Goal: Use online tool/utility: Utilize a website feature to perform a specific function

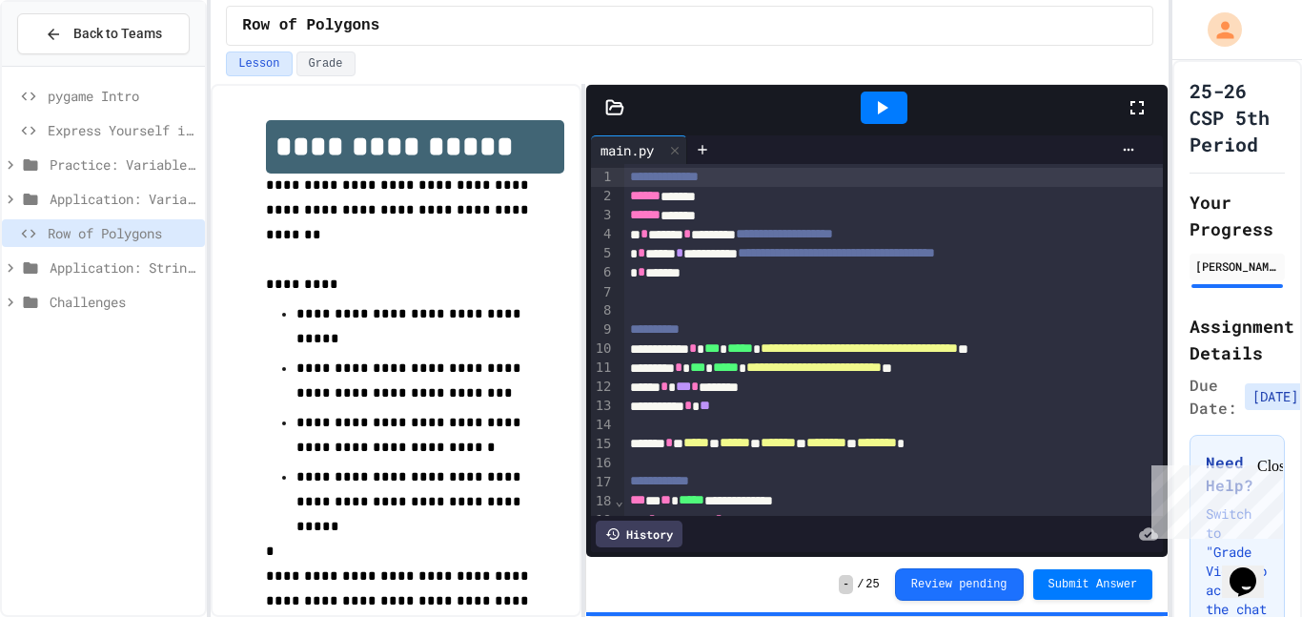
click at [1147, 112] on icon at bounding box center [1137, 107] width 23 height 23
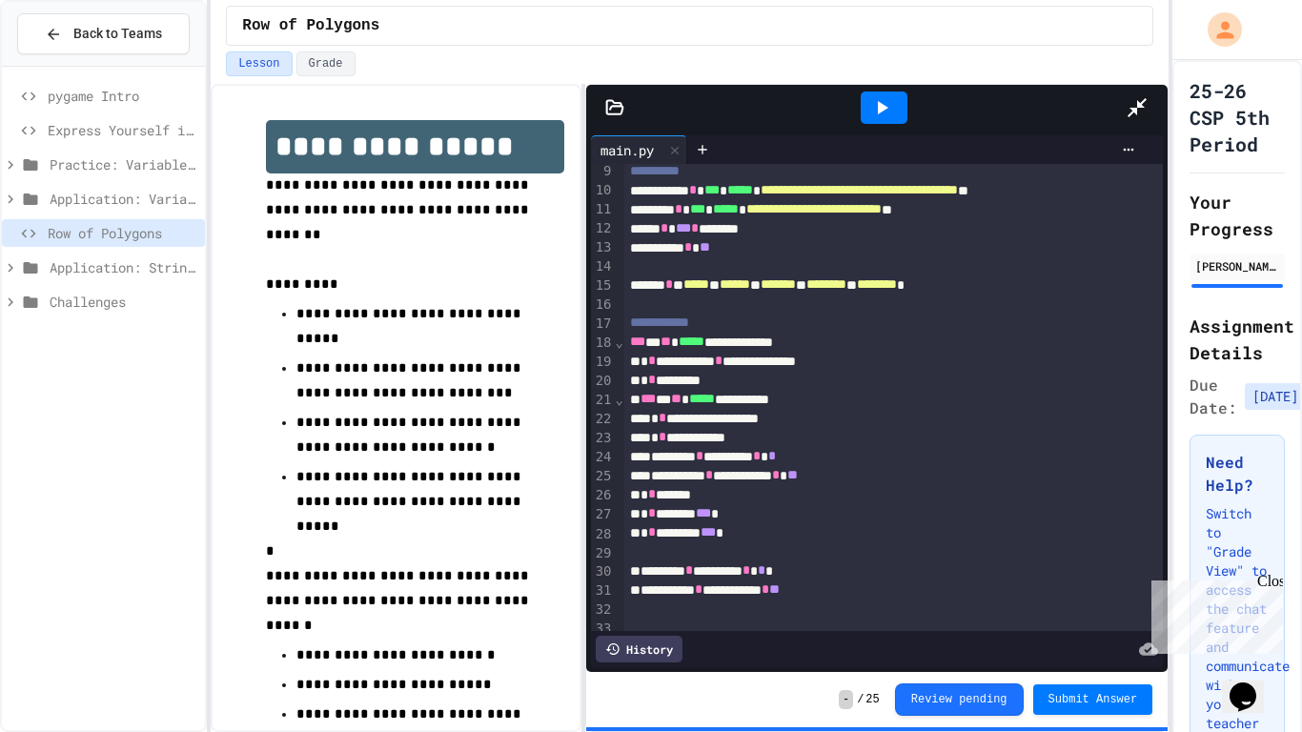
scroll to position [155, 0]
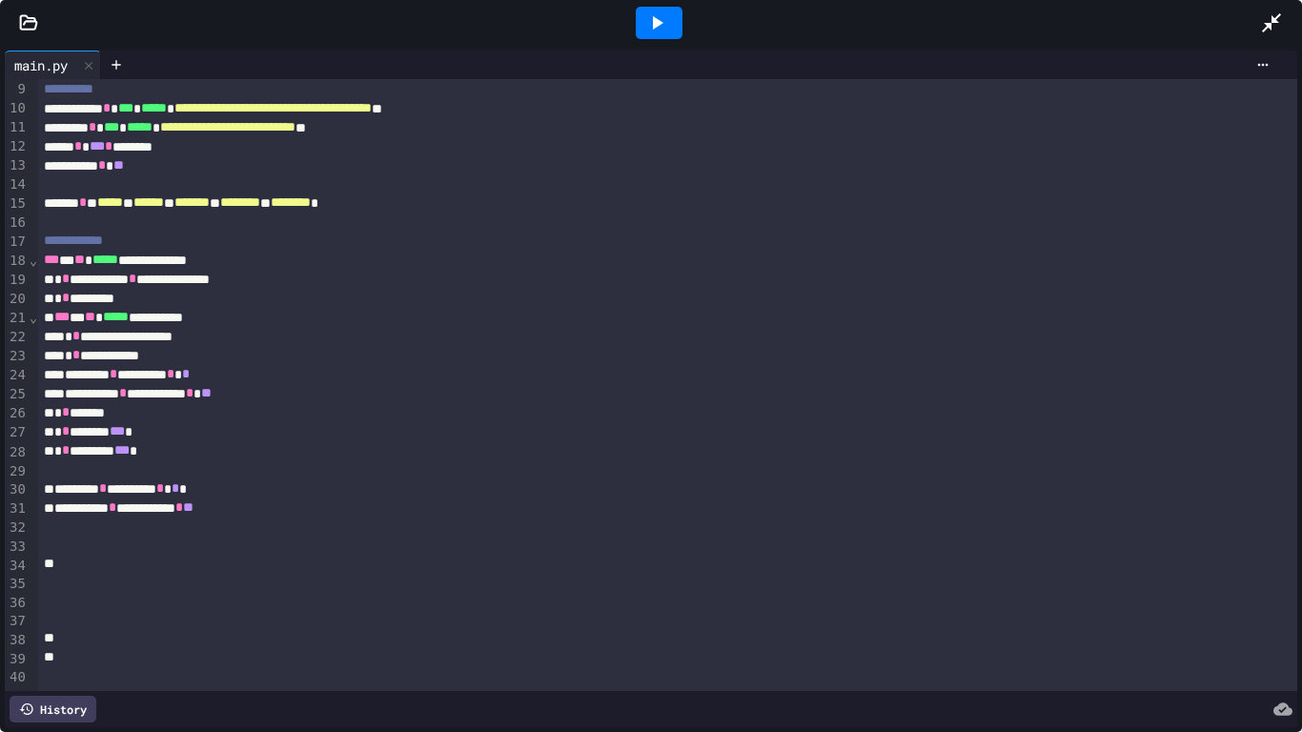
click at [217, 291] on div "* * *********" at bounding box center [668, 298] width 1260 height 19
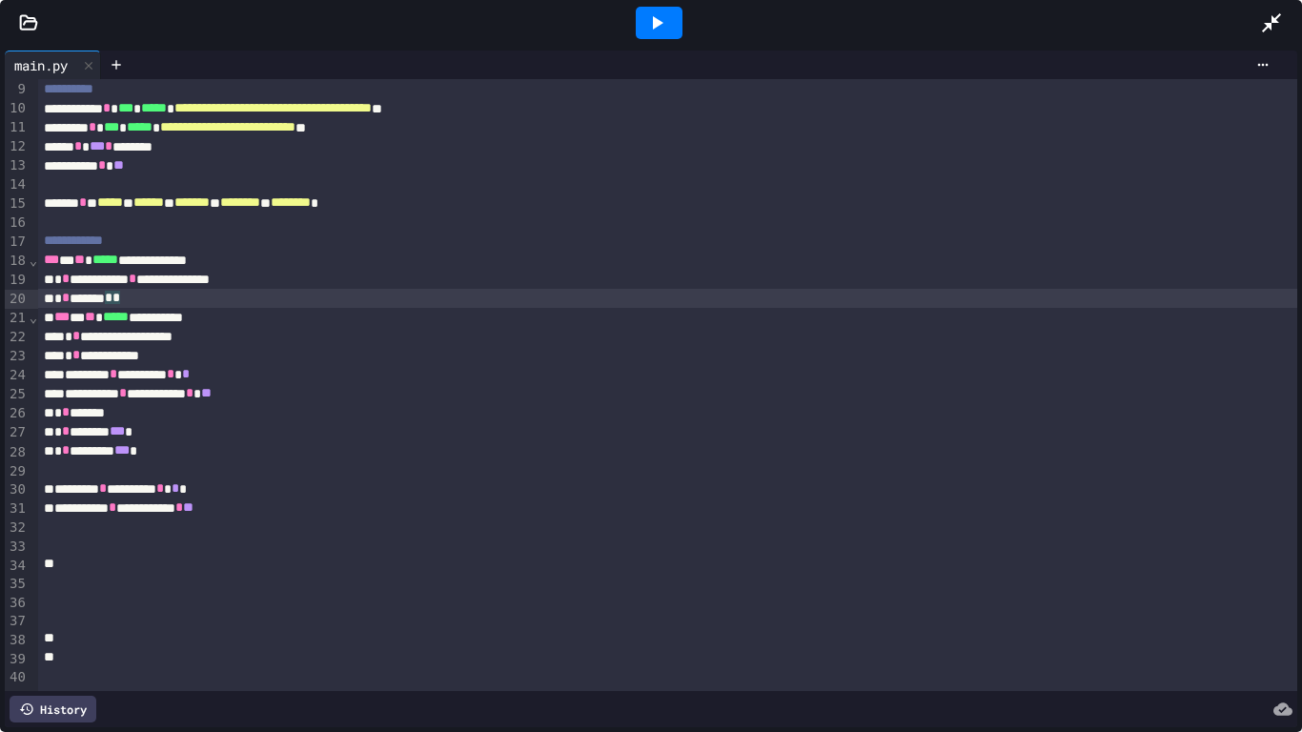
click at [190, 177] on div at bounding box center [668, 184] width 1260 height 19
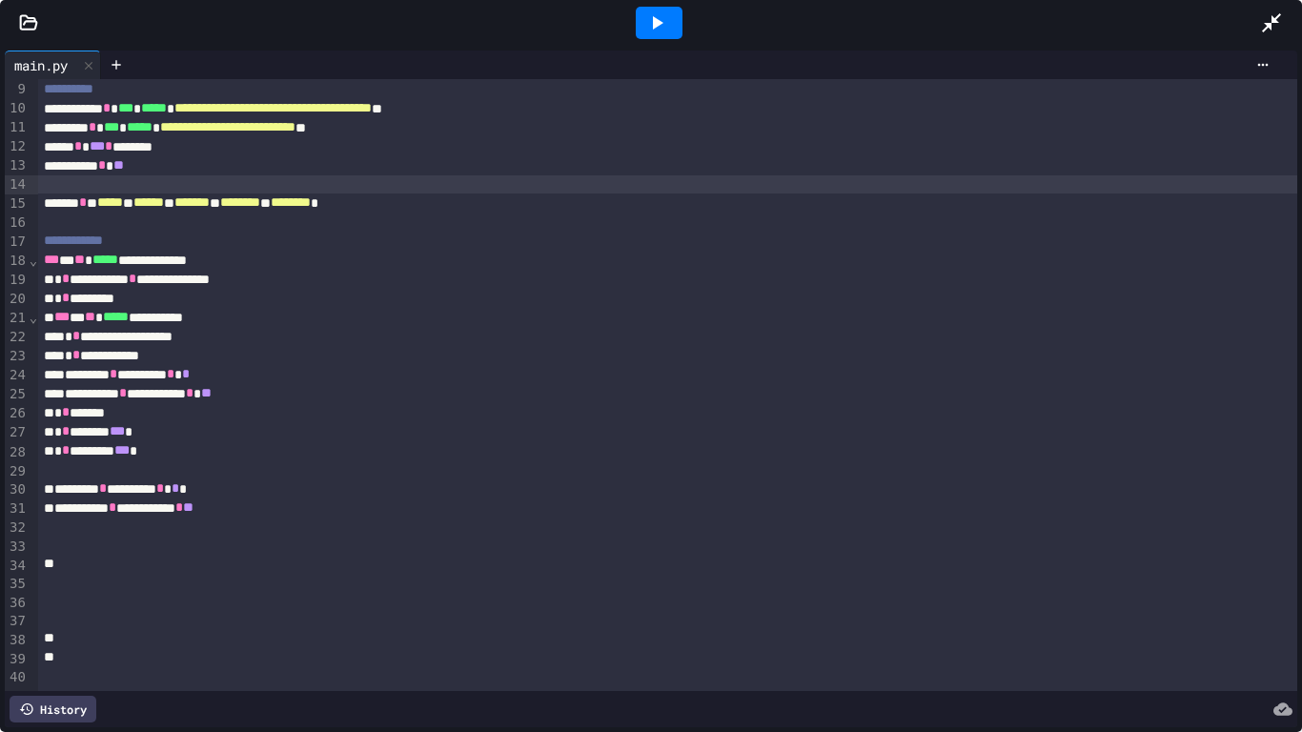
click at [185, 168] on div "**********" at bounding box center [668, 165] width 1260 height 19
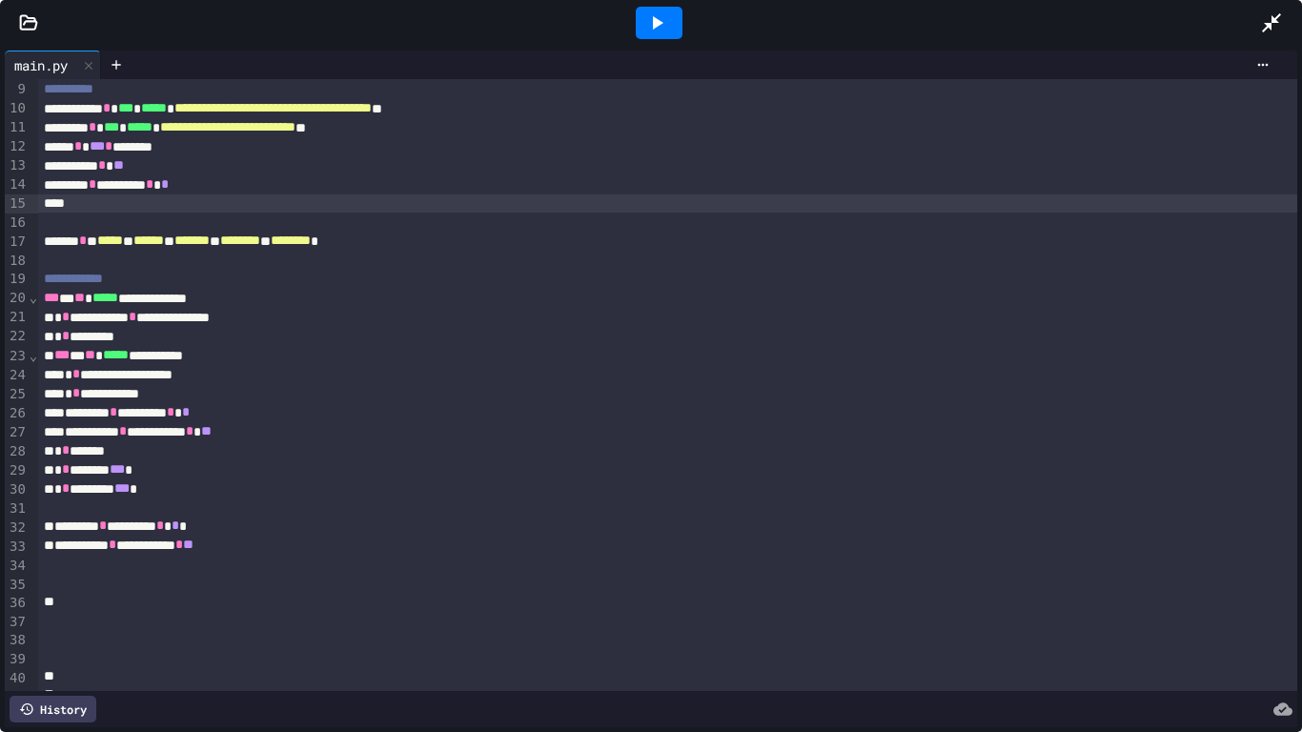
click at [826, 215] on div "To enrich screen reader interactions, please activate Accessibility in Grammarl…" at bounding box center [668, 222] width 1260 height 19
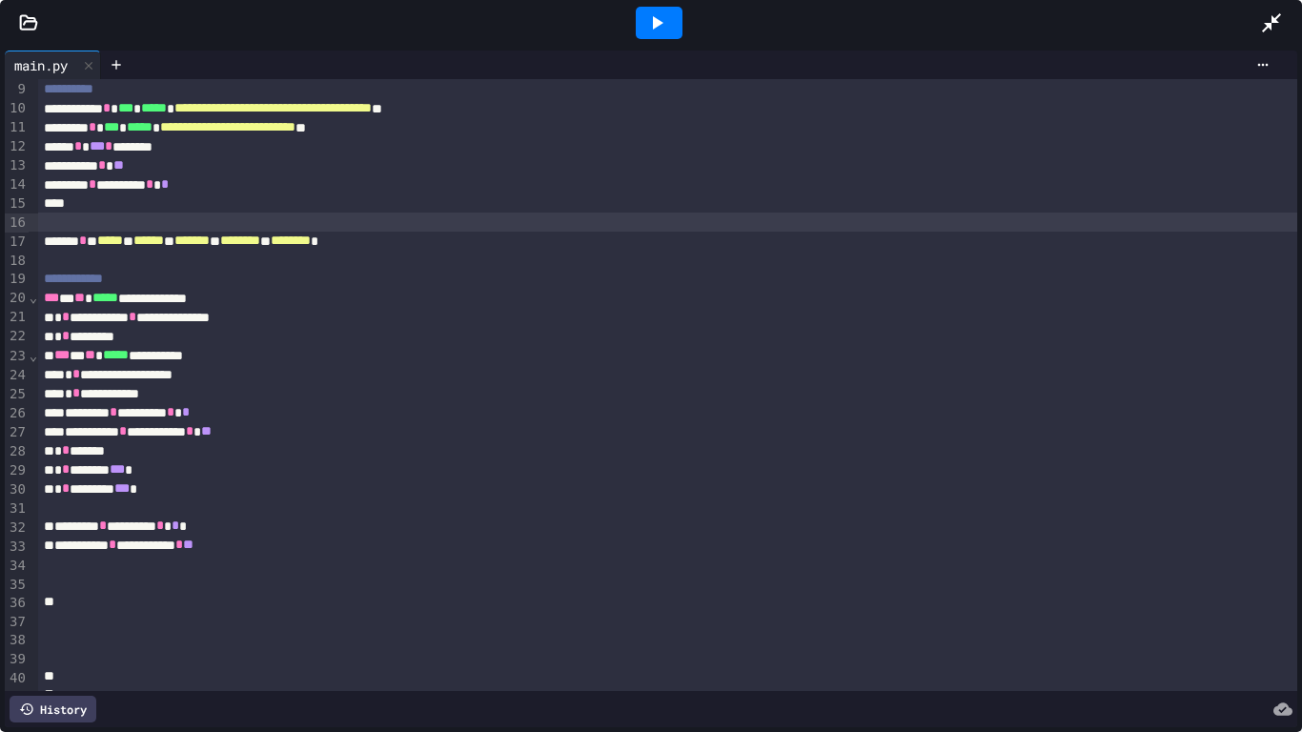
click at [105, 205] on div "****" at bounding box center [668, 203] width 1260 height 19
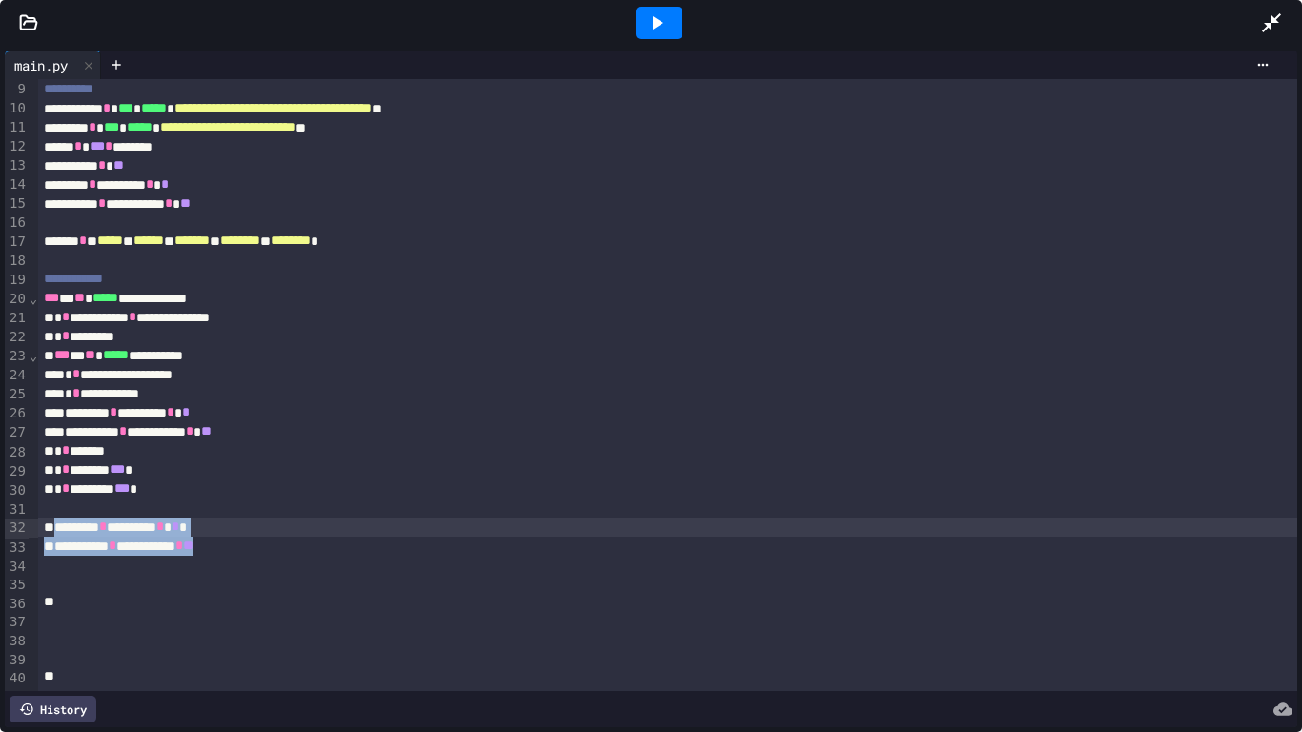
drag, startPoint x: 327, startPoint y: 545, endPoint x: 58, endPoint y: 531, distance: 269.2
click at [58, 531] on div "**********" at bounding box center [668, 363] width 1260 height 879
click at [310, 323] on div "**********" at bounding box center [668, 317] width 1260 height 19
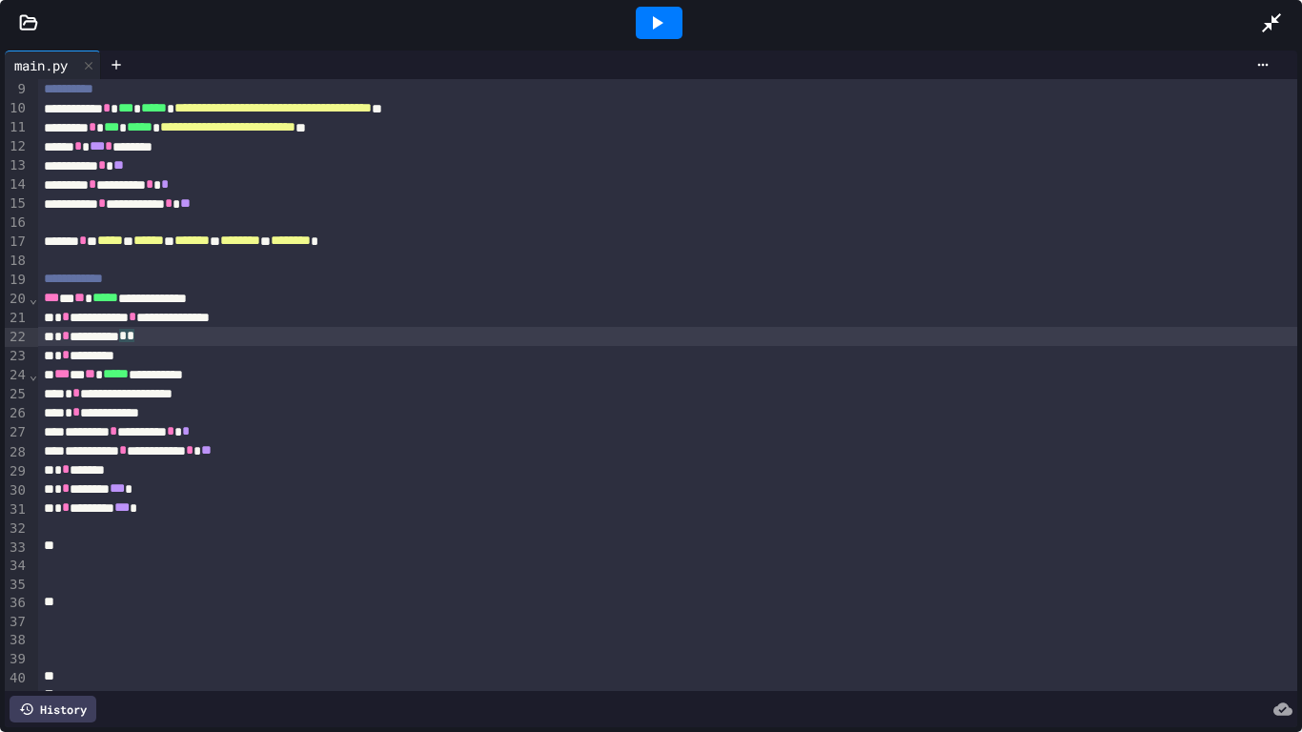
click at [341, 445] on div "**********" at bounding box center [668, 450] width 1260 height 19
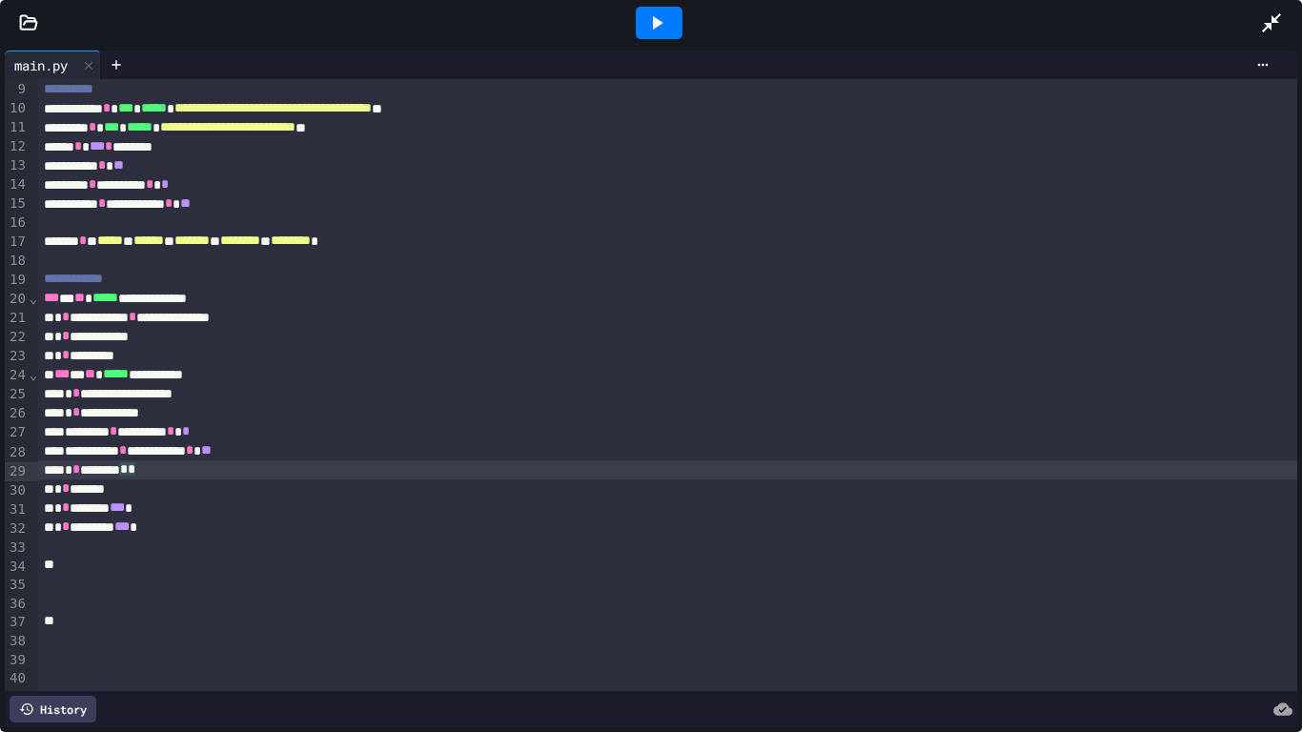
click at [545, 32] on div at bounding box center [658, 22] width 1203 height 51
click at [669, 22] on div at bounding box center [659, 23] width 47 height 32
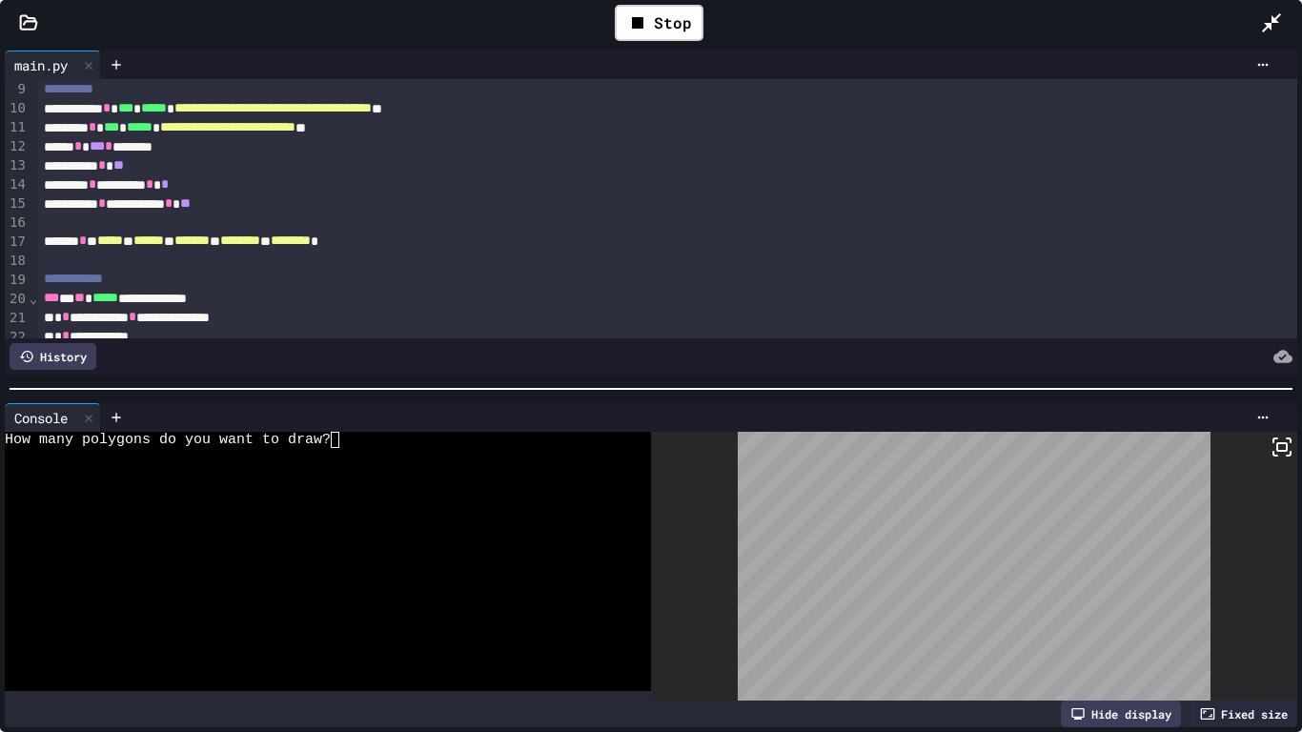
click at [356, 441] on div "How many polygons do you want to draw?" at bounding box center [318, 440] width 626 height 16
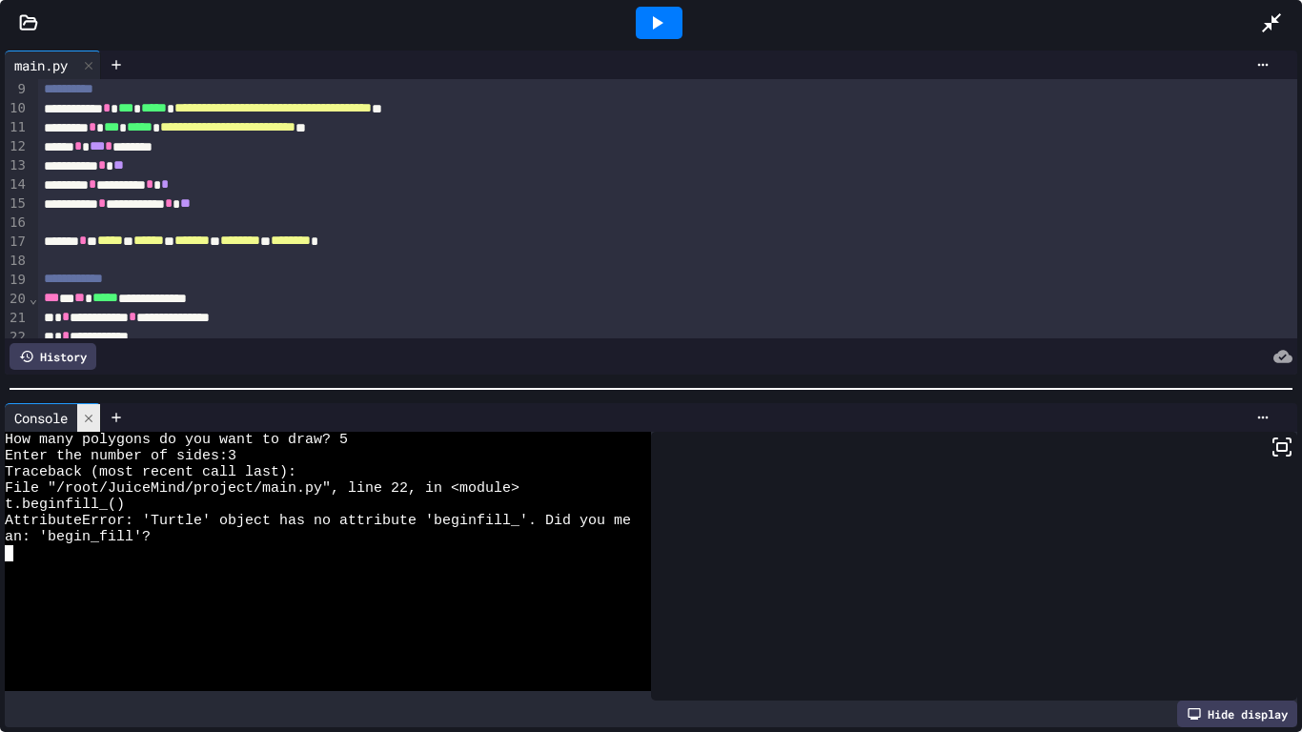
click at [91, 415] on icon at bounding box center [88, 418] width 13 height 13
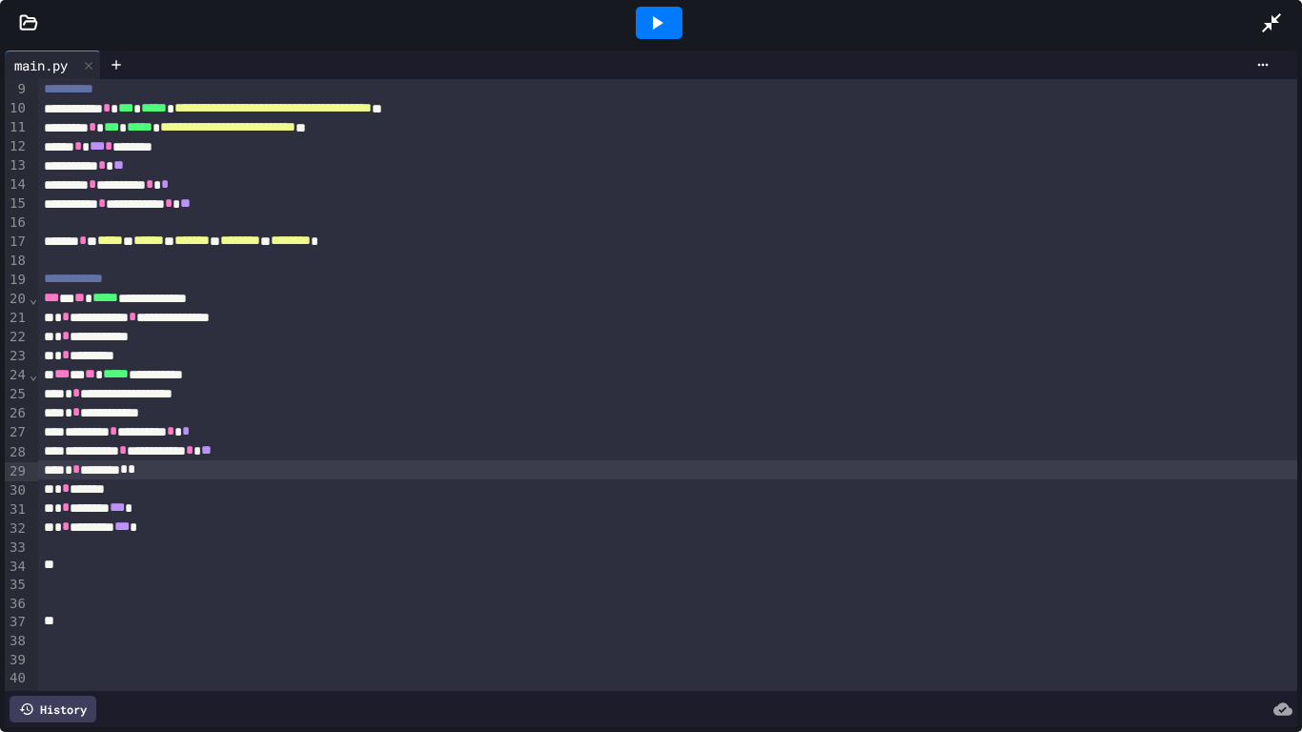
click at [114, 333] on div "**********" at bounding box center [668, 336] width 1260 height 19
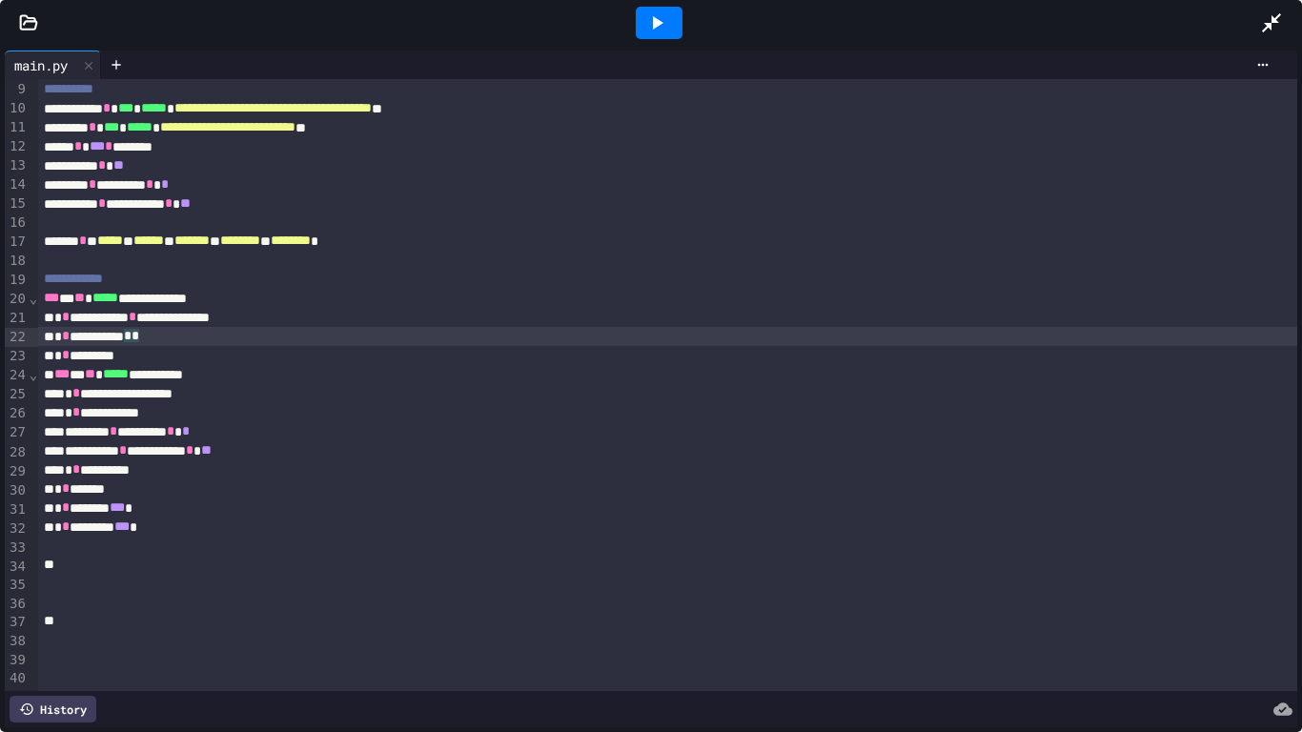
click at [157, 336] on div "**********" at bounding box center [668, 336] width 1260 height 19
click at [118, 472] on div "**********" at bounding box center [668, 469] width 1260 height 19
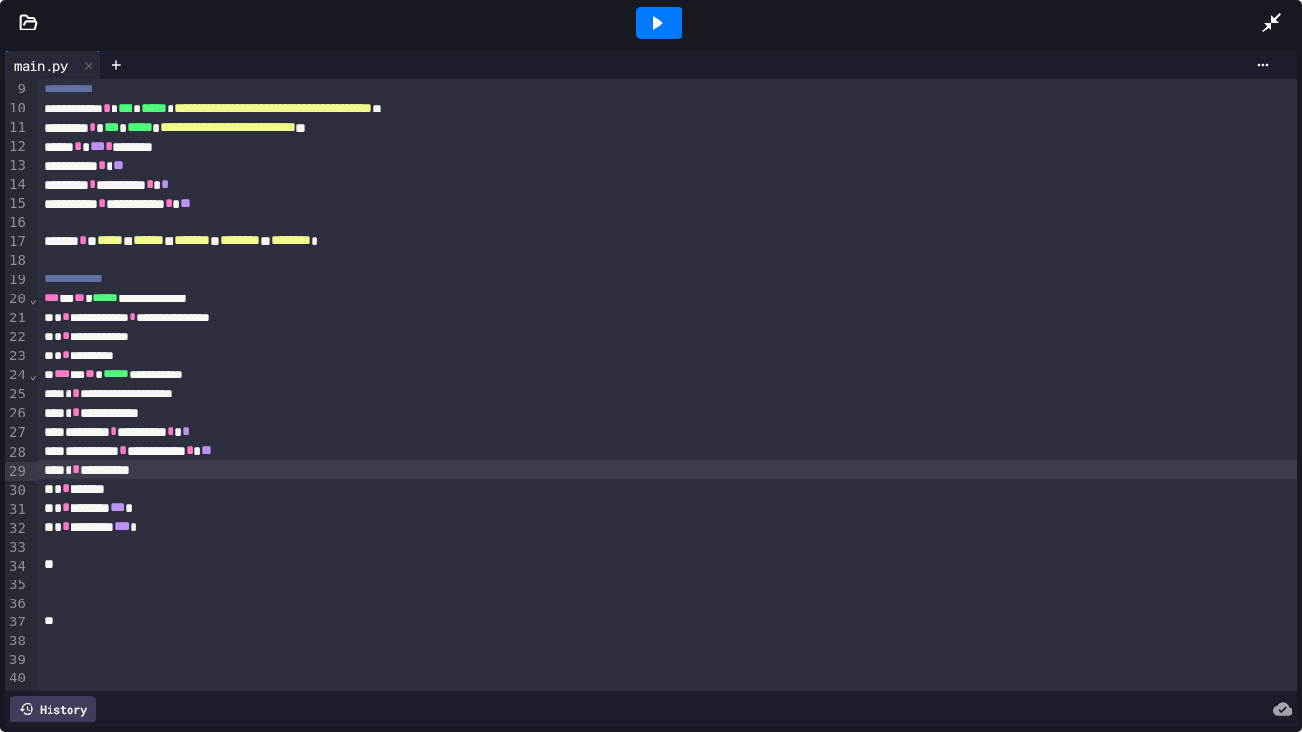
click at [111, 471] on div "**********" at bounding box center [668, 469] width 1260 height 19
click at [158, 471] on div "**********" at bounding box center [668, 469] width 1260 height 19
click at [431, 45] on div at bounding box center [658, 22] width 1203 height 51
click at [660, 13] on icon at bounding box center [656, 22] width 23 height 23
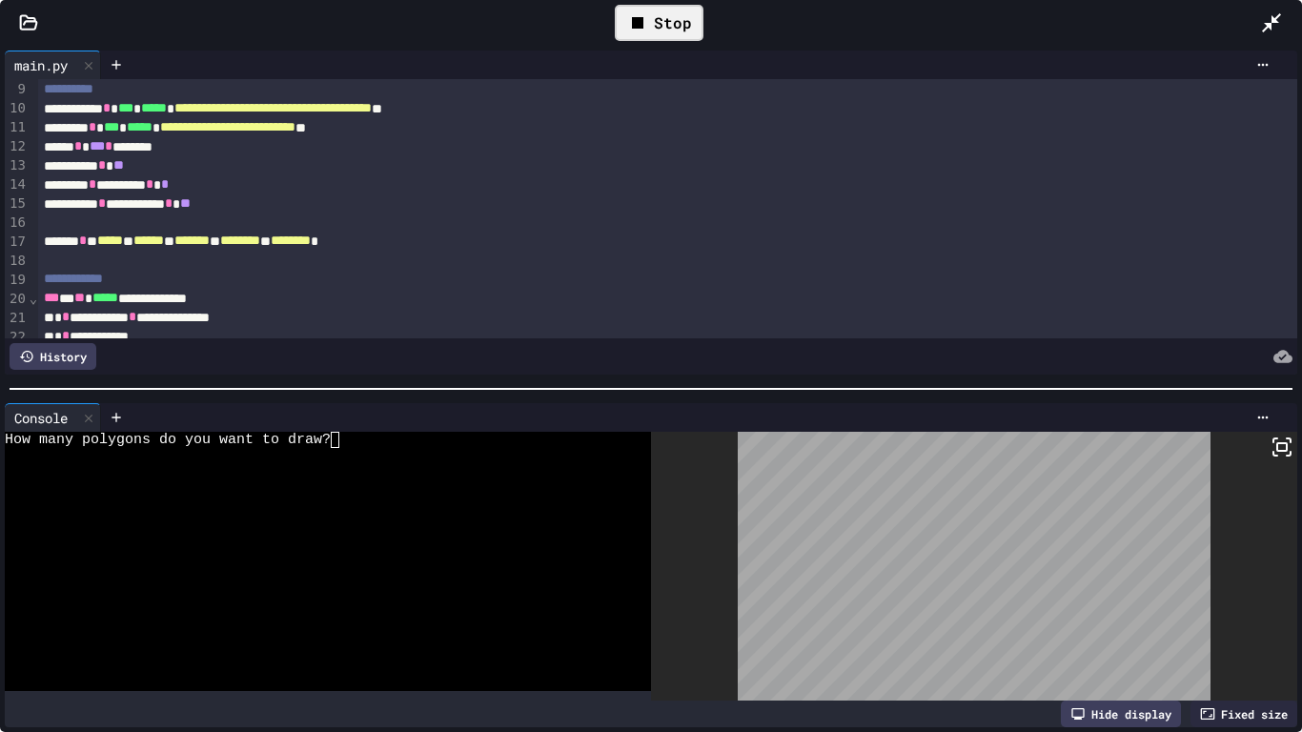
click at [432, 459] on div at bounding box center [318, 456] width 626 height 16
click at [1282, 454] on icon at bounding box center [1282, 447] width 23 height 23
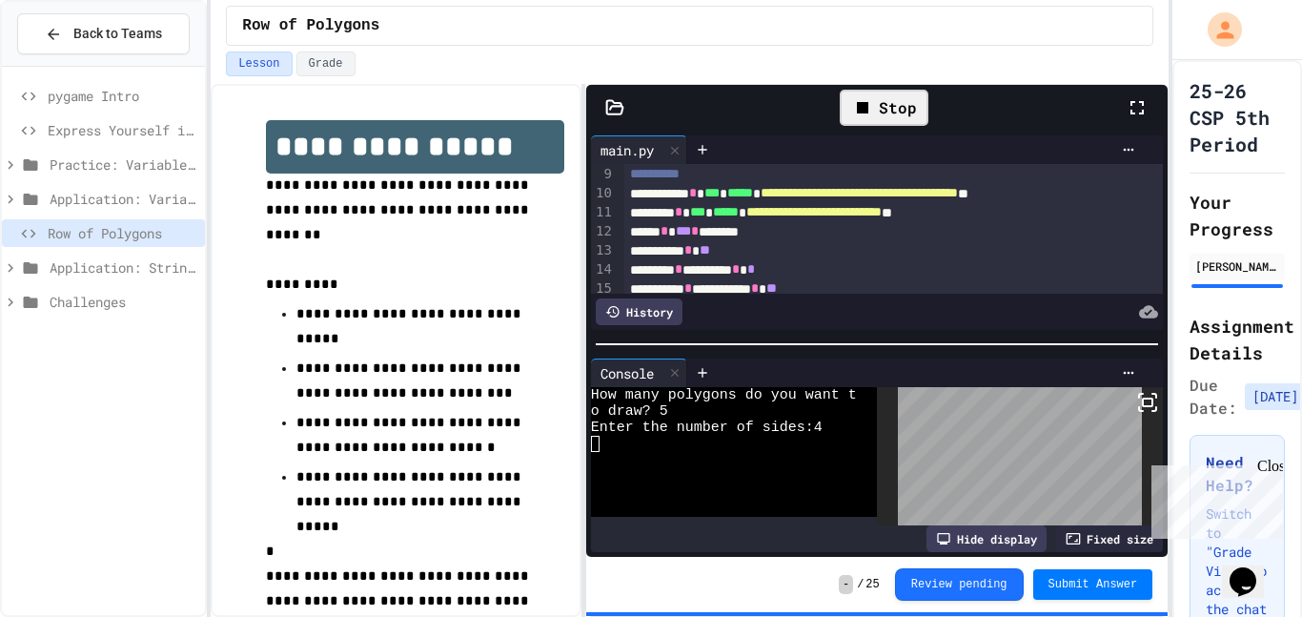
click at [1149, 399] on icon at bounding box center [1147, 402] width 23 height 23
click at [1134, 105] on icon at bounding box center [1137, 107] width 23 height 23
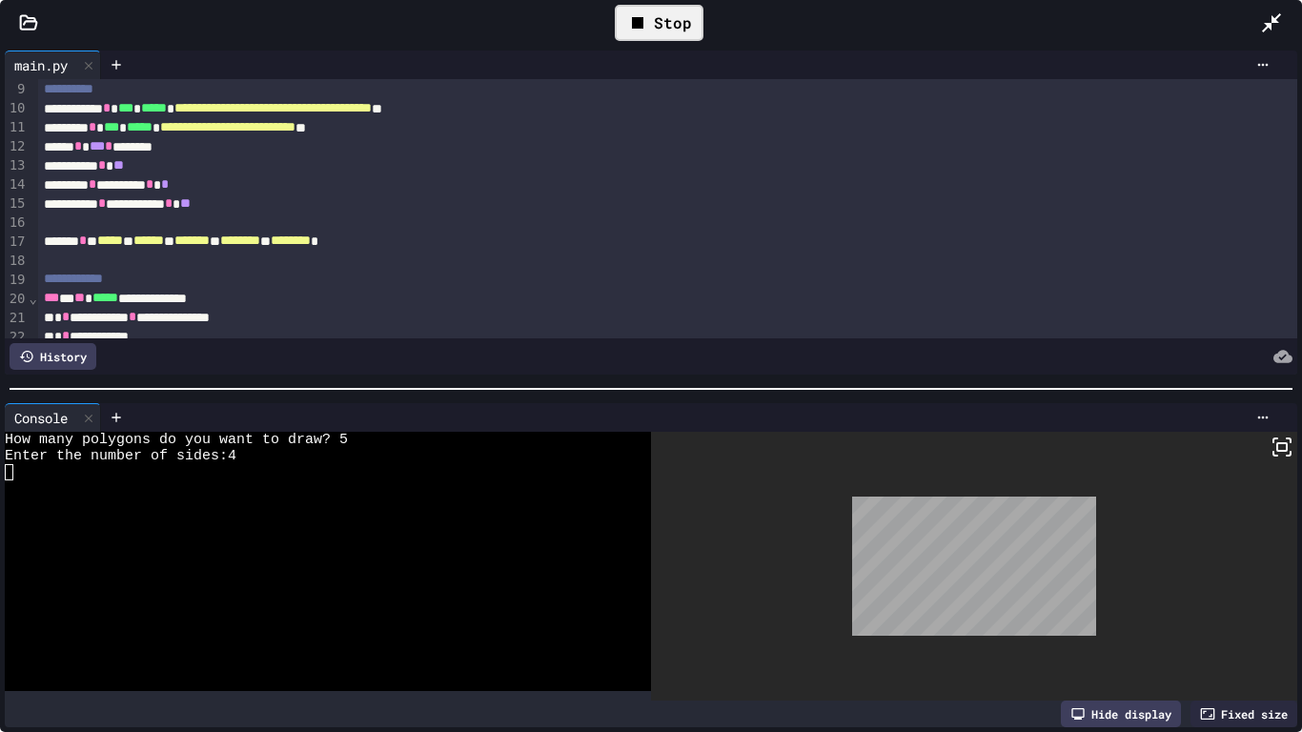
click at [665, 29] on div "Stop" at bounding box center [659, 23] width 89 height 36
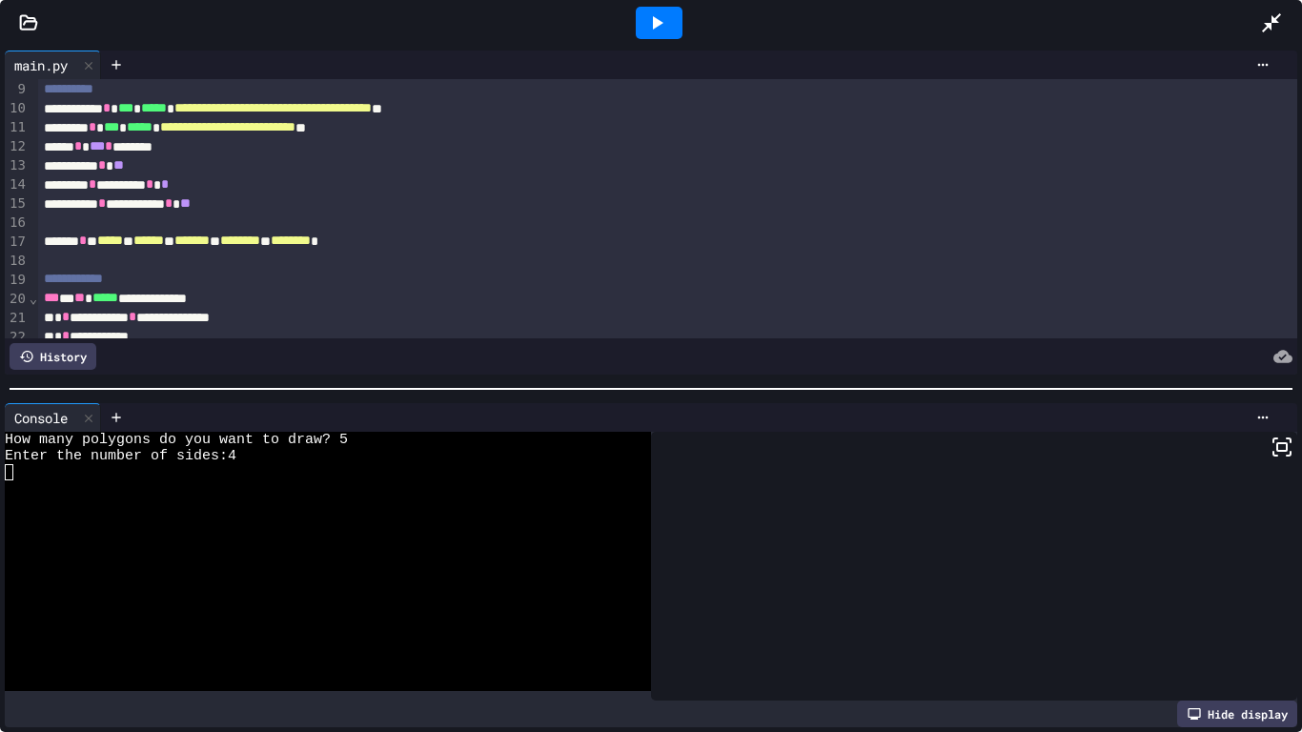
click at [665, 15] on icon at bounding box center [656, 22] width 23 height 23
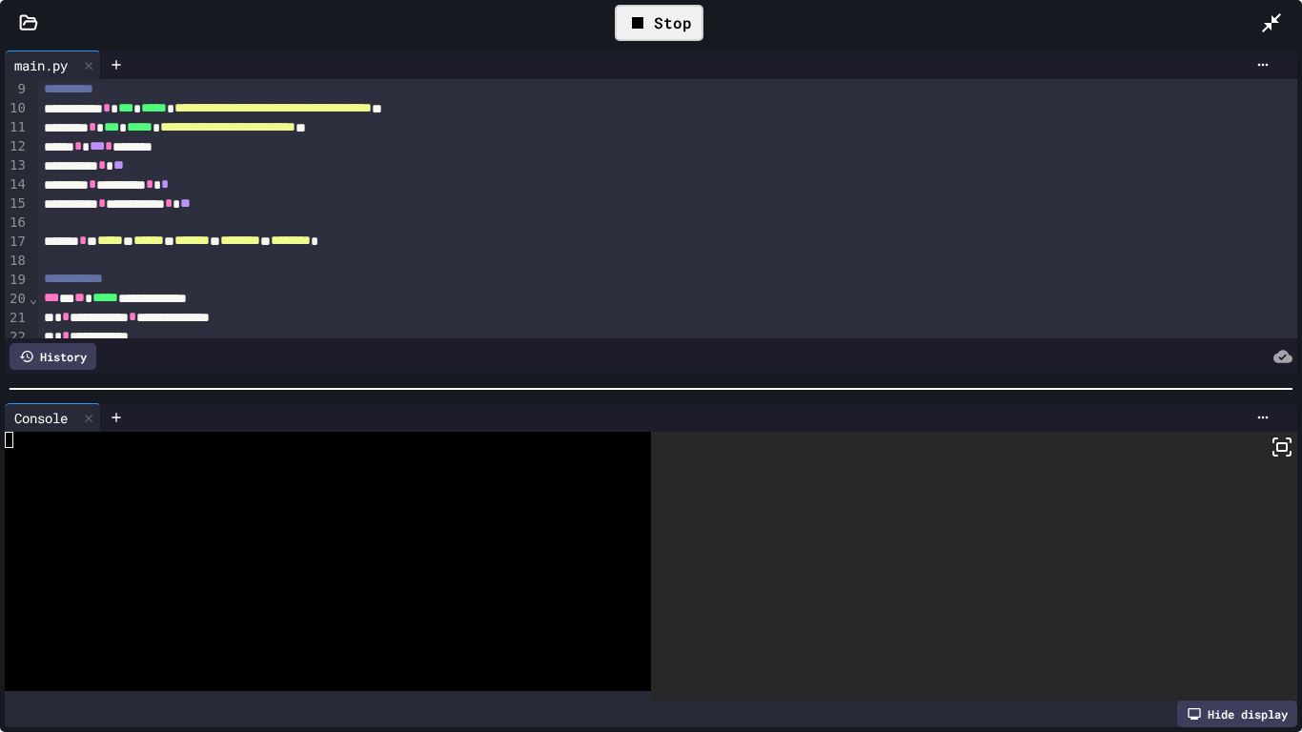
click at [263, 454] on div at bounding box center [318, 456] width 626 height 16
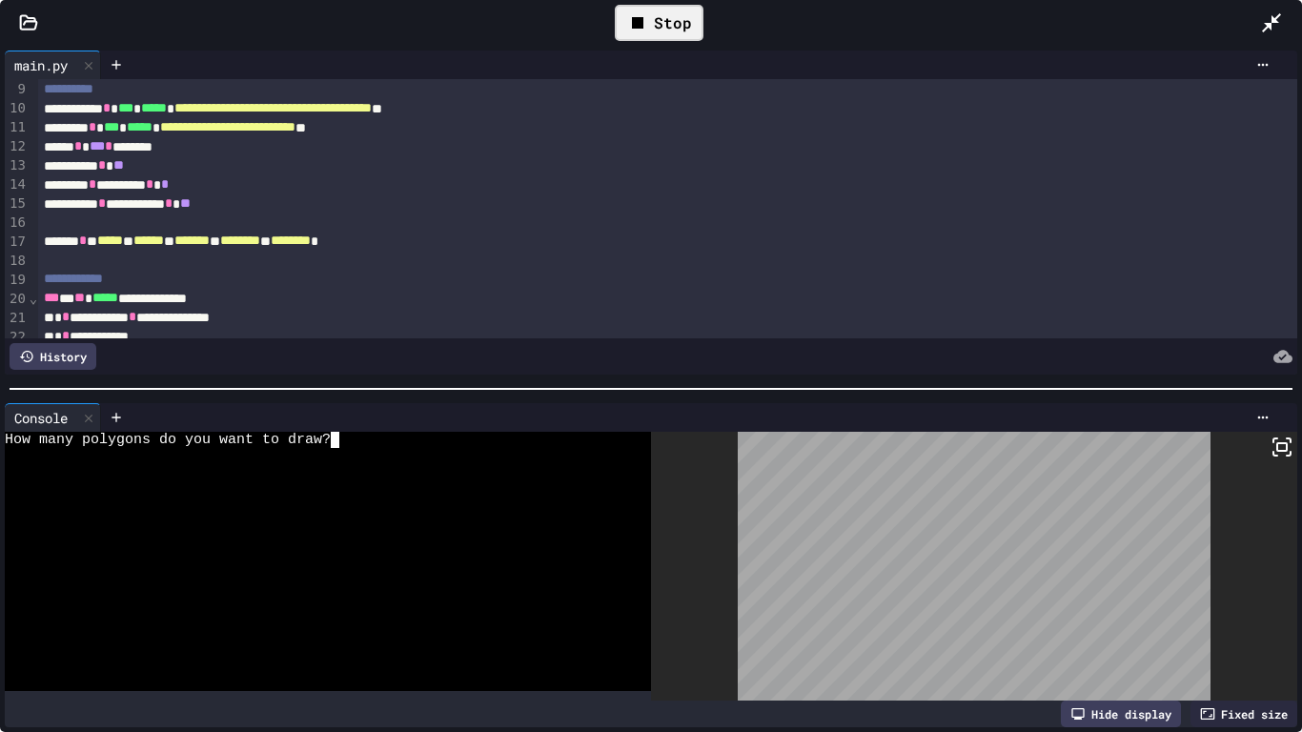
click at [376, 439] on div "How many polygons do you want to draw?" at bounding box center [318, 440] width 626 height 16
click at [1287, 451] on rect at bounding box center [1282, 447] width 10 height 8
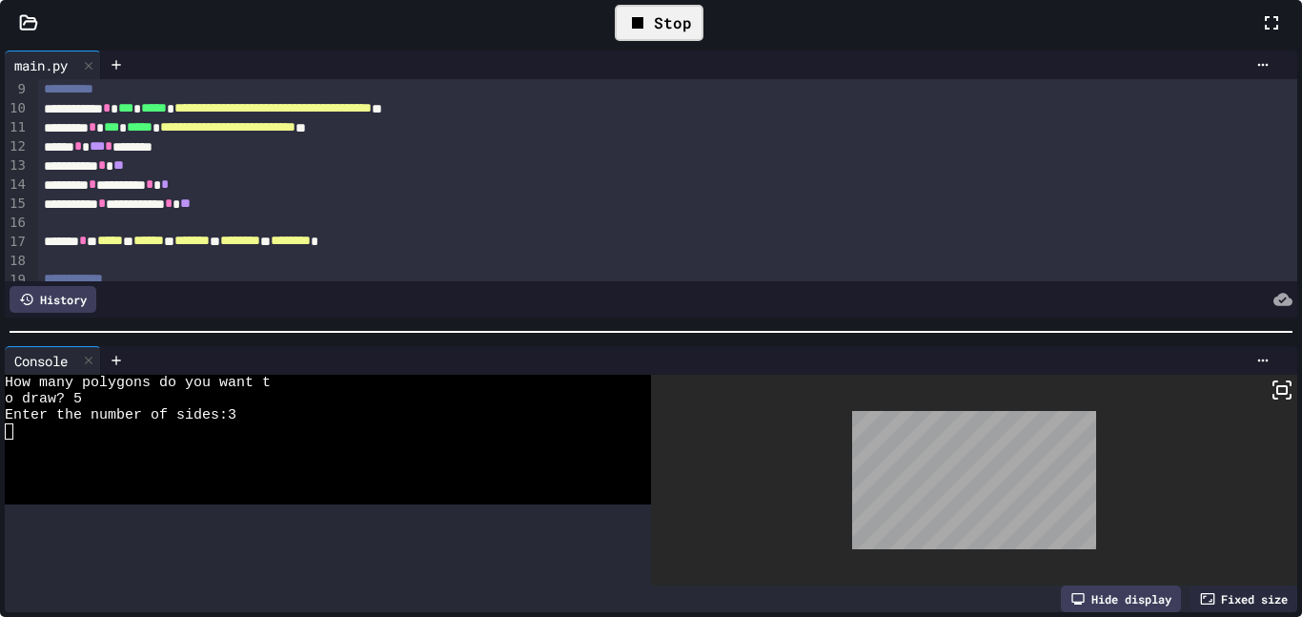
click at [649, 34] on icon at bounding box center [637, 22] width 23 height 23
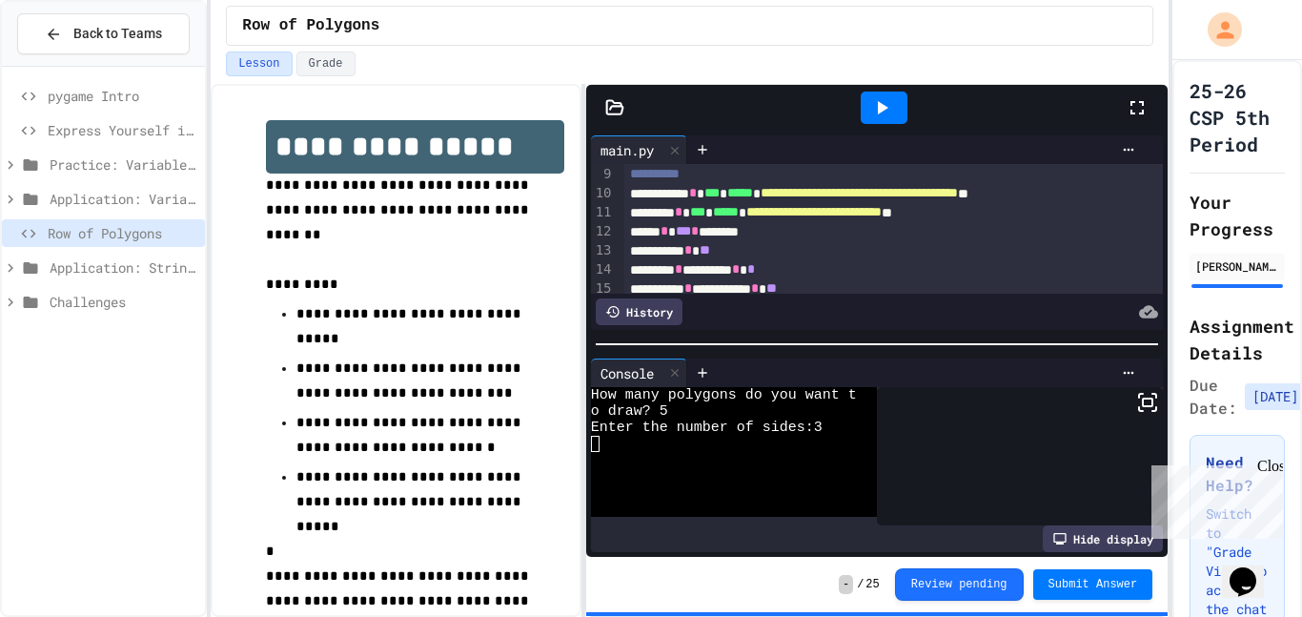
click at [1128, 105] on icon at bounding box center [1137, 107] width 23 height 23
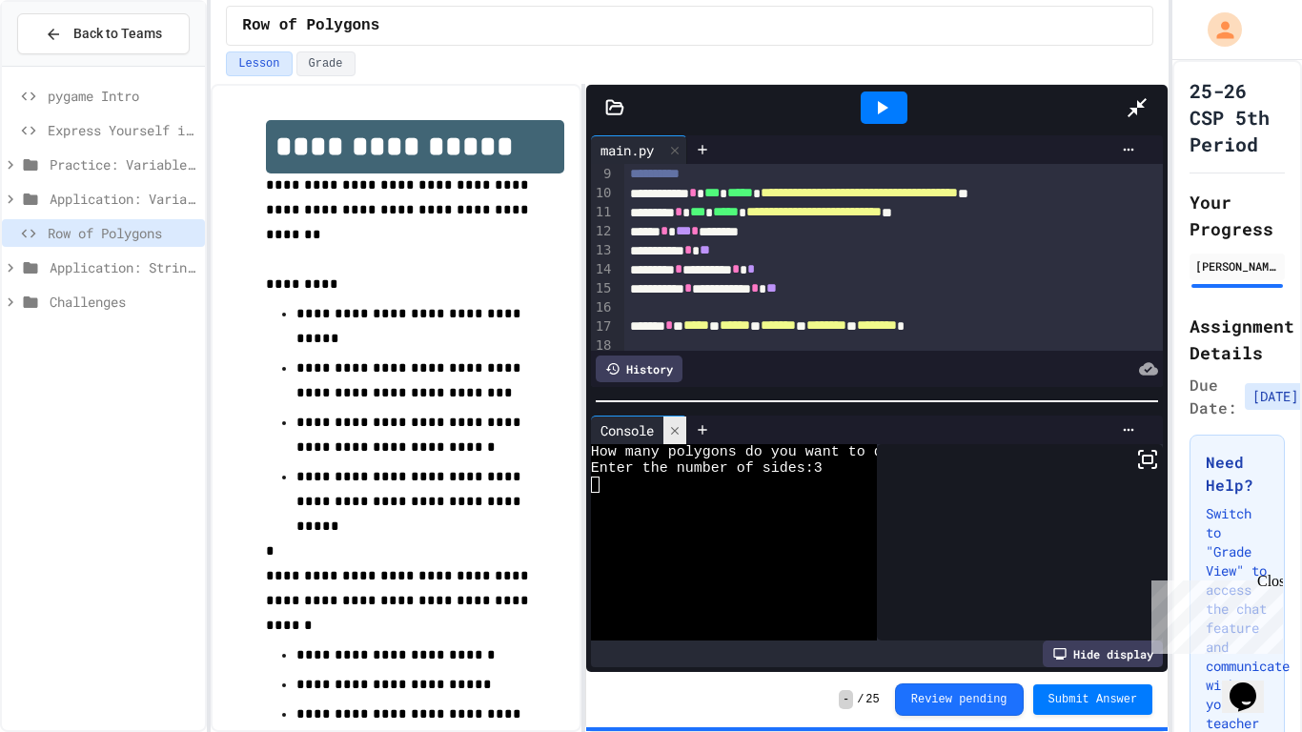
click at [668, 424] on icon at bounding box center [674, 430] width 13 height 13
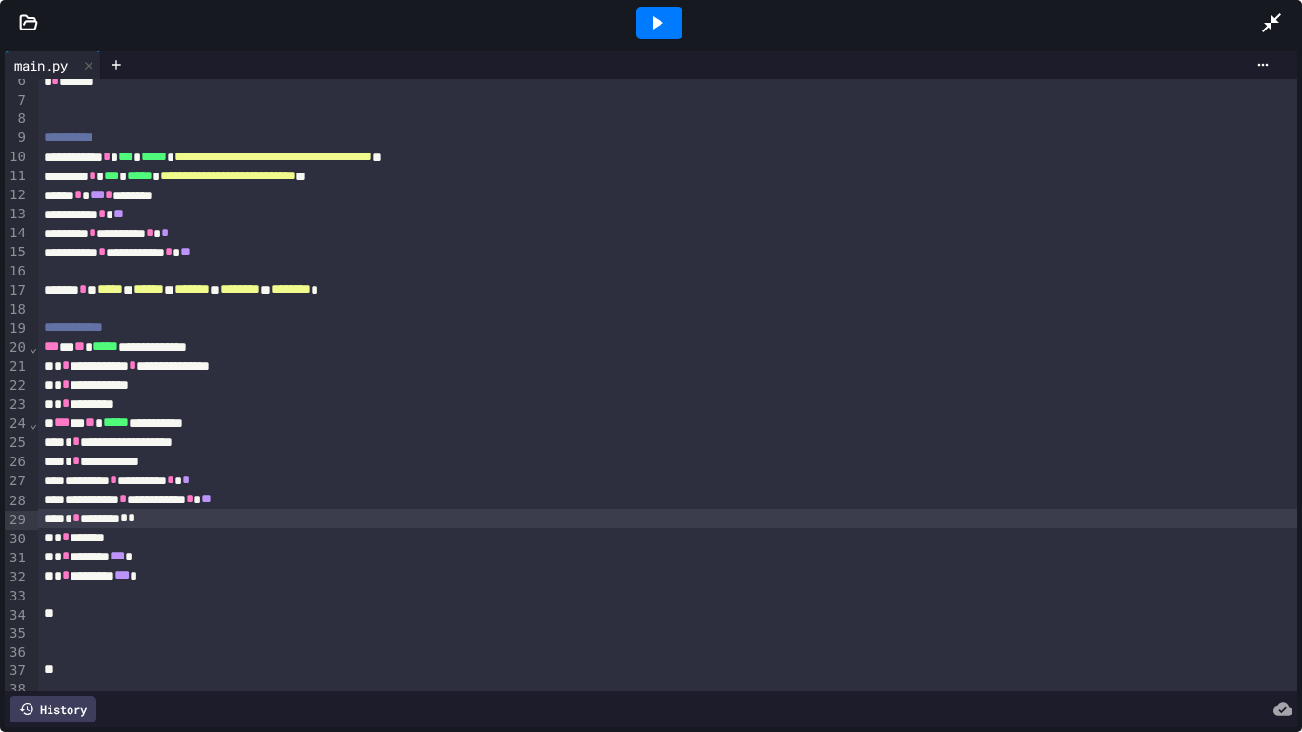
scroll to position [106, 0]
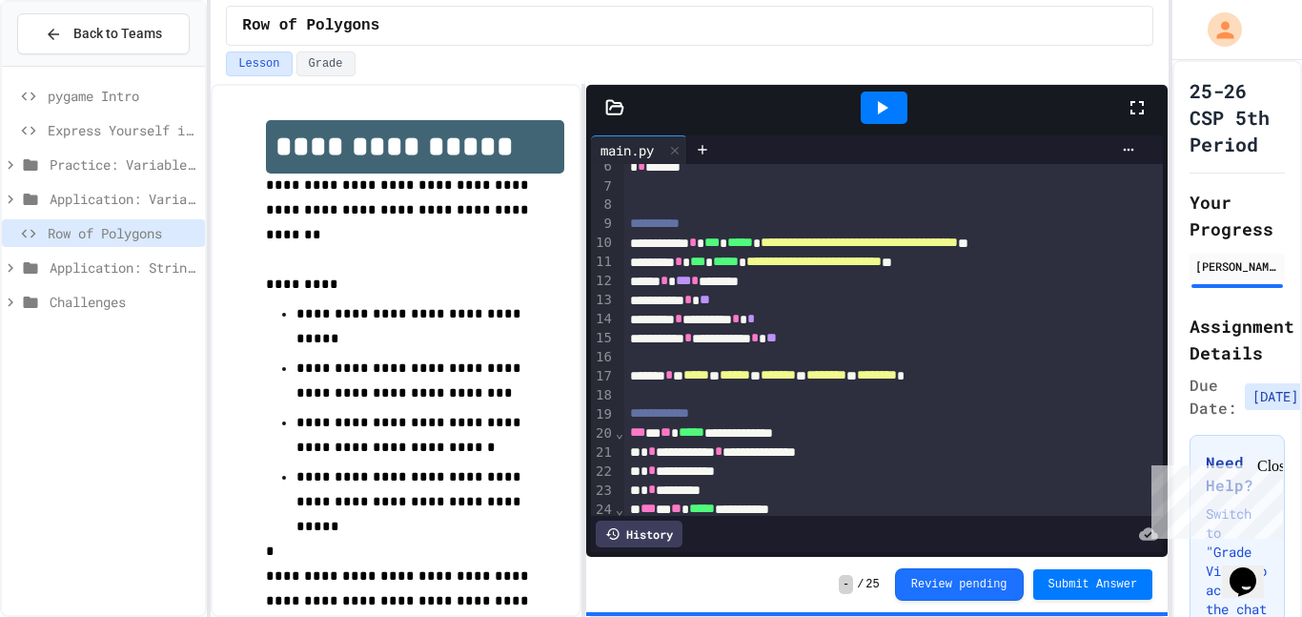
click at [1144, 112] on icon at bounding box center [1136, 107] width 13 height 13
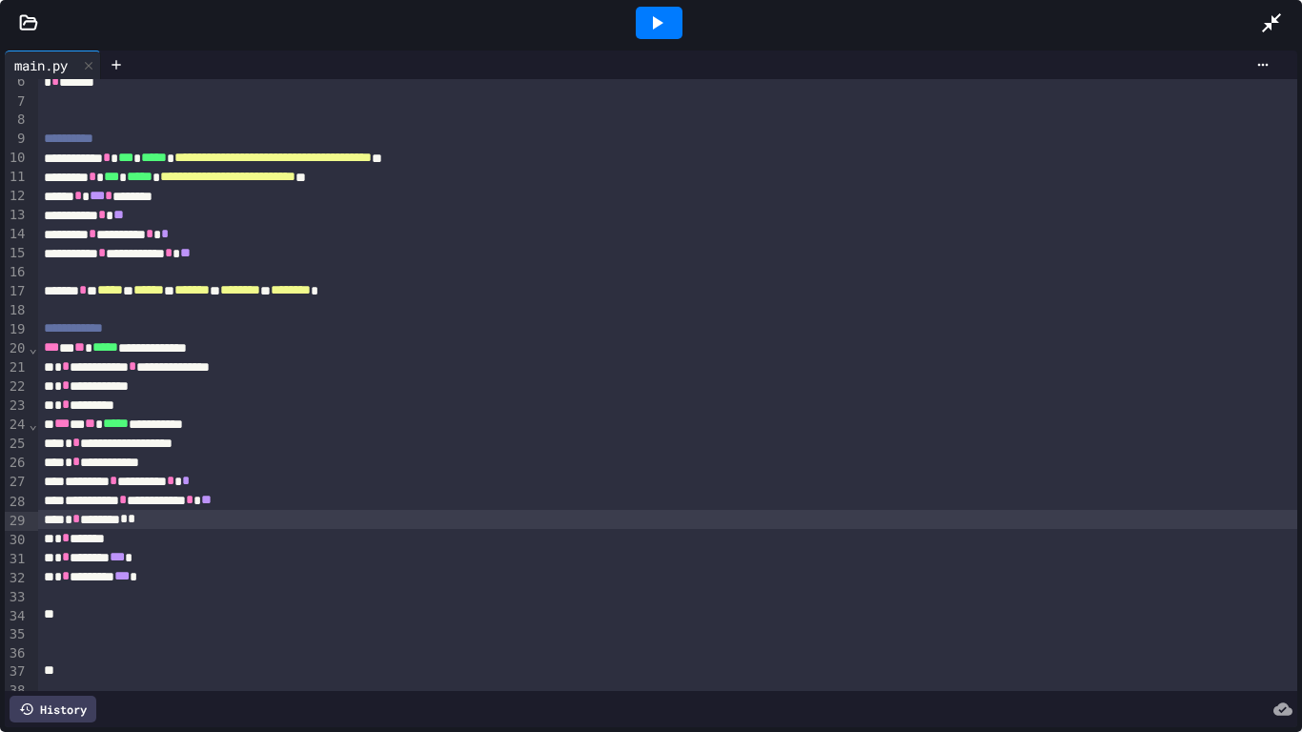
click at [663, 24] on icon at bounding box center [656, 22] width 23 height 23
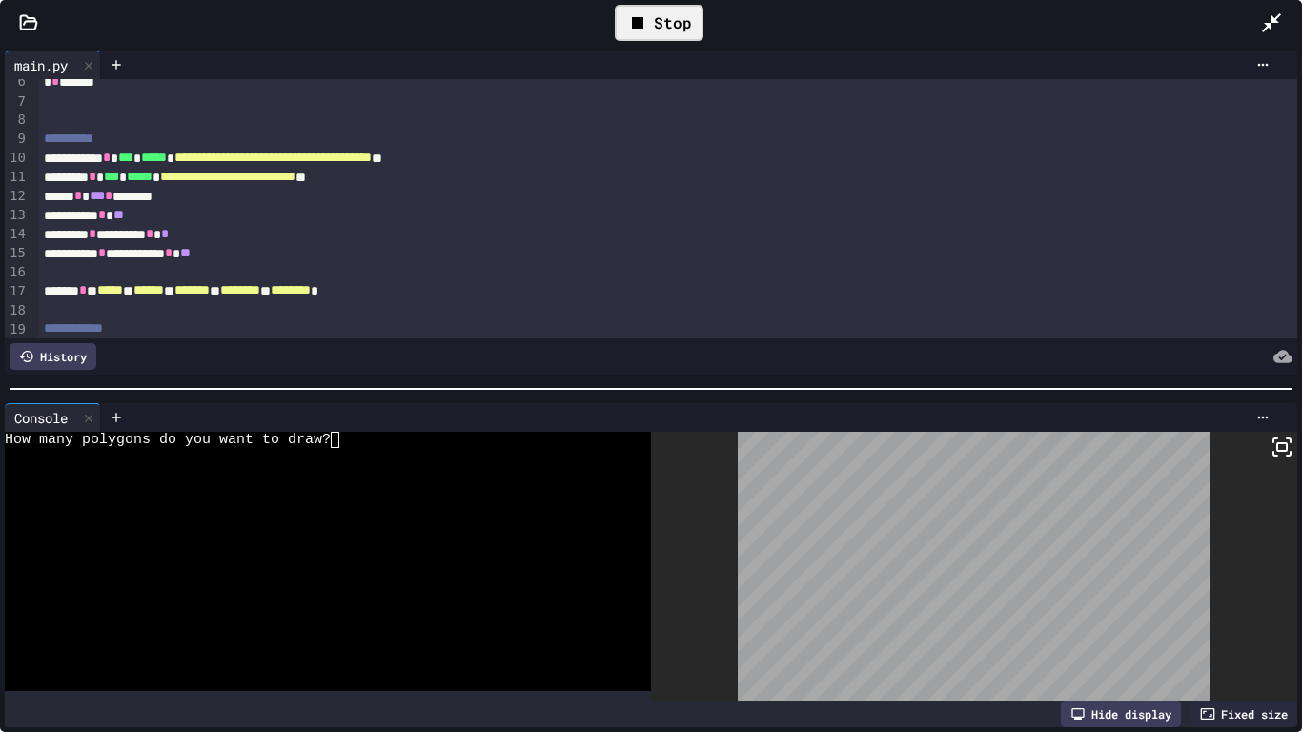
click at [375, 458] on div at bounding box center [318, 456] width 626 height 16
click at [1282, 446] on icon at bounding box center [1282, 447] width 23 height 23
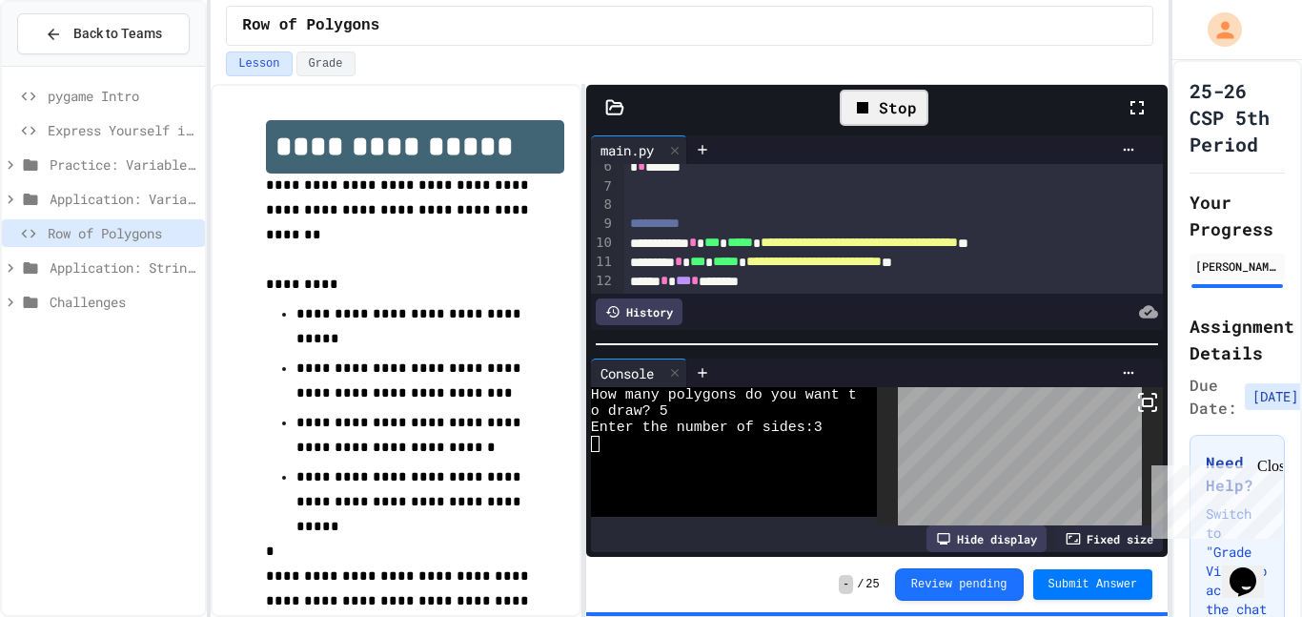
click at [1139, 123] on div at bounding box center [1147, 107] width 42 height 55
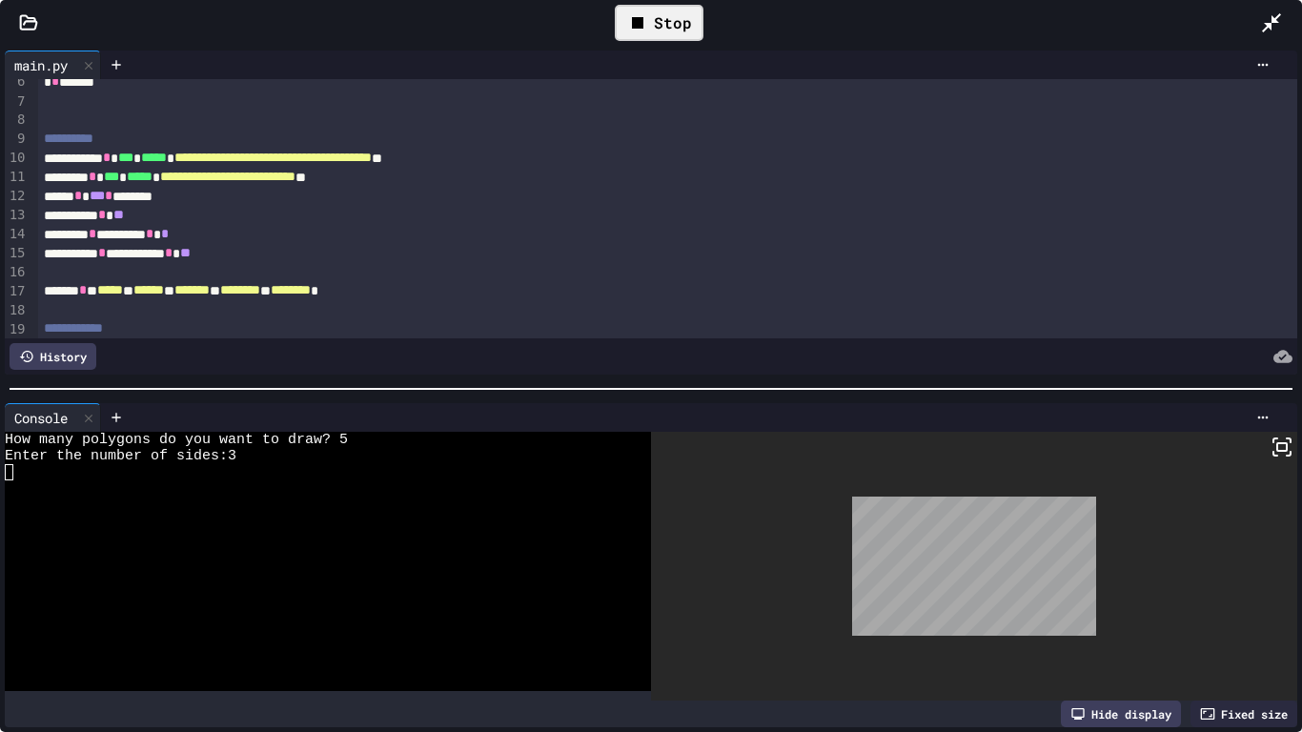
click at [648, 18] on icon at bounding box center [637, 22] width 23 height 23
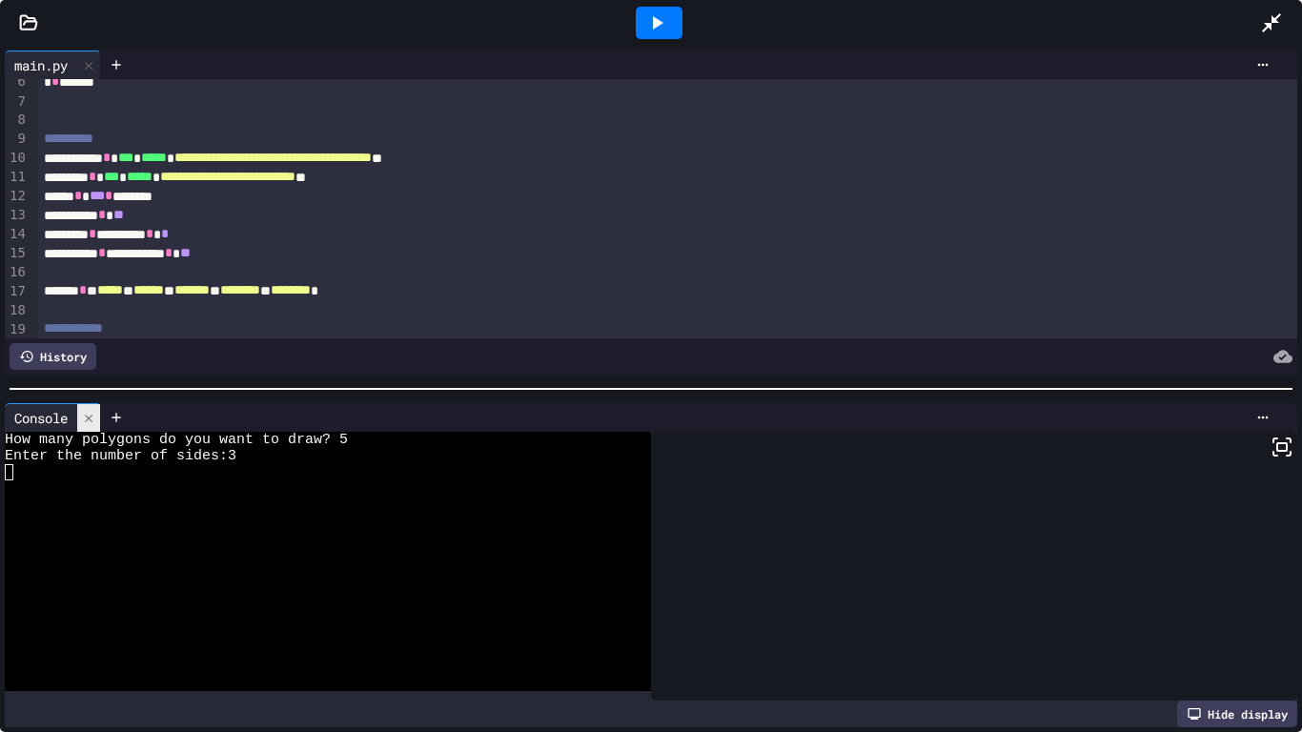
click at [89, 420] on icon at bounding box center [89, 418] width 8 height 8
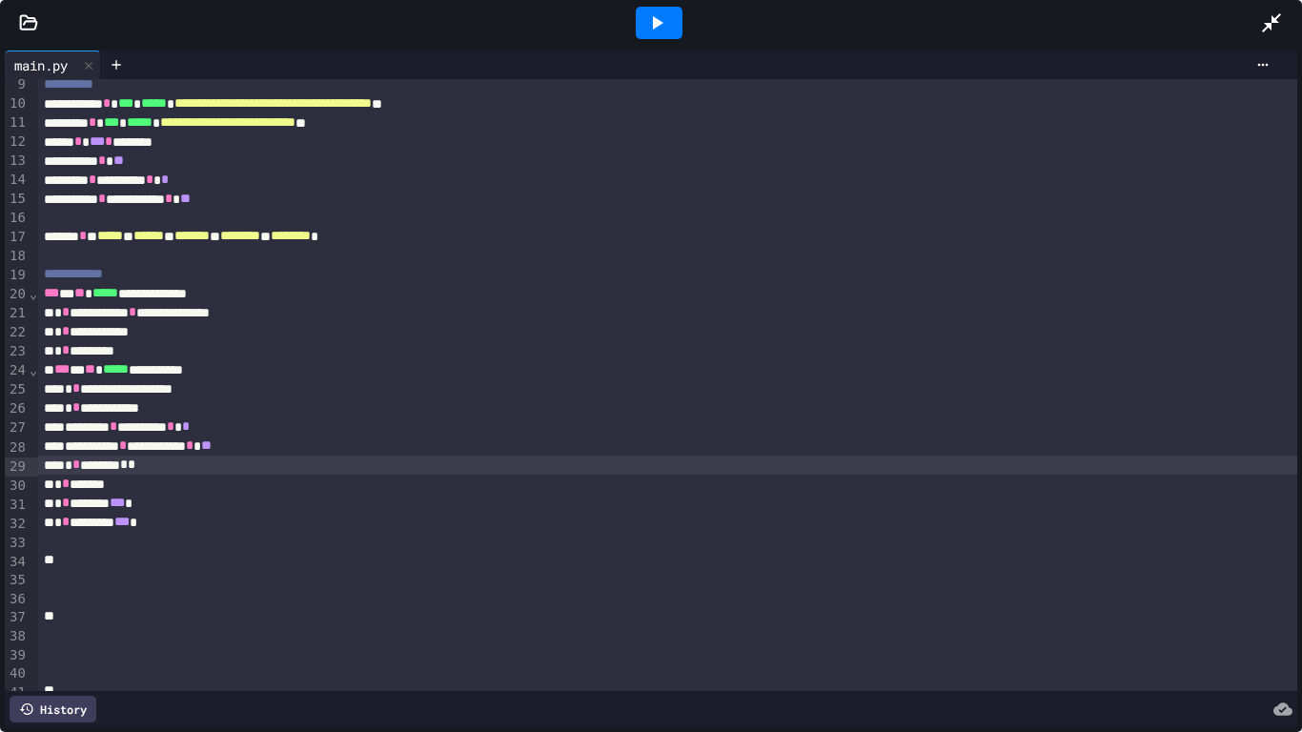
scroll to position [163, 0]
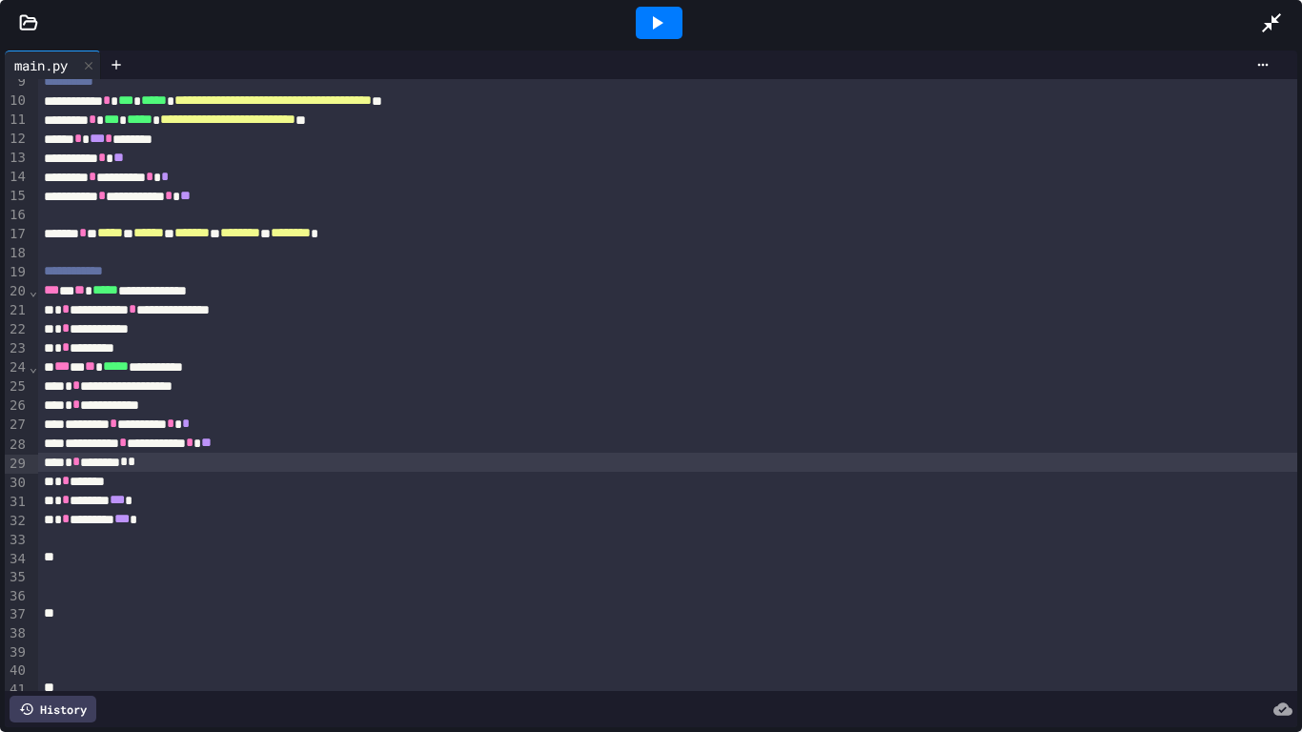
click at [232, 340] on div "* * *********" at bounding box center [668, 347] width 1260 height 19
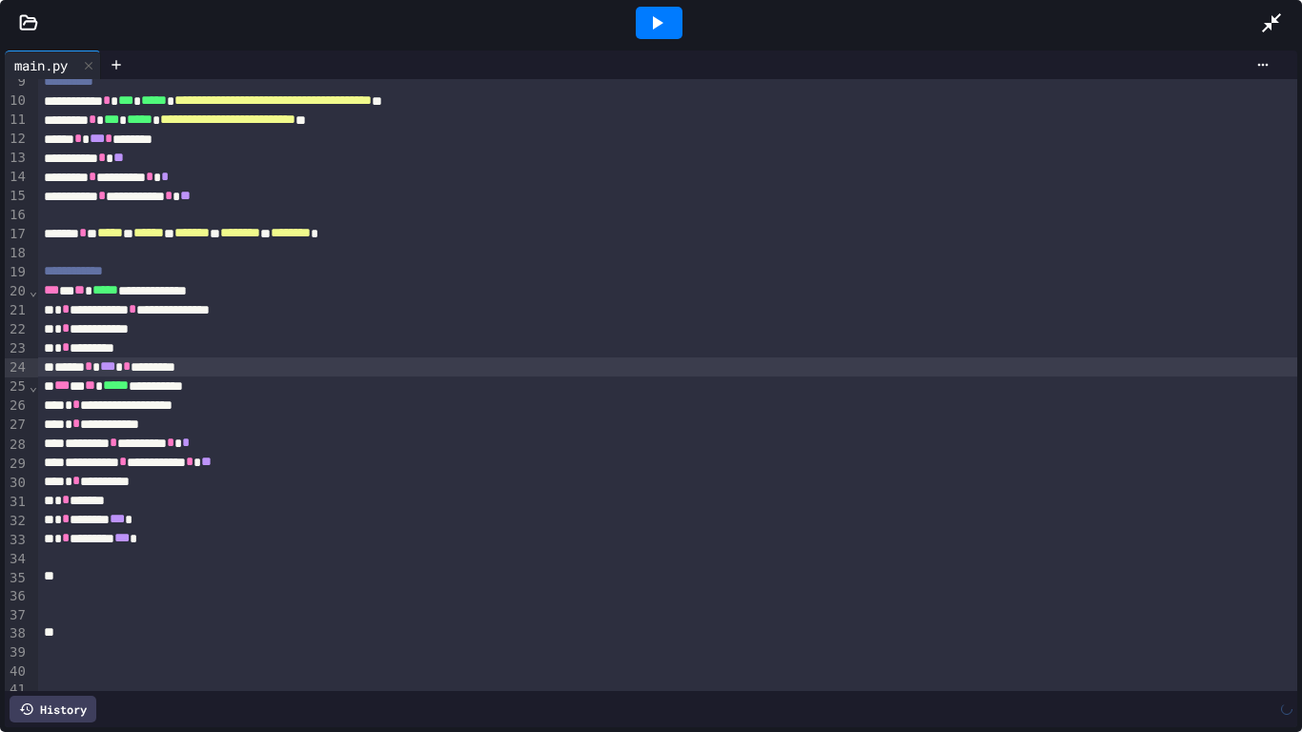
click at [661, 20] on icon at bounding box center [656, 22] width 23 height 23
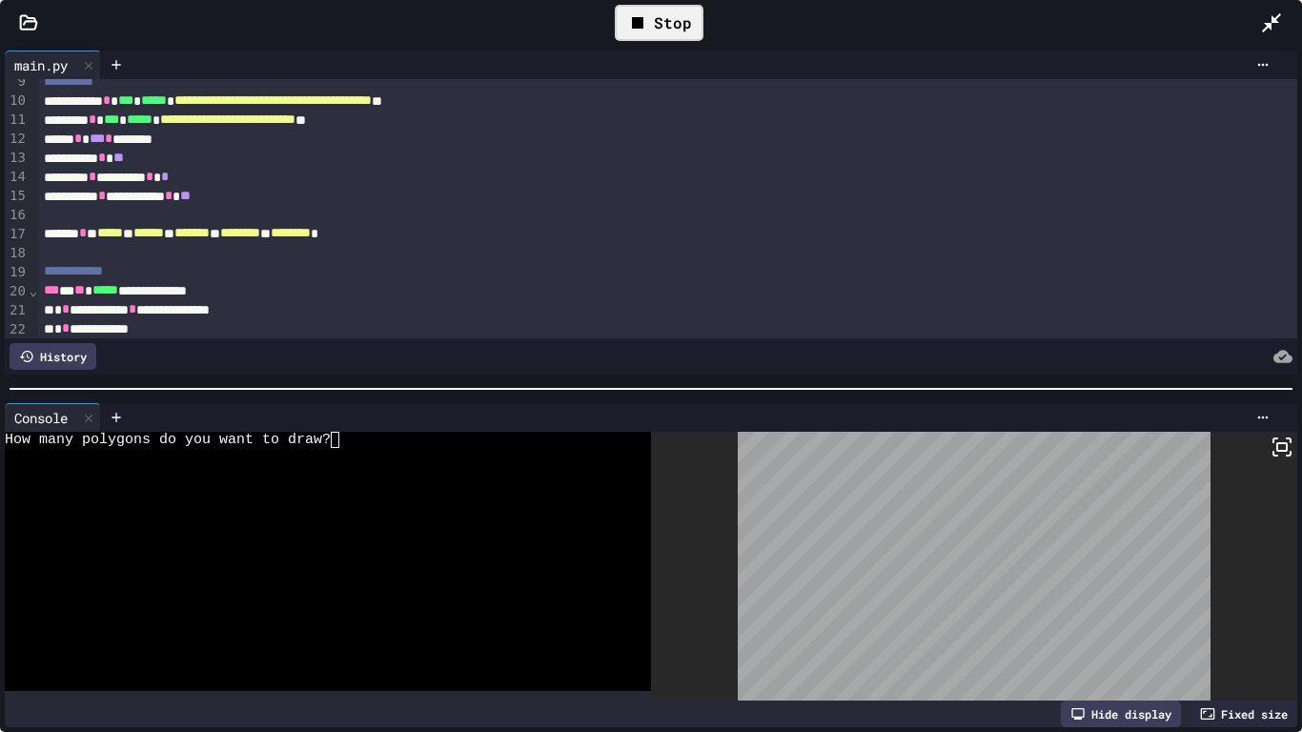
click at [356, 465] on div at bounding box center [318, 472] width 626 height 16
click at [666, 13] on div "Stop" at bounding box center [659, 23] width 89 height 36
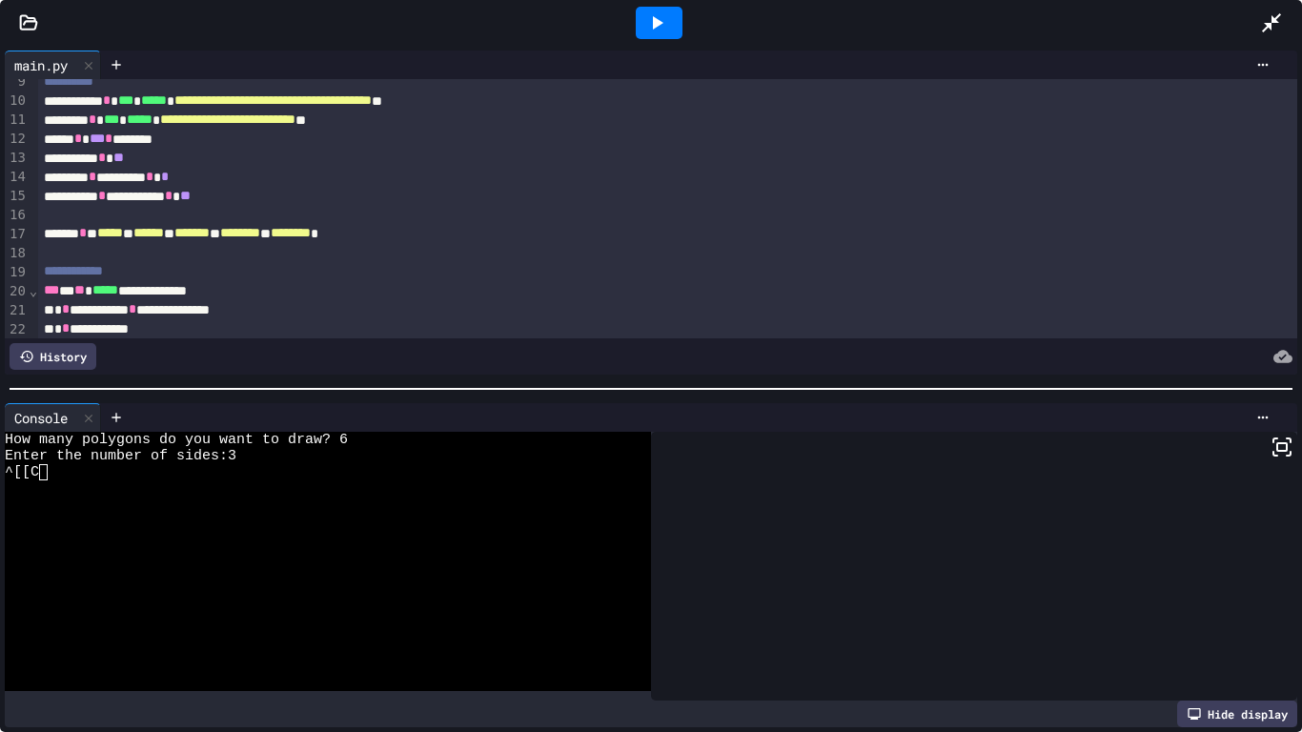
click at [175, 163] on div "**********" at bounding box center [668, 158] width 1260 height 19
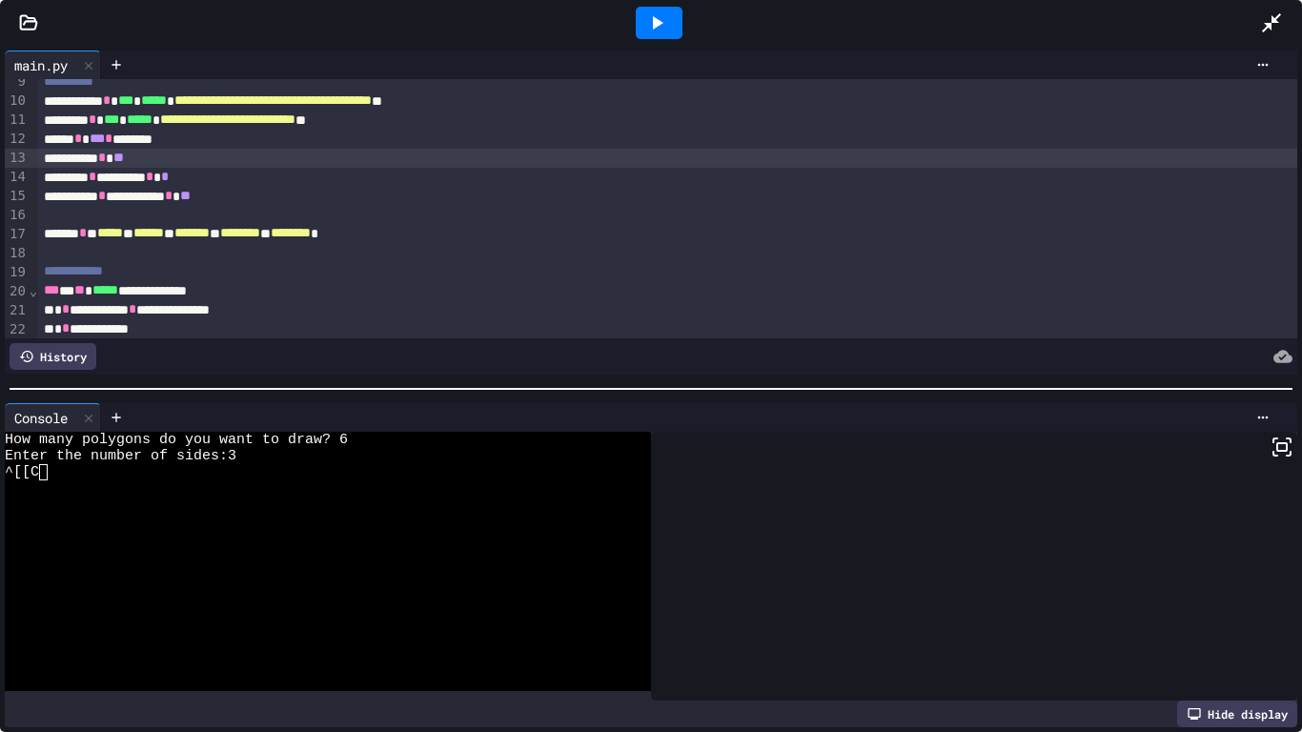
click at [647, 26] on icon at bounding box center [656, 22] width 23 height 23
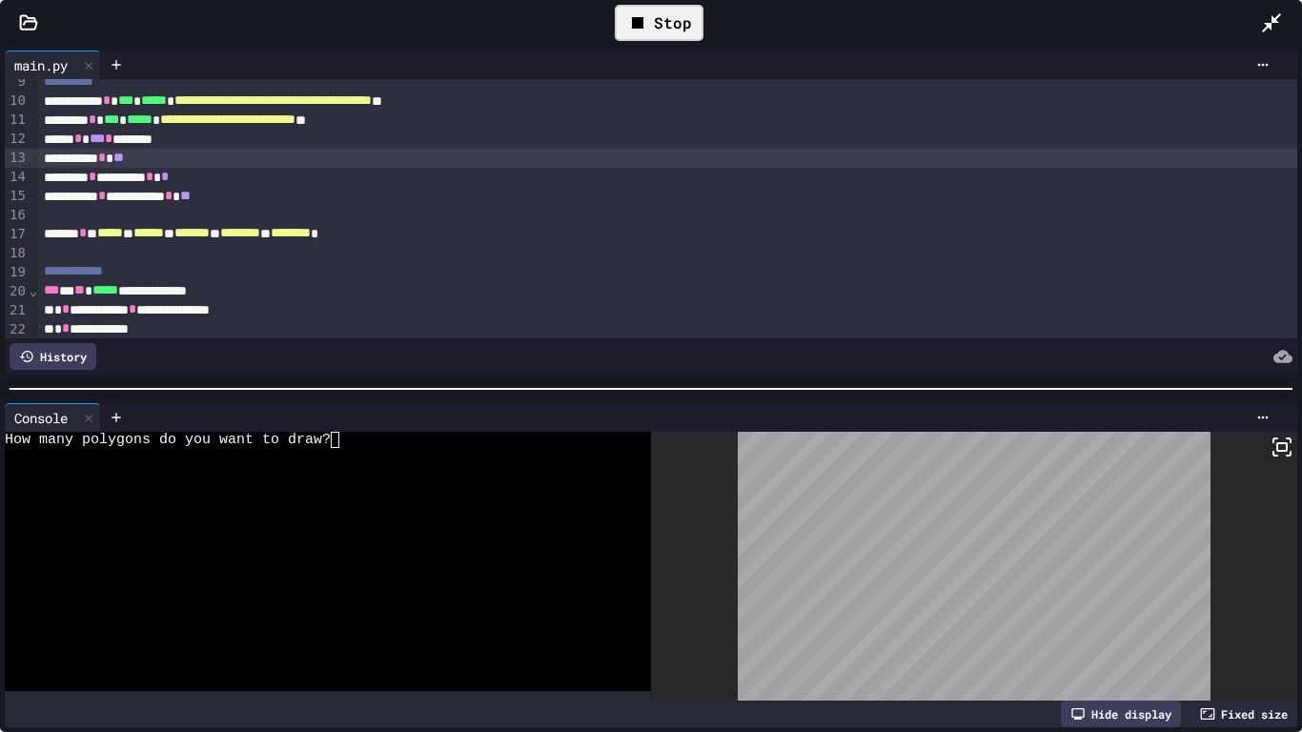
click at [466, 481] on div at bounding box center [318, 488] width 626 height 16
click at [230, 163] on div "**********" at bounding box center [668, 158] width 1260 height 19
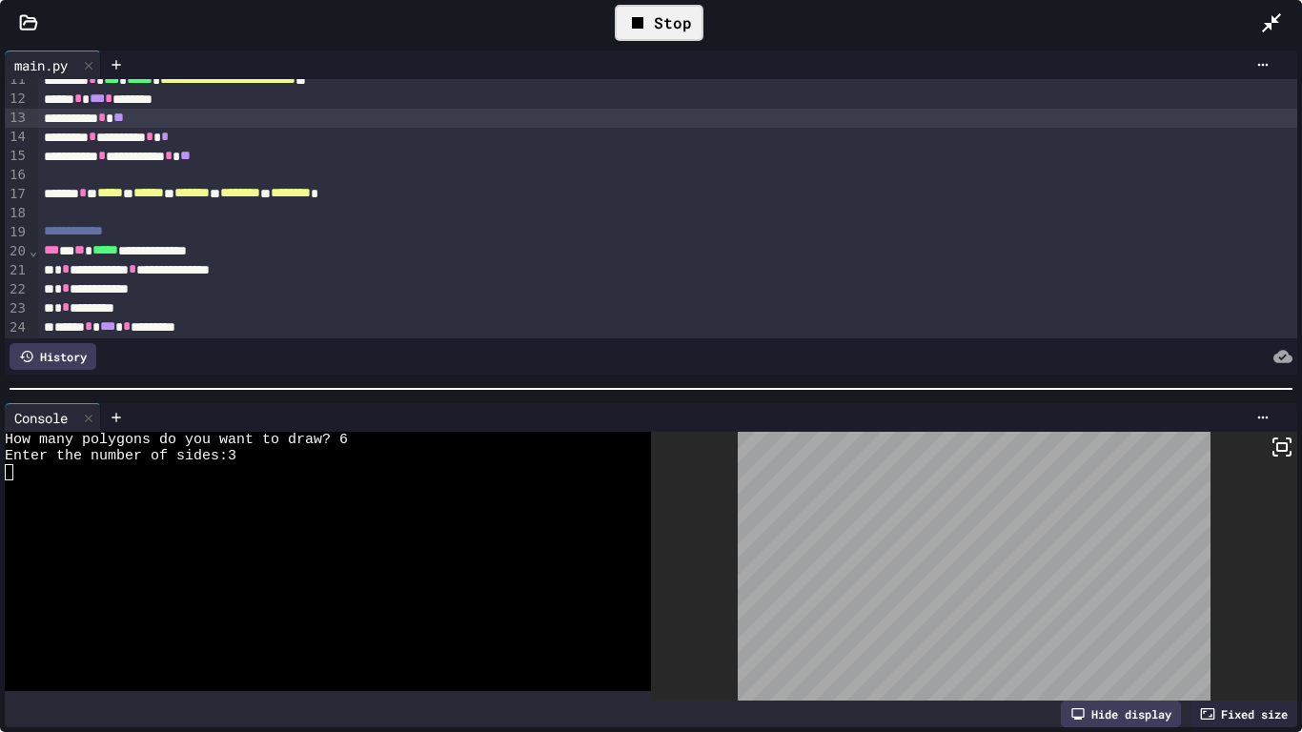
scroll to position [209, 0]
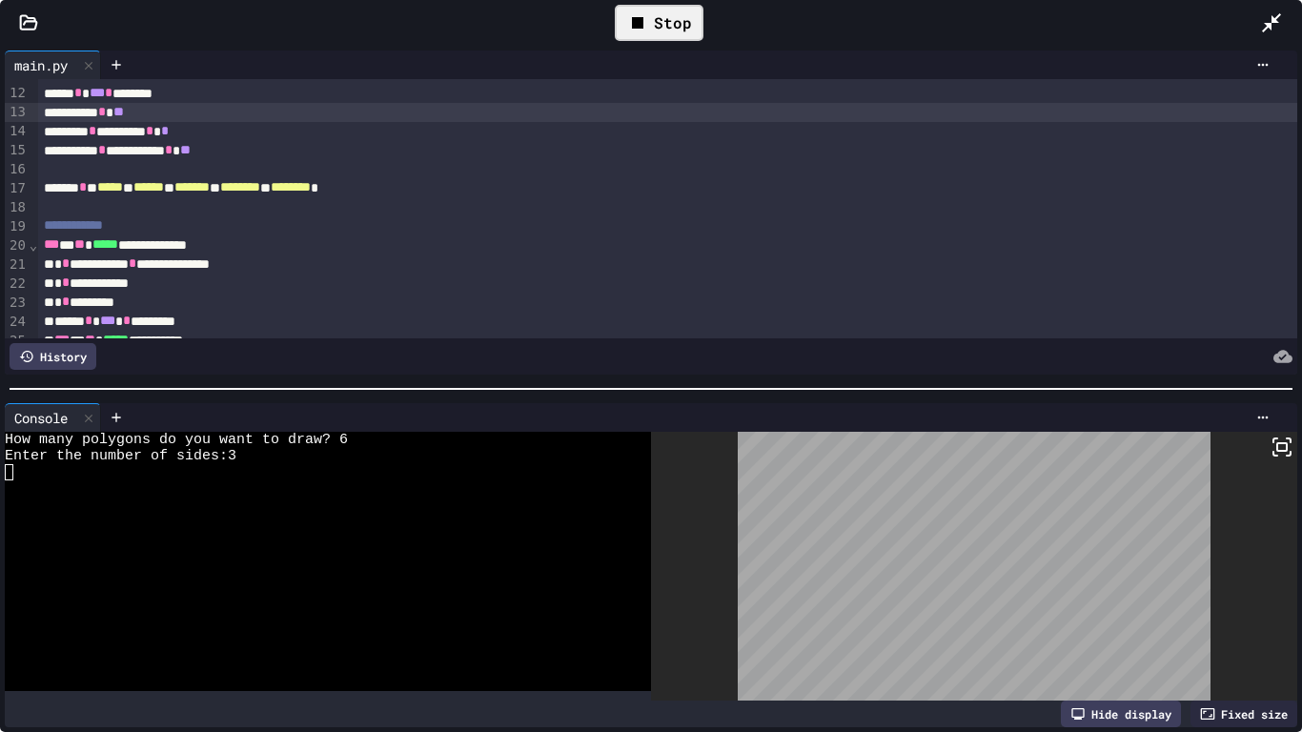
click at [278, 153] on div "**********" at bounding box center [668, 150] width 1260 height 19
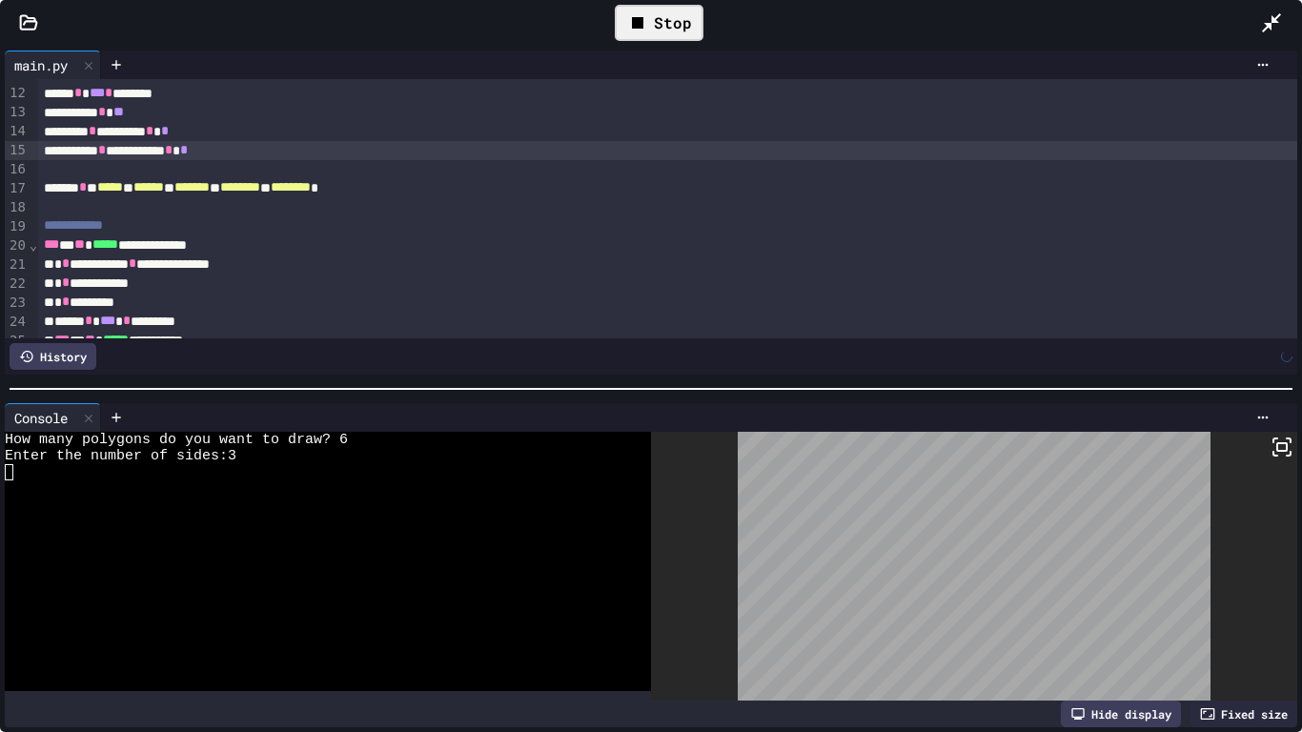
click at [629, 16] on icon at bounding box center [637, 22] width 23 height 23
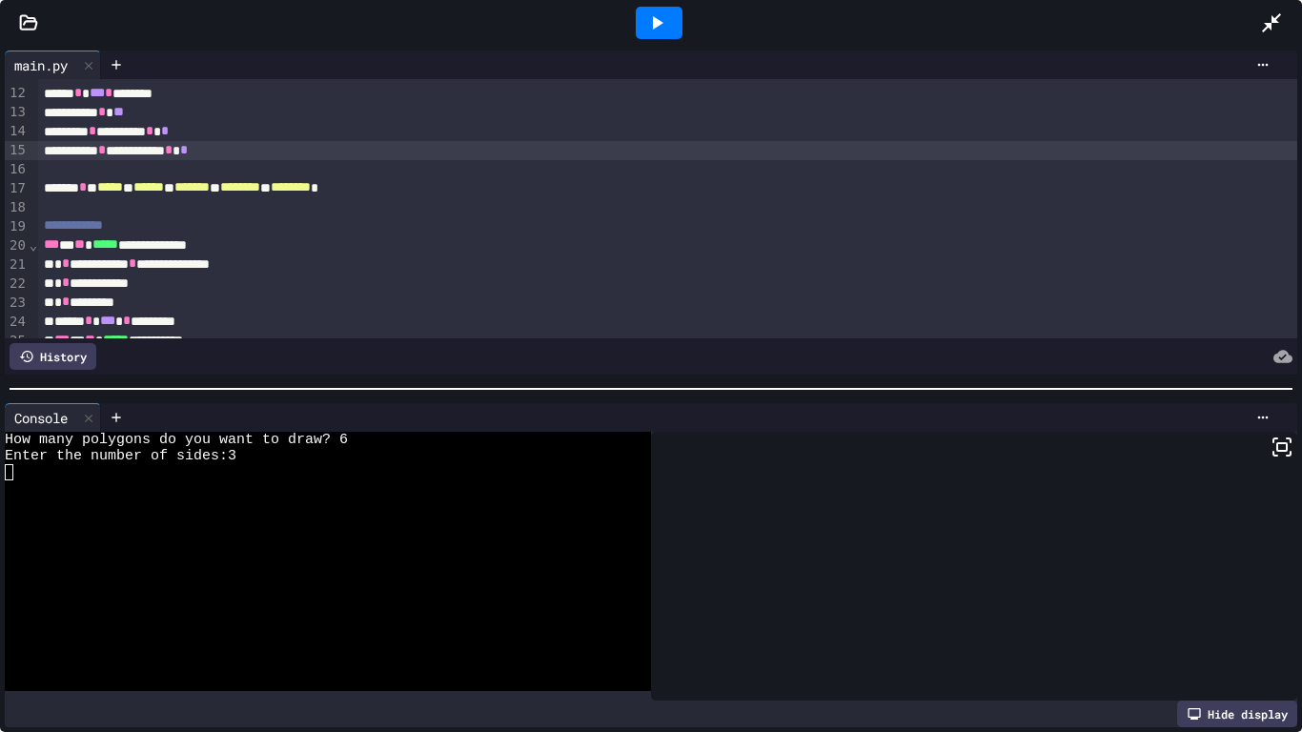
click at [677, 18] on div at bounding box center [659, 23] width 47 height 32
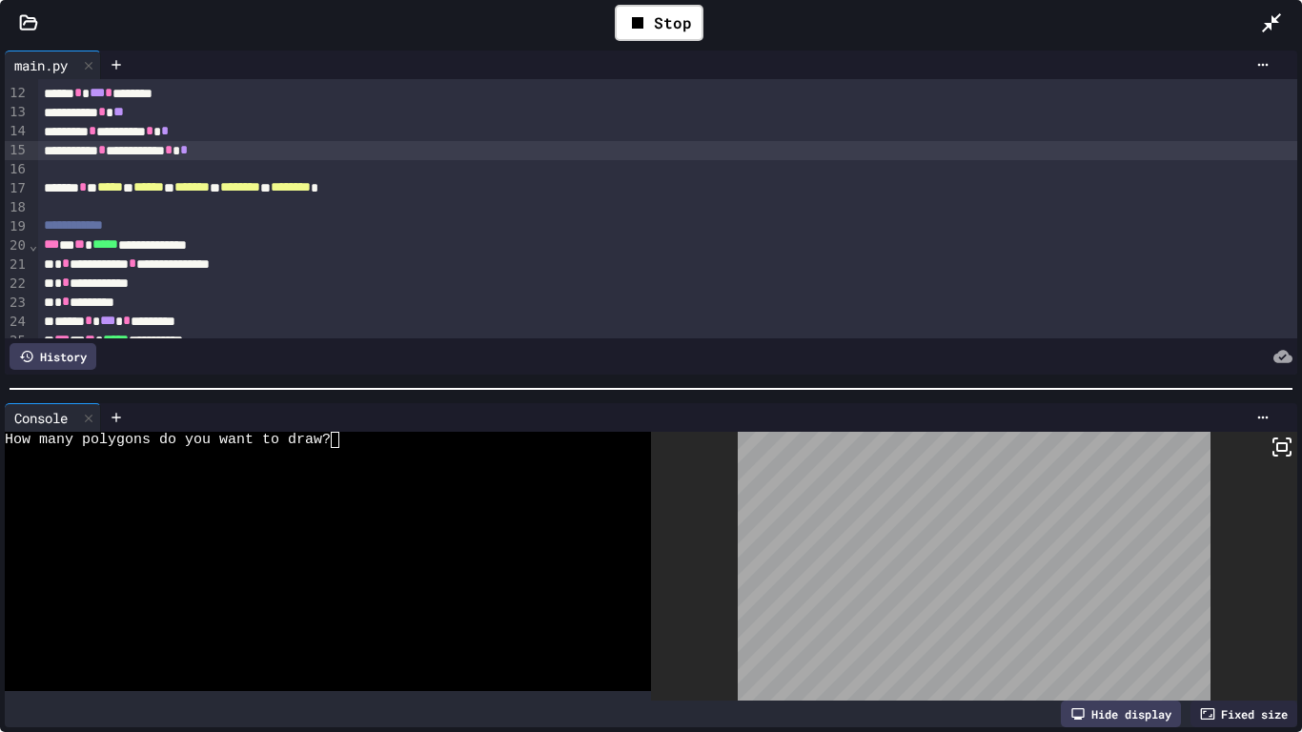
click at [405, 443] on div "How many polygons do you want to draw?" at bounding box center [318, 440] width 626 height 16
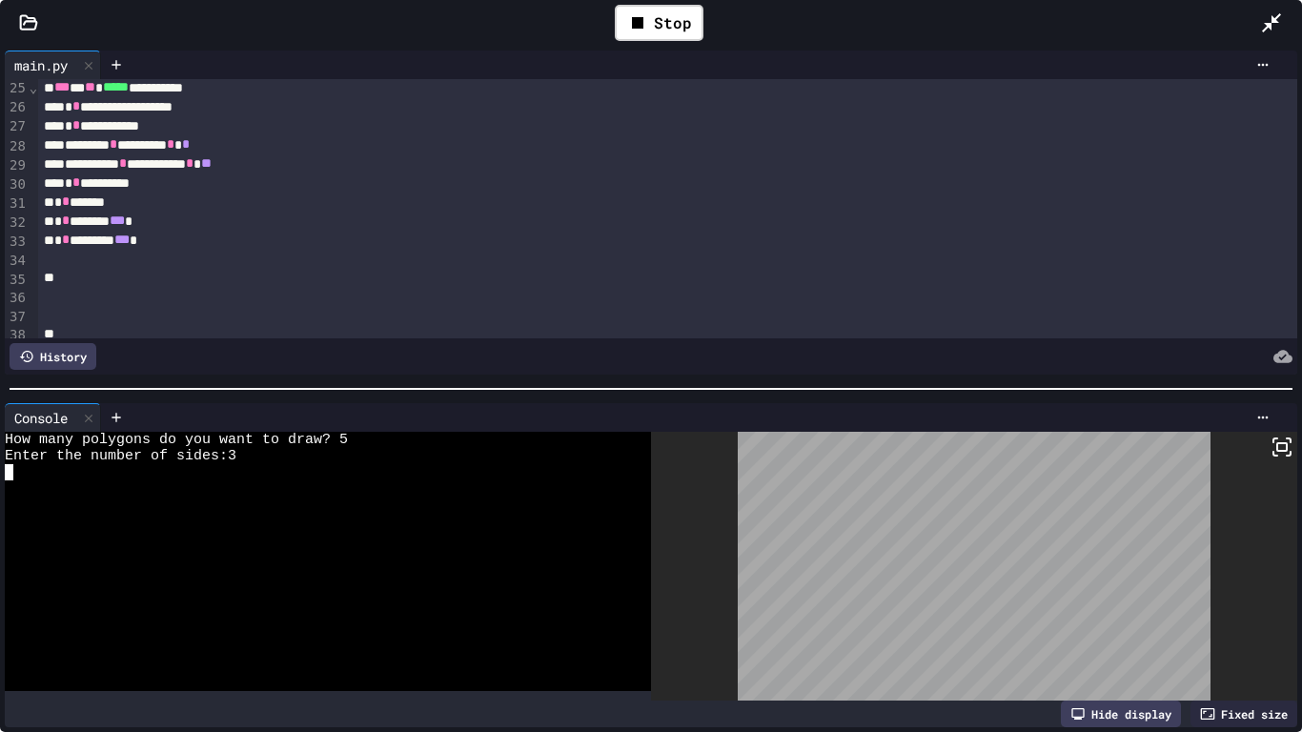
scroll to position [463, 0]
click at [176, 243] on div "* * ********* *** *" at bounding box center [668, 238] width 1260 height 19
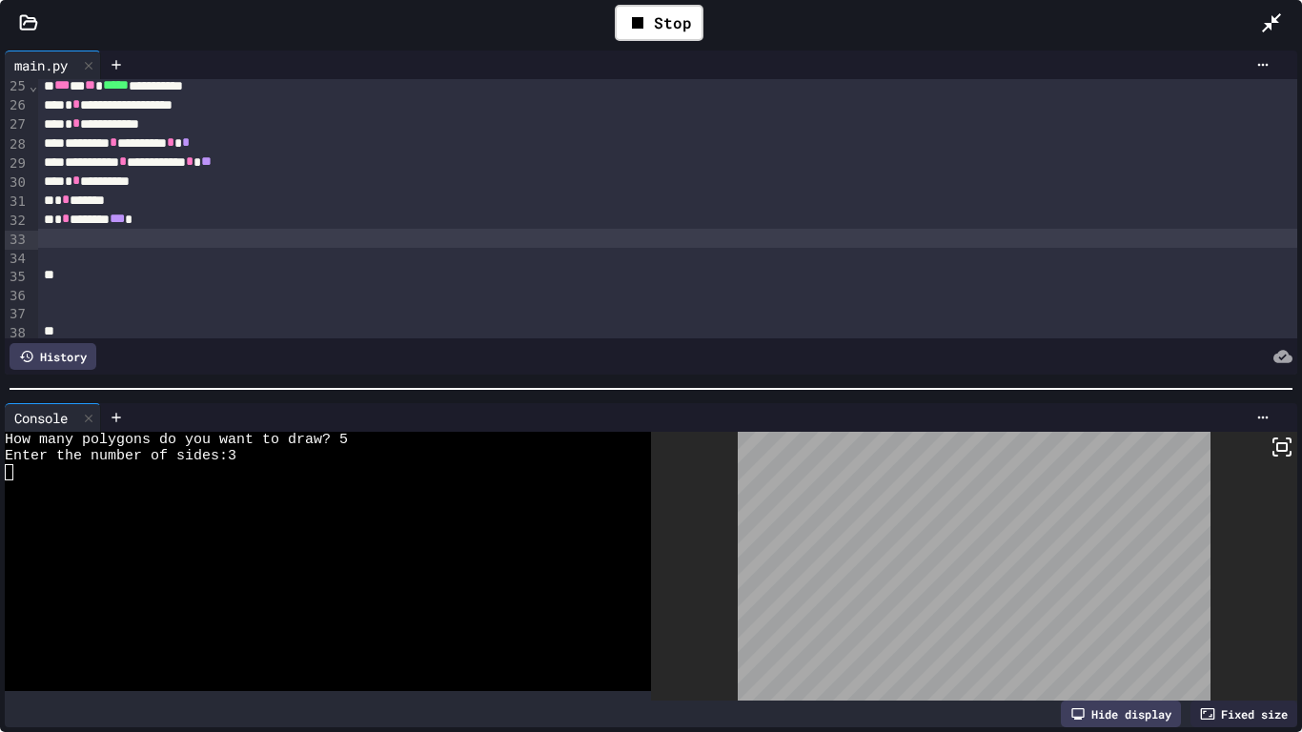
click at [125, 221] on span "***" at bounding box center [117, 218] width 15 height 13
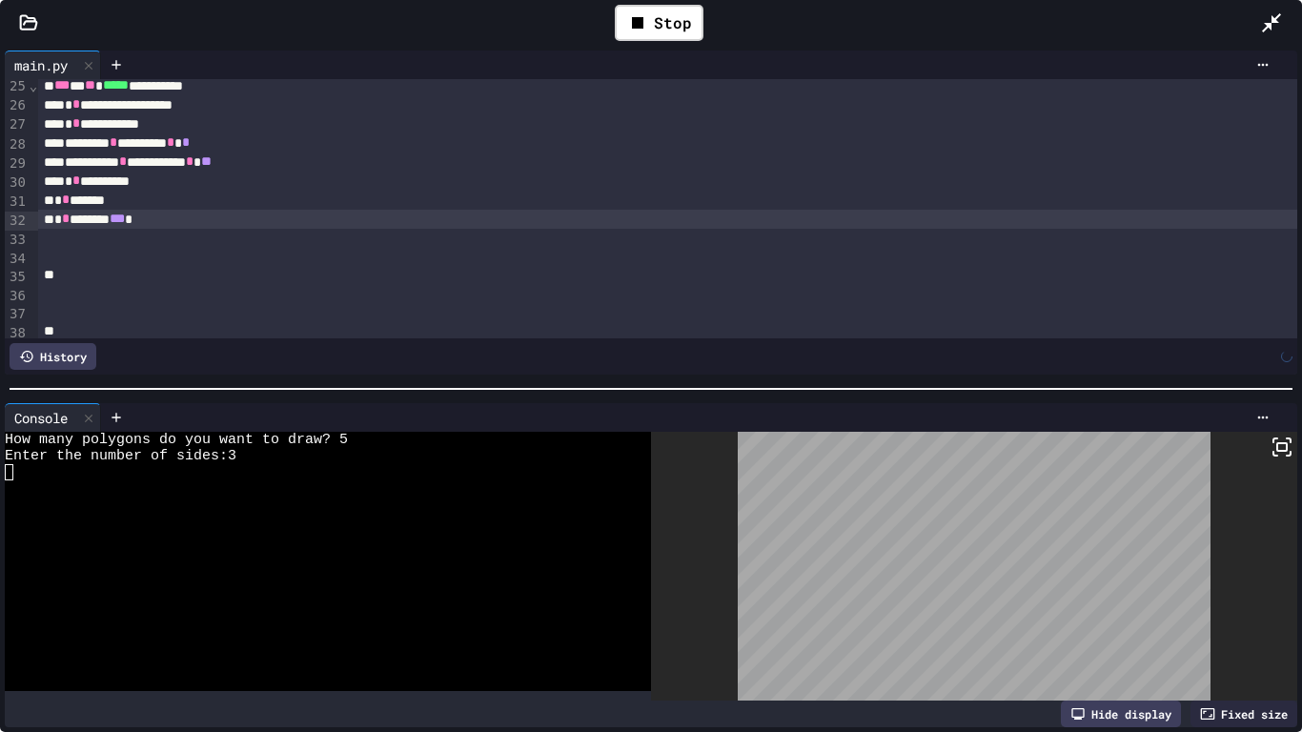
click at [400, 46] on div "Stop" at bounding box center [658, 22] width 1203 height 55
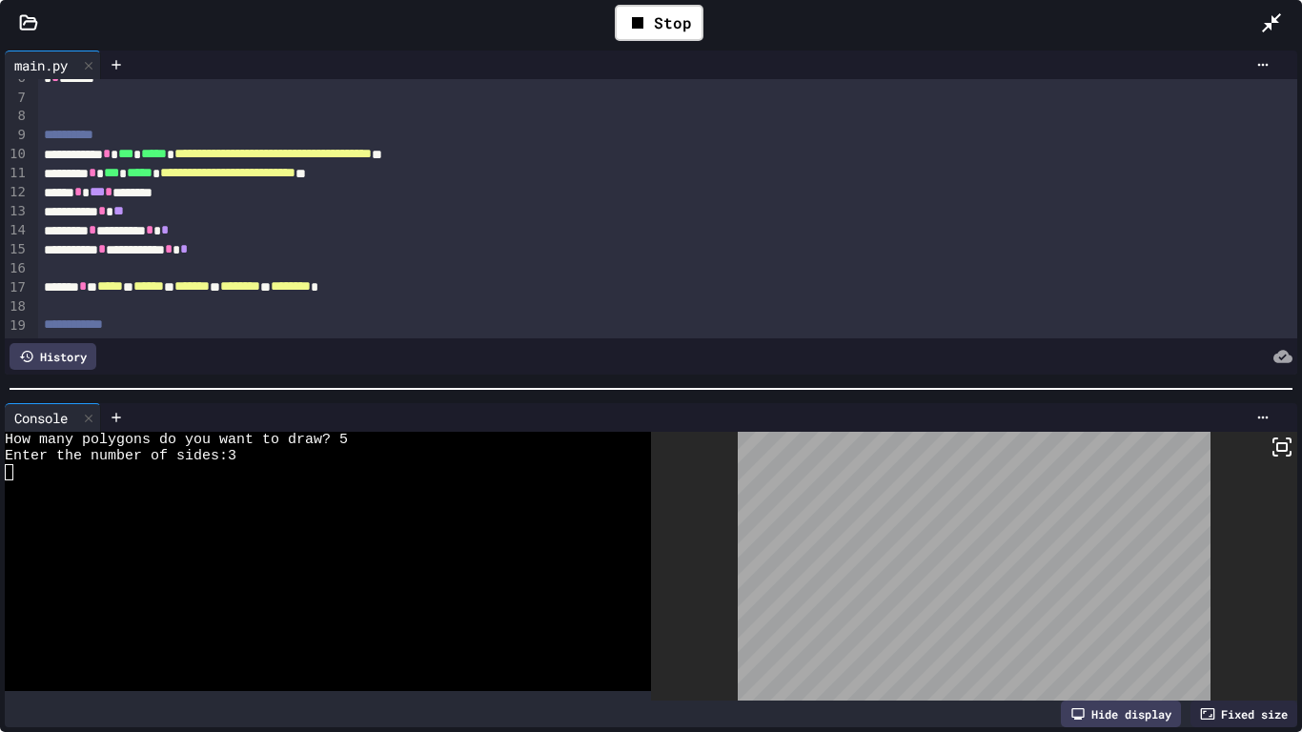
scroll to position [111, 0]
click at [290, 255] on div "**********" at bounding box center [668, 248] width 1260 height 19
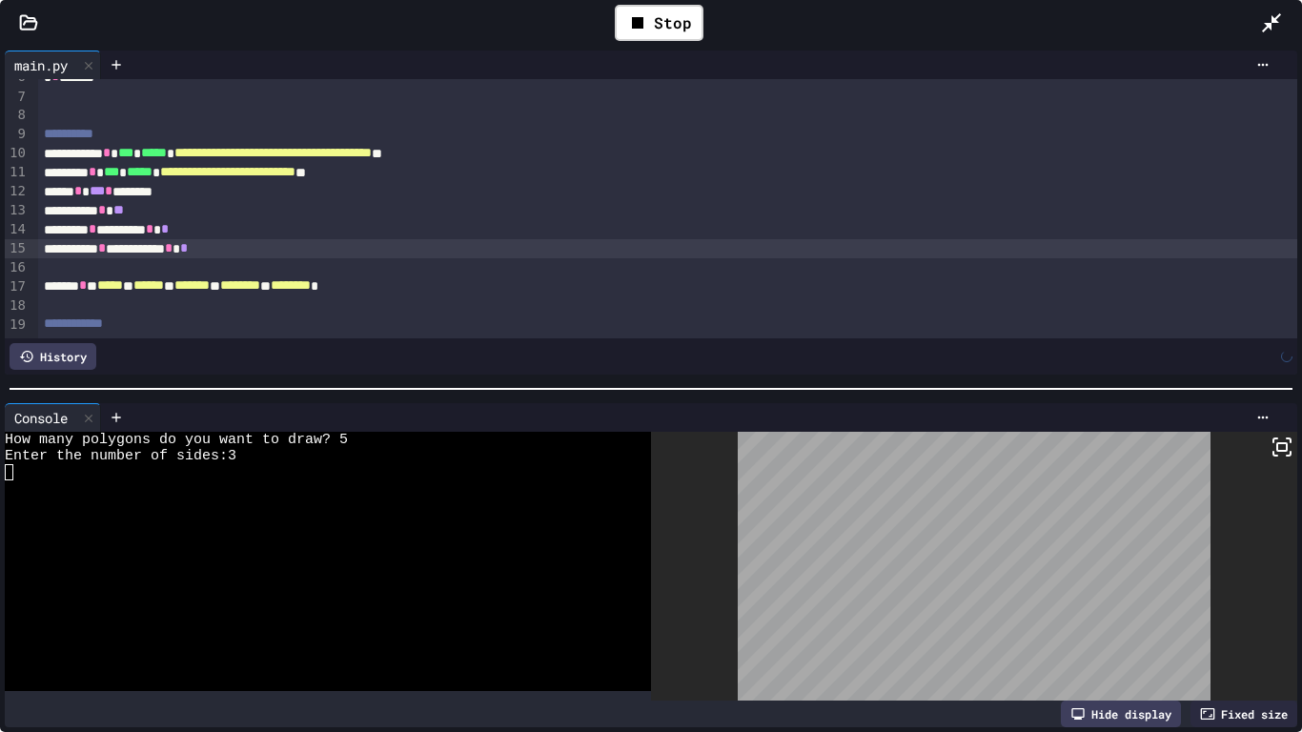
click at [541, 24] on div "Stop" at bounding box center [658, 22] width 1203 height 55
click at [626, 22] on icon at bounding box center [637, 22] width 23 height 23
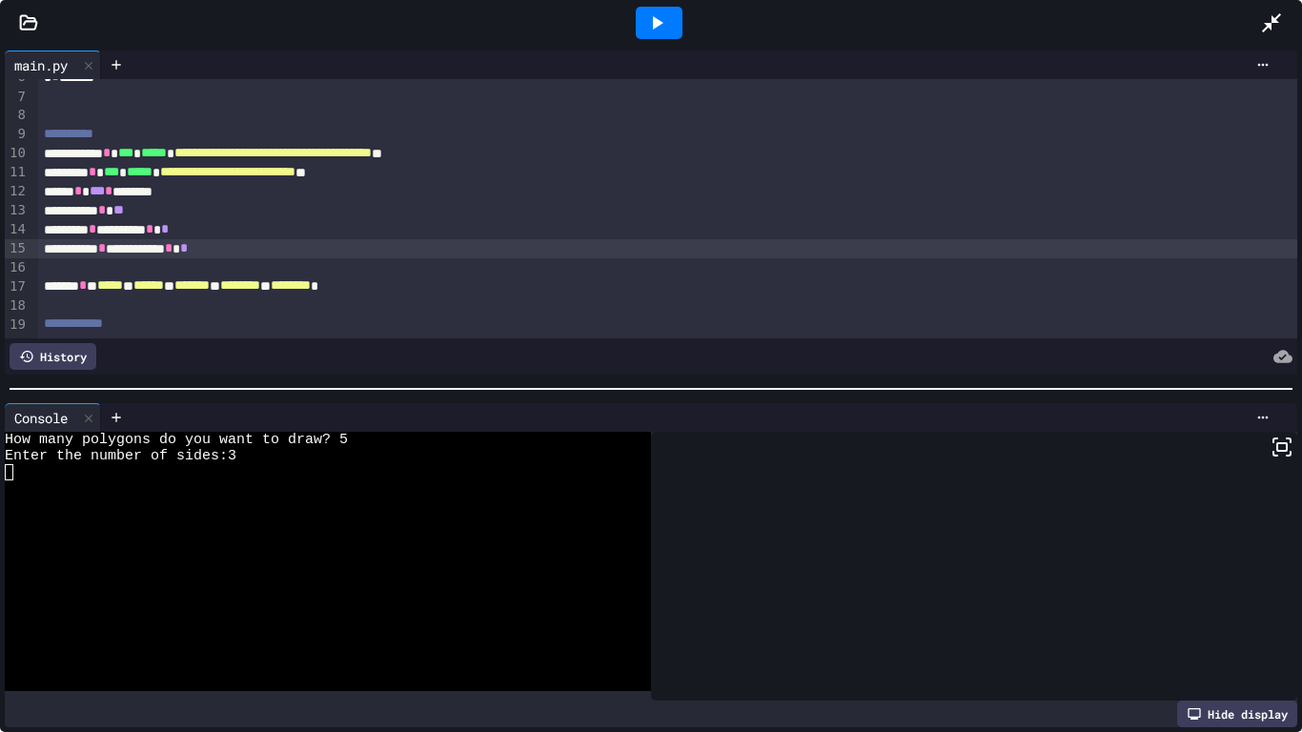
click at [626, 22] on div at bounding box center [659, 22] width 66 height 51
click at [661, 19] on icon at bounding box center [656, 22] width 23 height 23
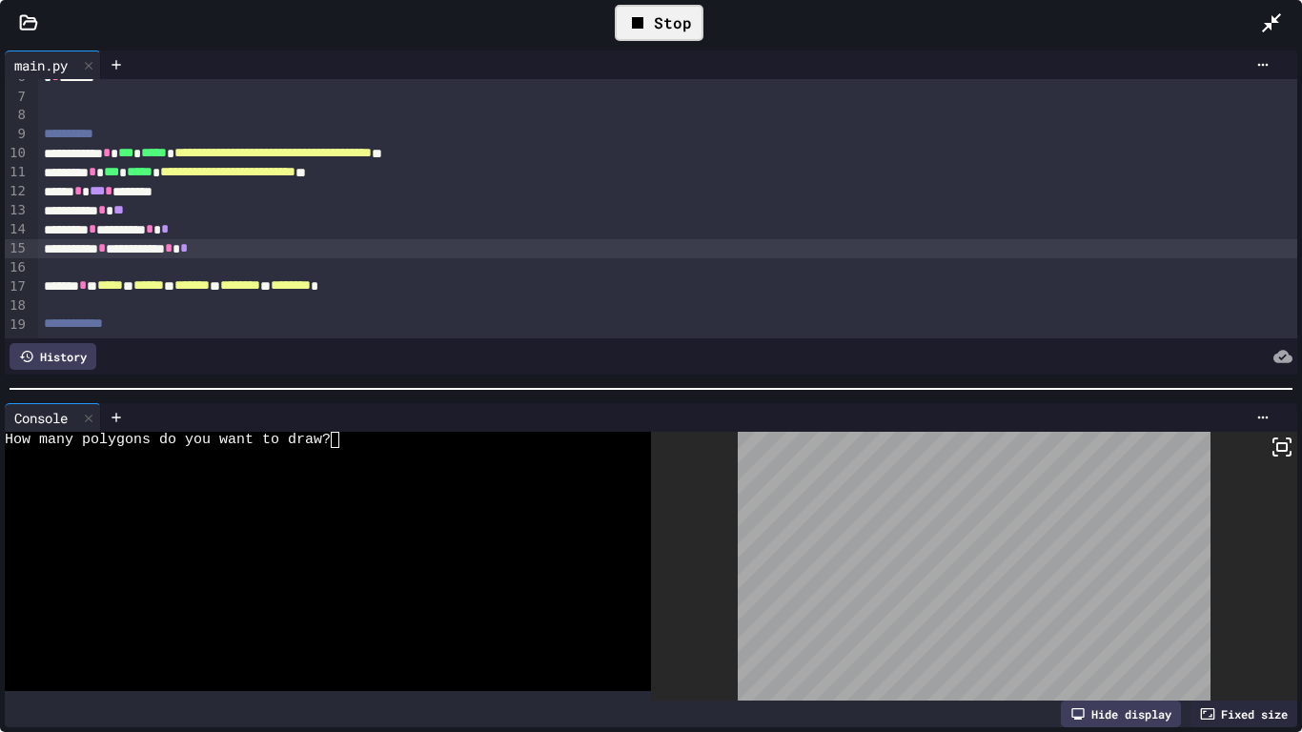
click at [502, 454] on div at bounding box center [318, 456] width 626 height 16
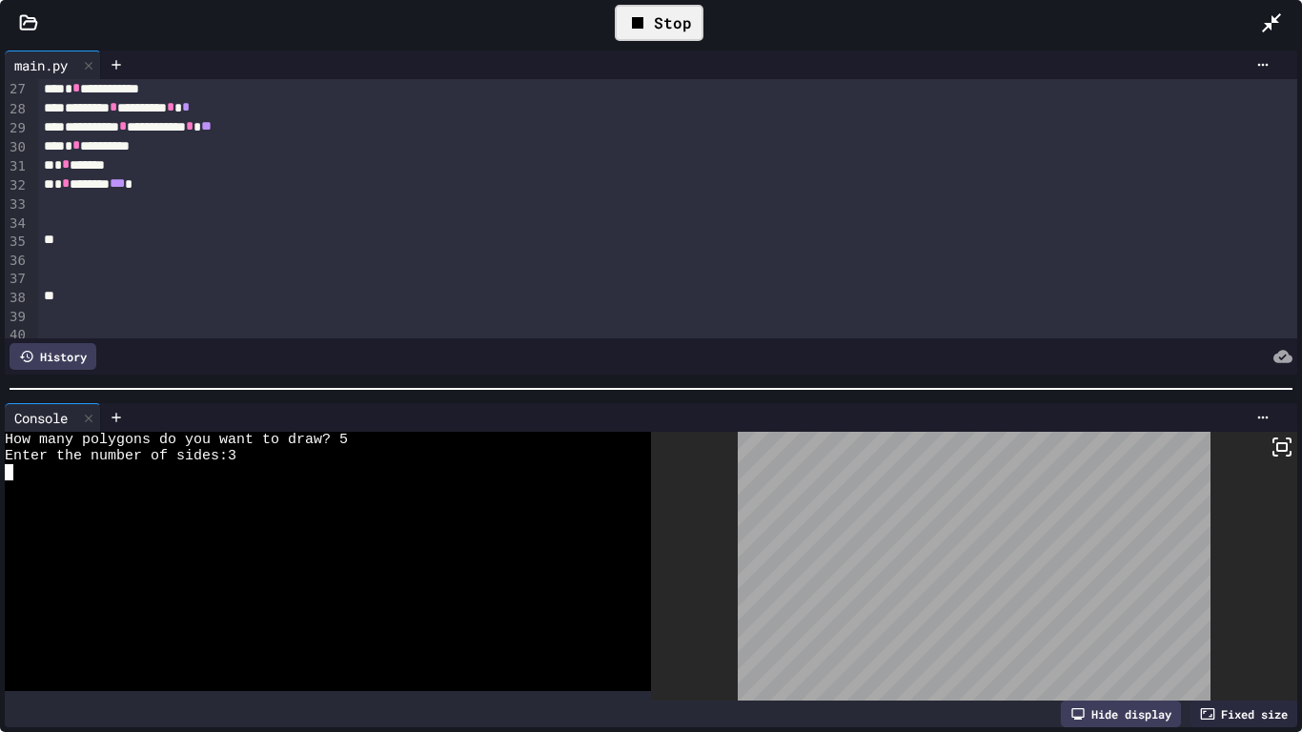
scroll to position [503, 0]
click at [125, 180] on span "***" at bounding box center [117, 178] width 15 height 13
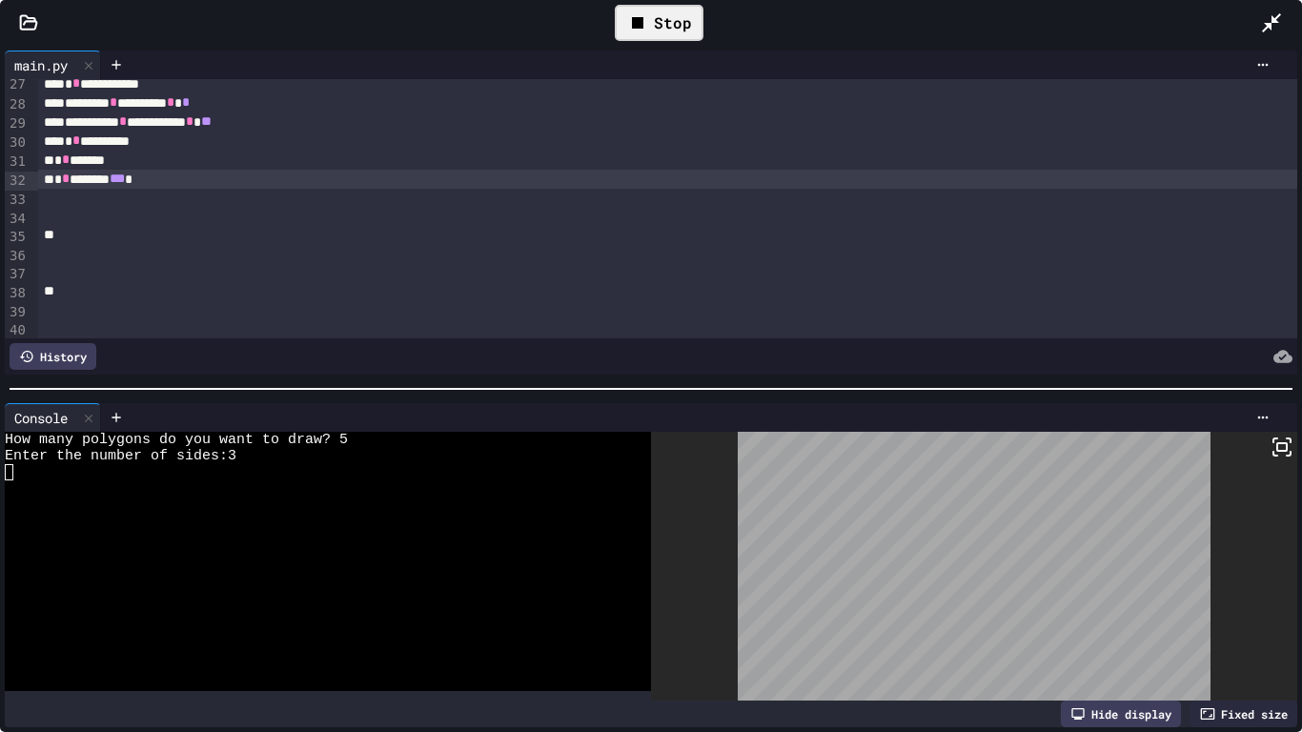
click at [269, 316] on div "To enrich screen reader interactions, please activate Accessibility in Grammarl…" at bounding box center [668, 310] width 1260 height 19
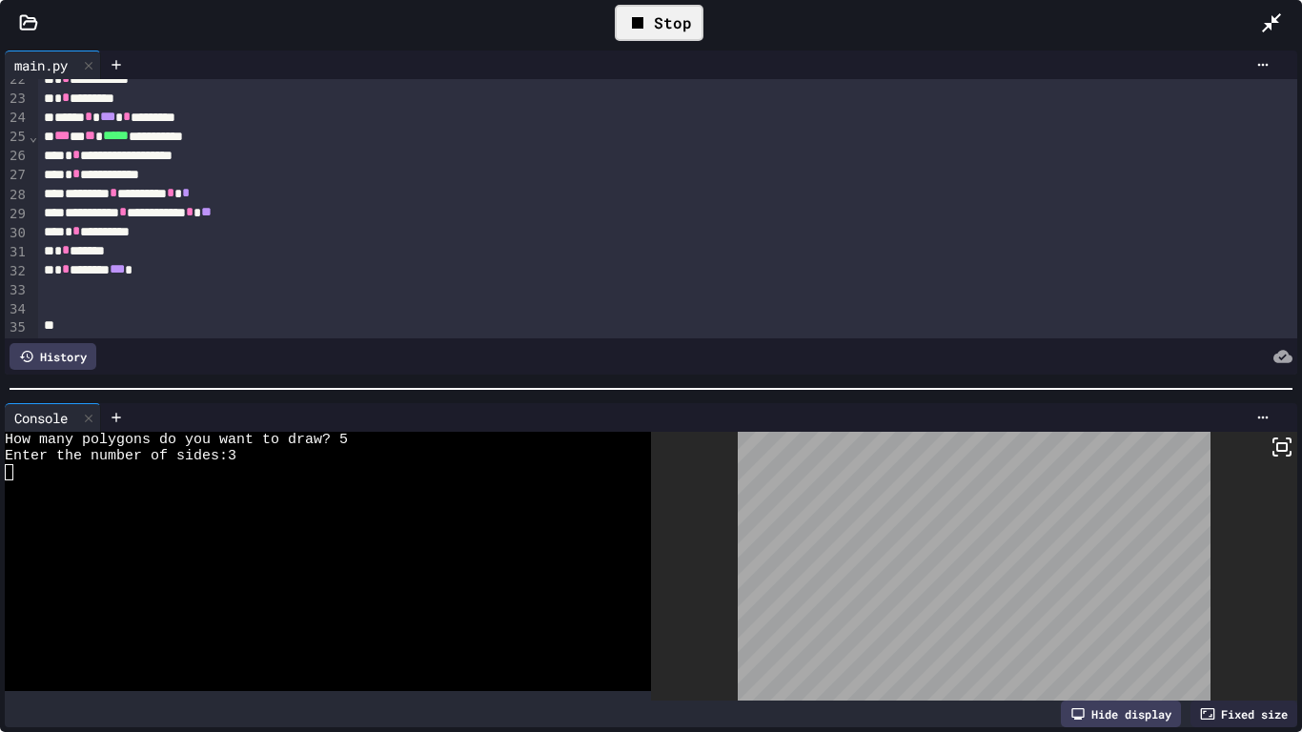
scroll to position [394, 0]
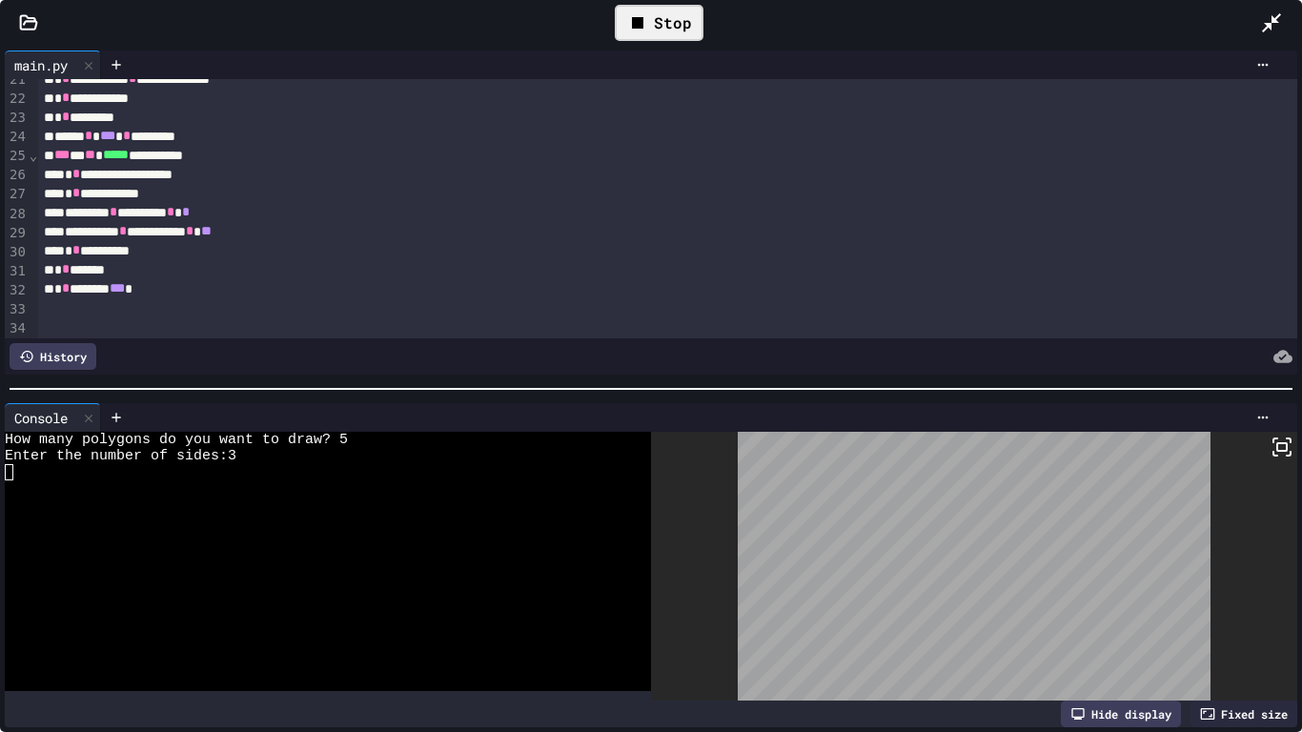
click at [313, 239] on div "**********" at bounding box center [668, 231] width 1260 height 19
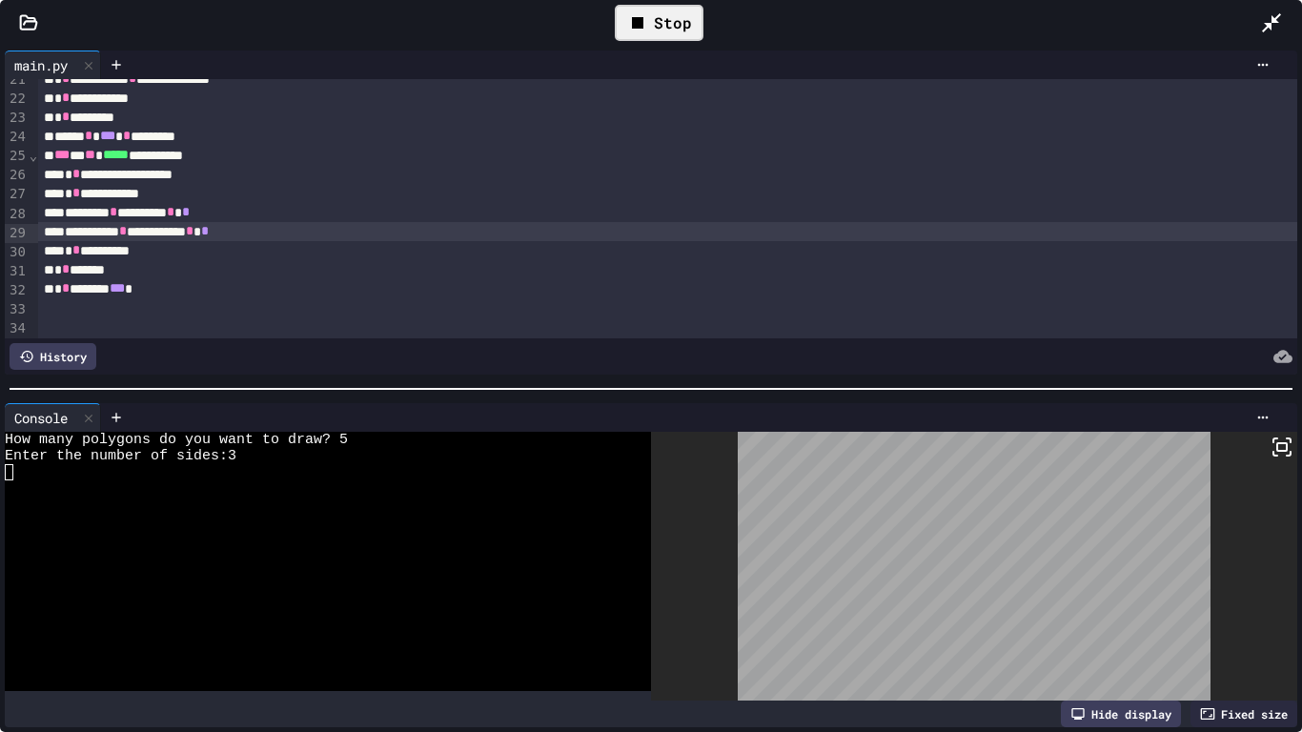
click at [642, 26] on icon at bounding box center [637, 22] width 11 height 11
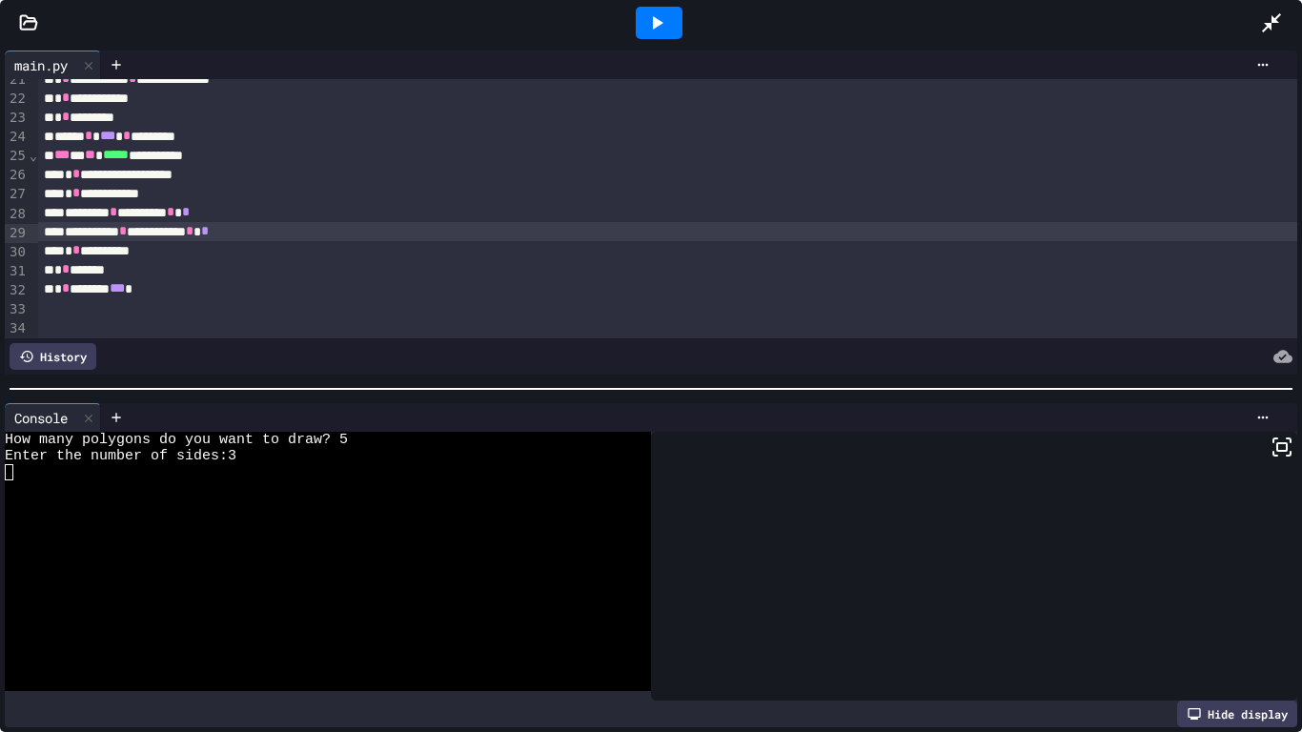
click at [642, 26] on div at bounding box center [659, 23] width 47 height 32
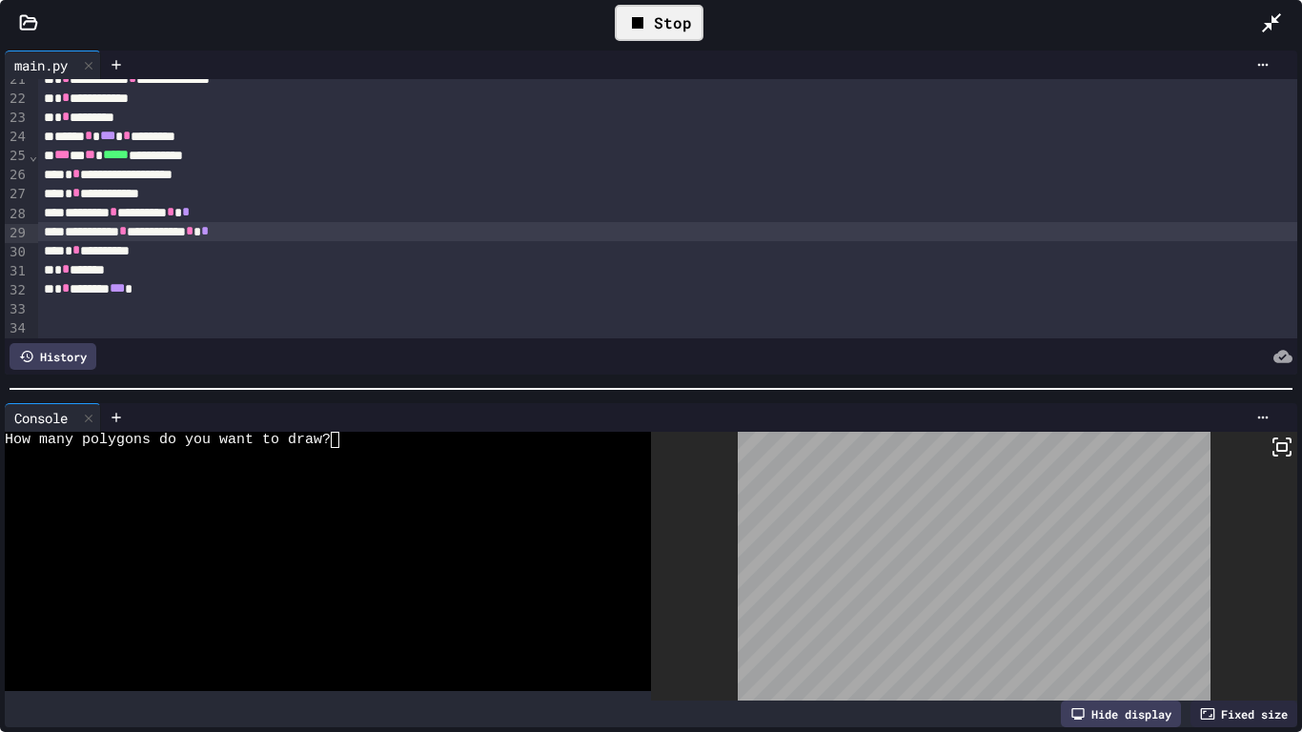
click at [364, 457] on div at bounding box center [318, 456] width 626 height 16
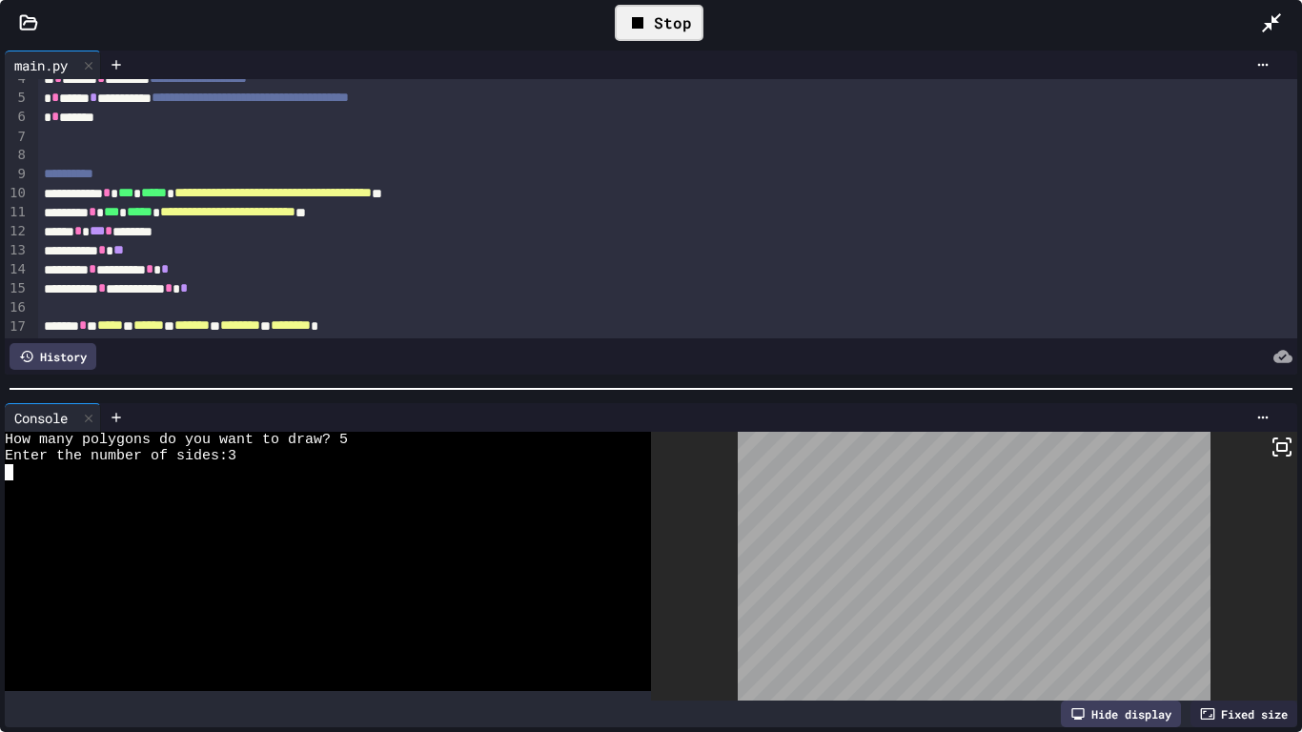
scroll to position [72, 0]
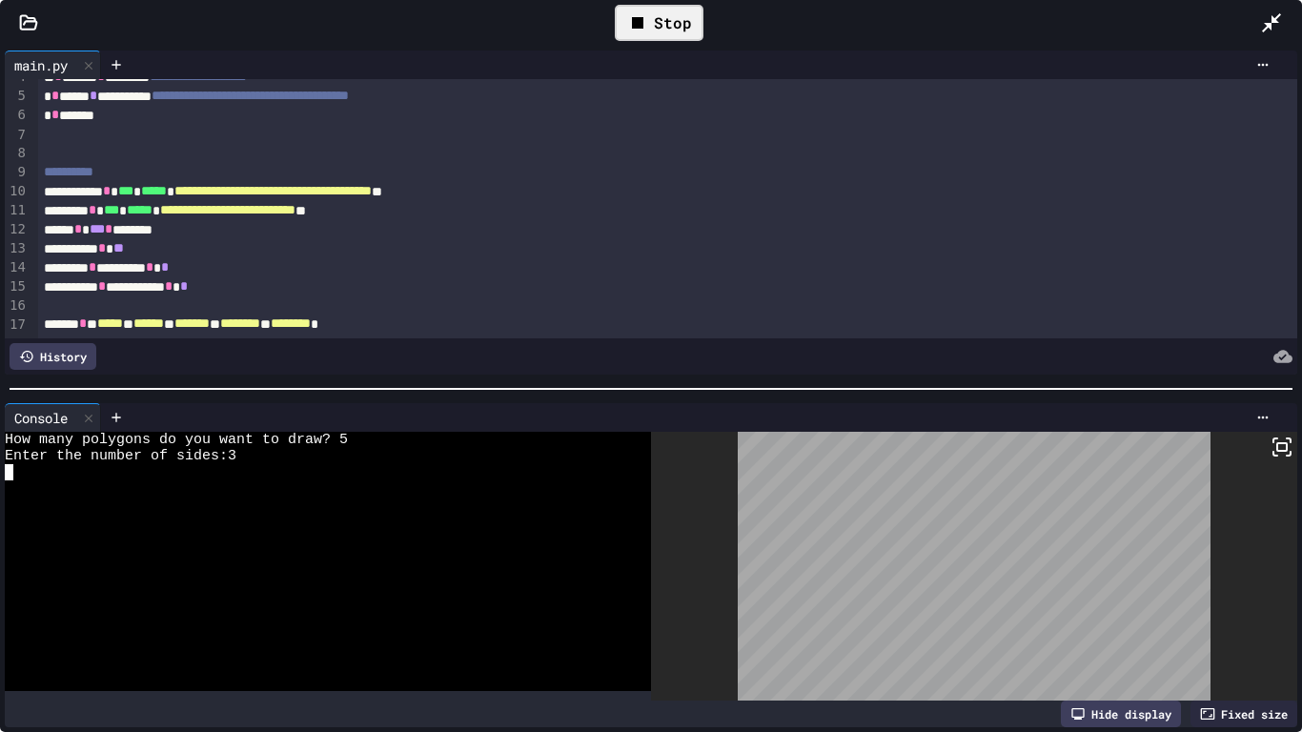
click at [174, 243] on div "**********" at bounding box center [668, 248] width 1260 height 19
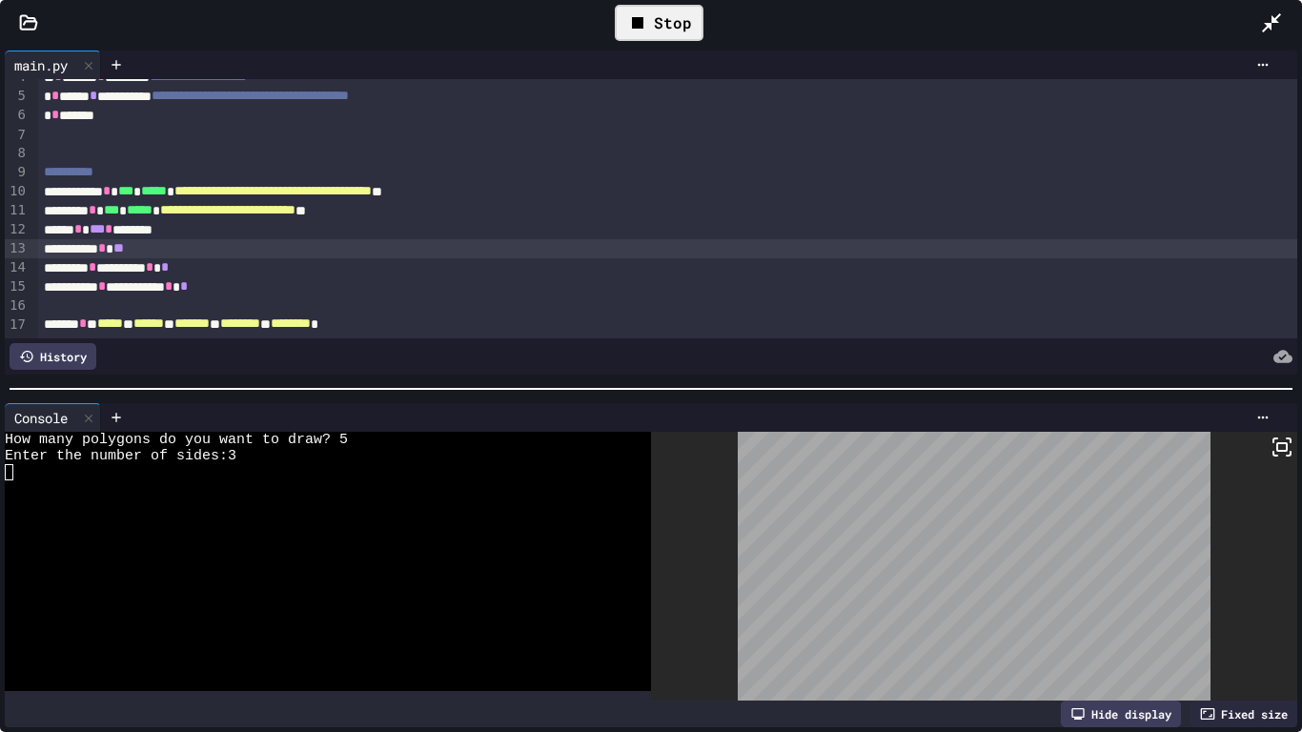
click at [652, 23] on div "Stop" at bounding box center [659, 23] width 89 height 36
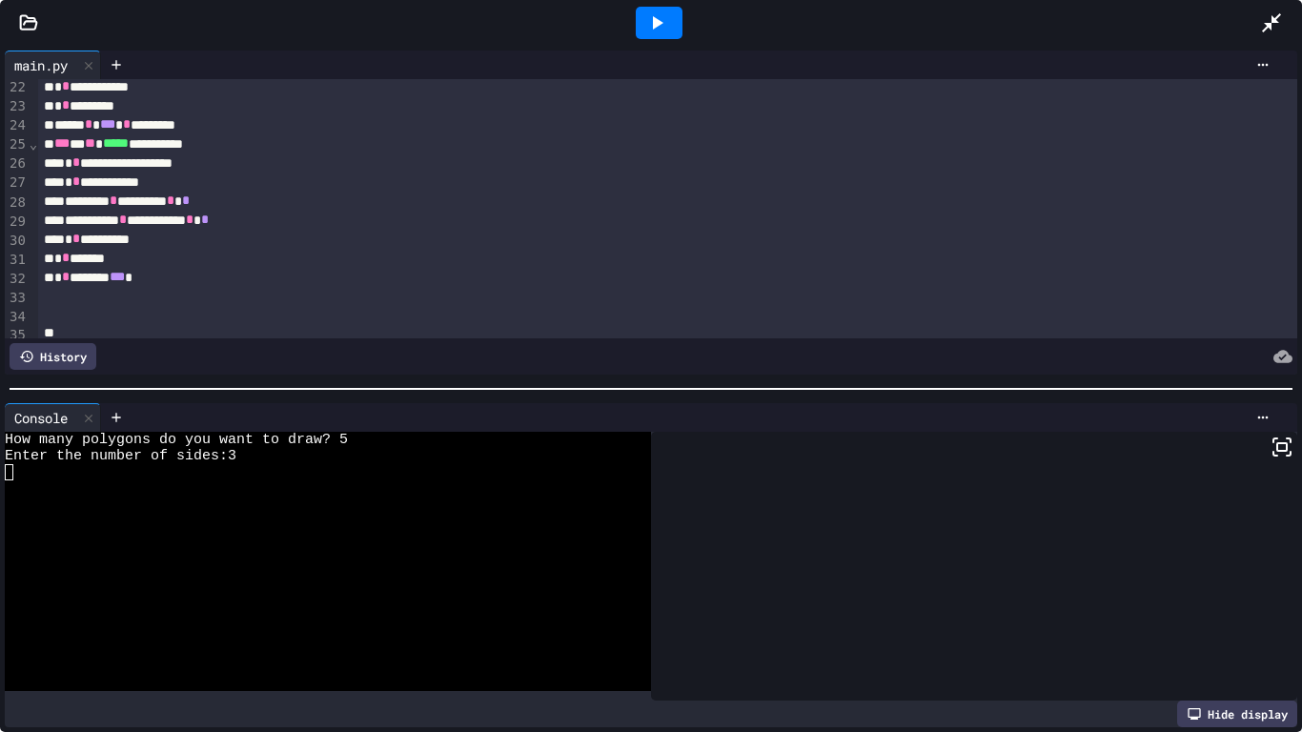
scroll to position [404, 0]
click at [503, 62] on div at bounding box center [705, 64] width 1147 height 15
click at [676, 26] on div at bounding box center [659, 23] width 47 height 32
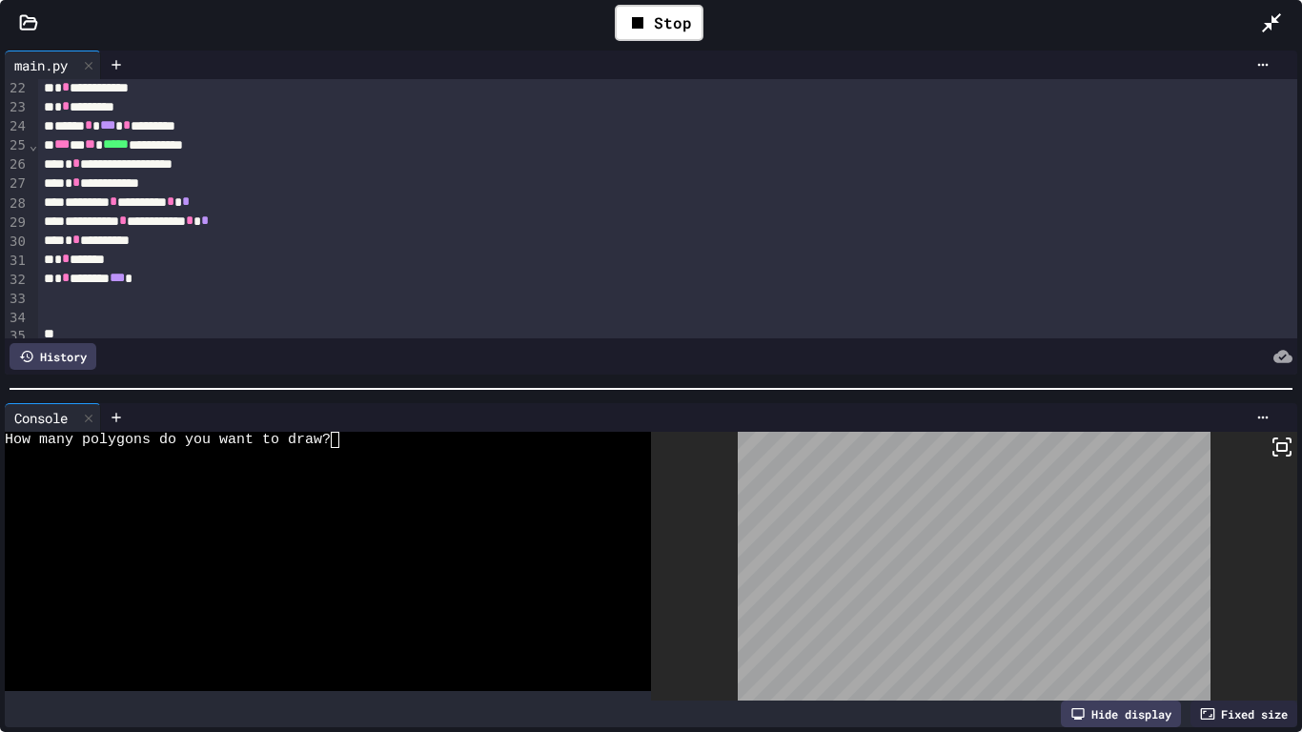
click at [448, 475] on div at bounding box center [318, 472] width 626 height 16
click at [1292, 447] on icon at bounding box center [1282, 447] width 23 height 23
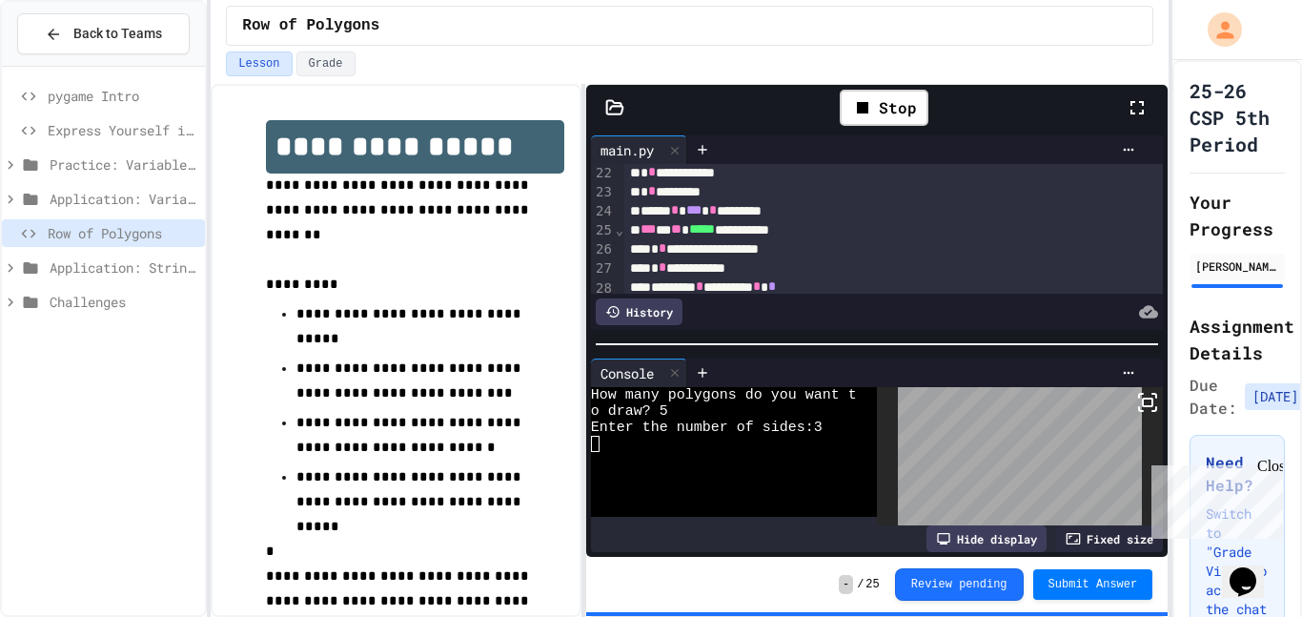
click at [1141, 98] on icon at bounding box center [1137, 107] width 23 height 23
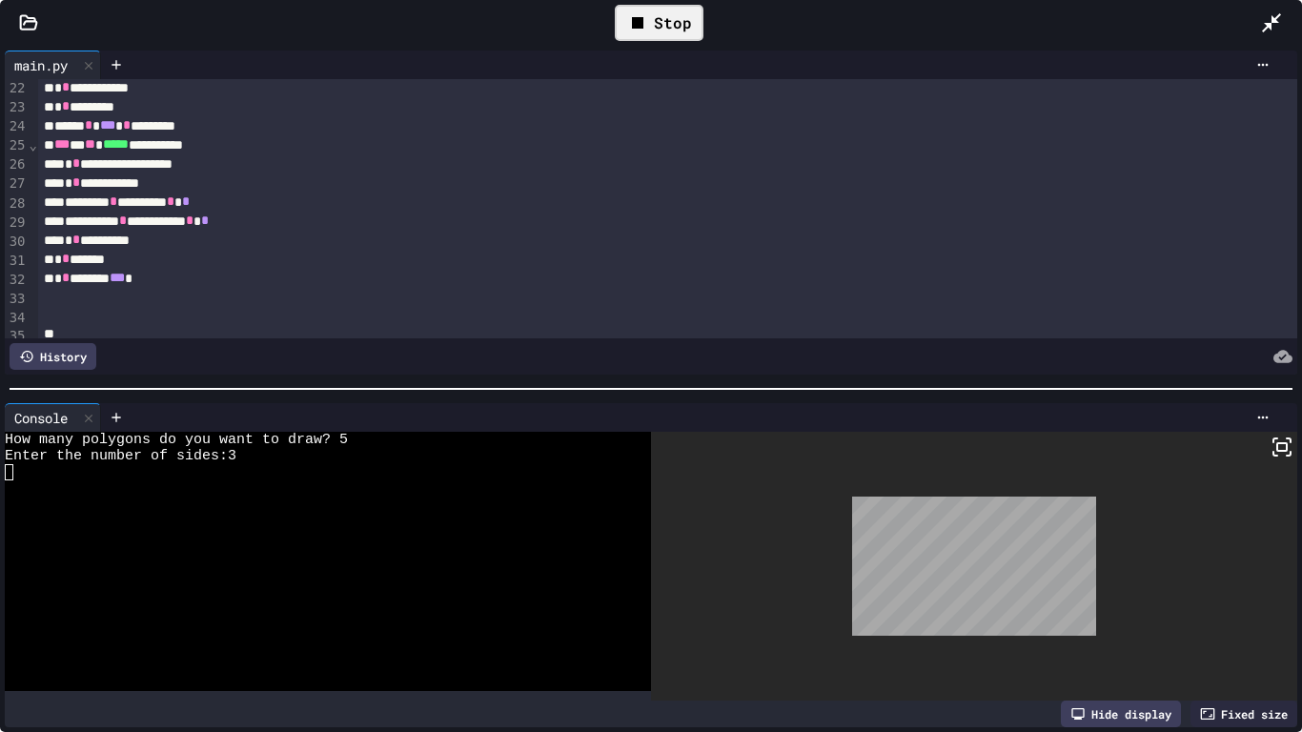
click at [619, 20] on div "Stop" at bounding box center [659, 23] width 89 height 36
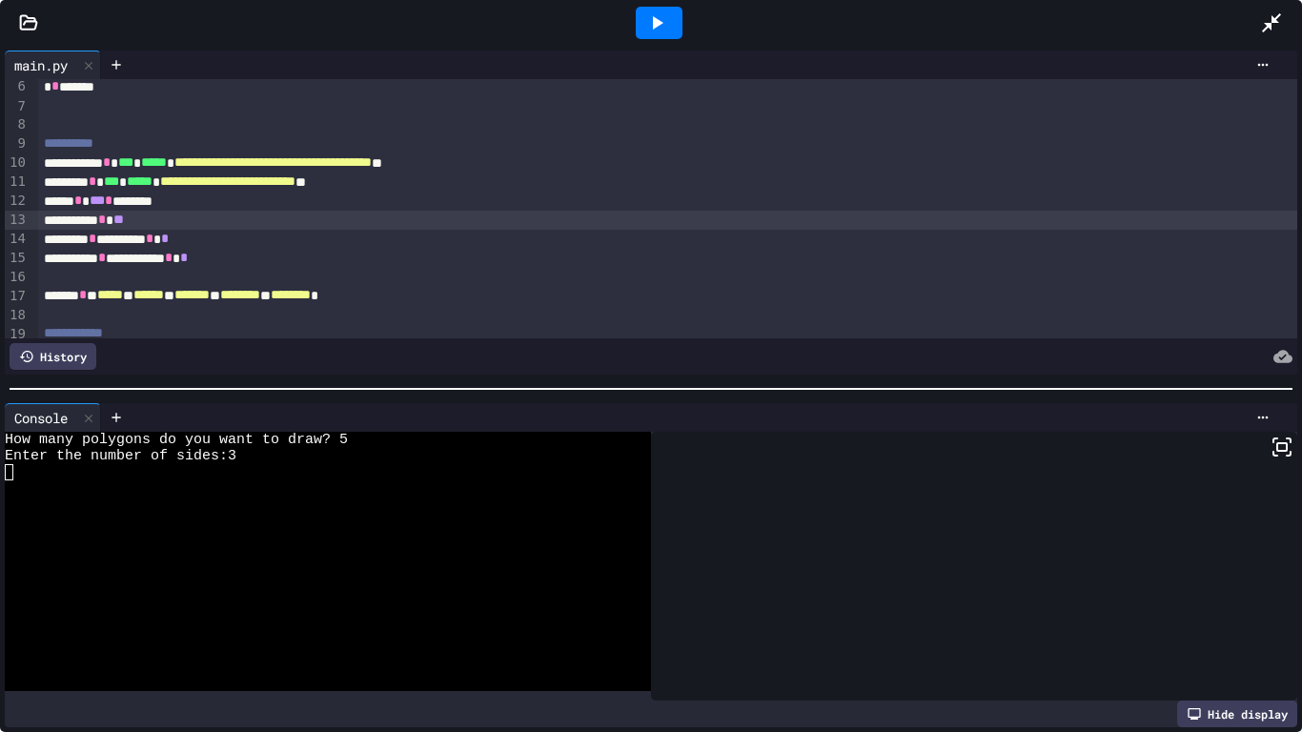
scroll to position [98, 0]
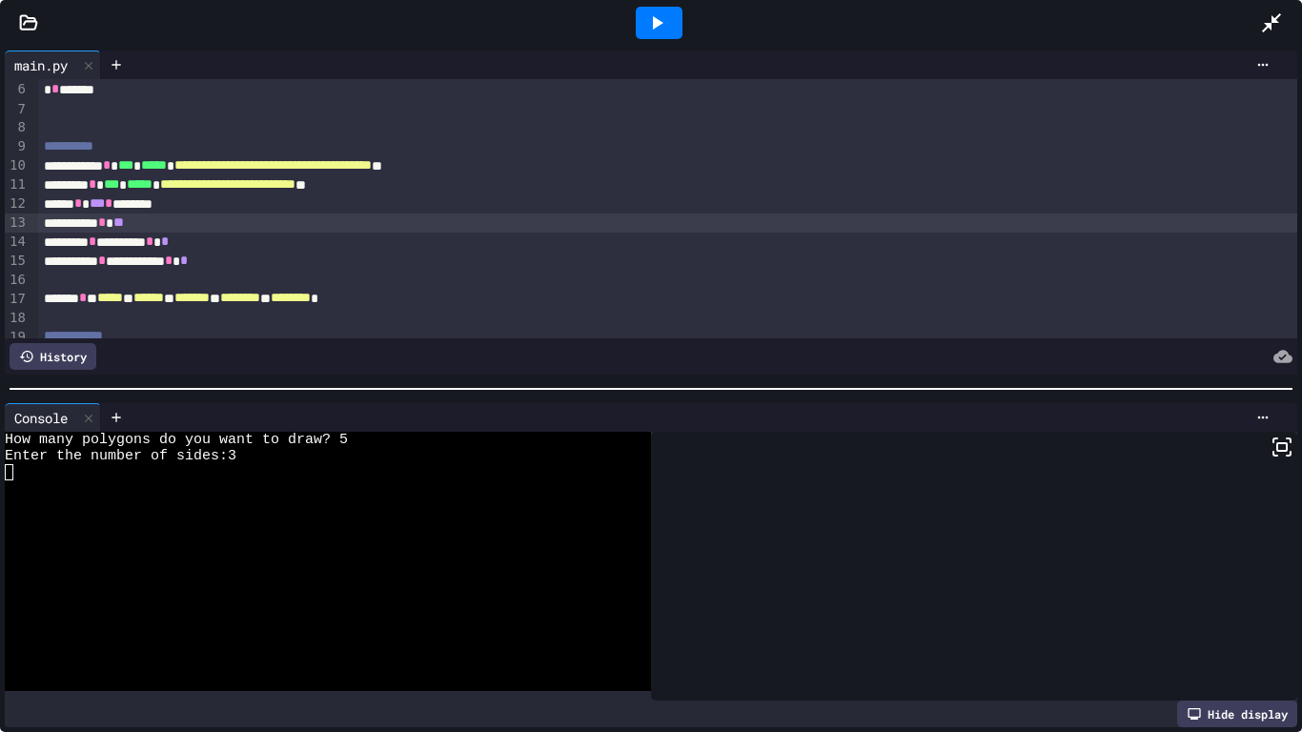
click at [658, 33] on icon at bounding box center [656, 22] width 23 height 23
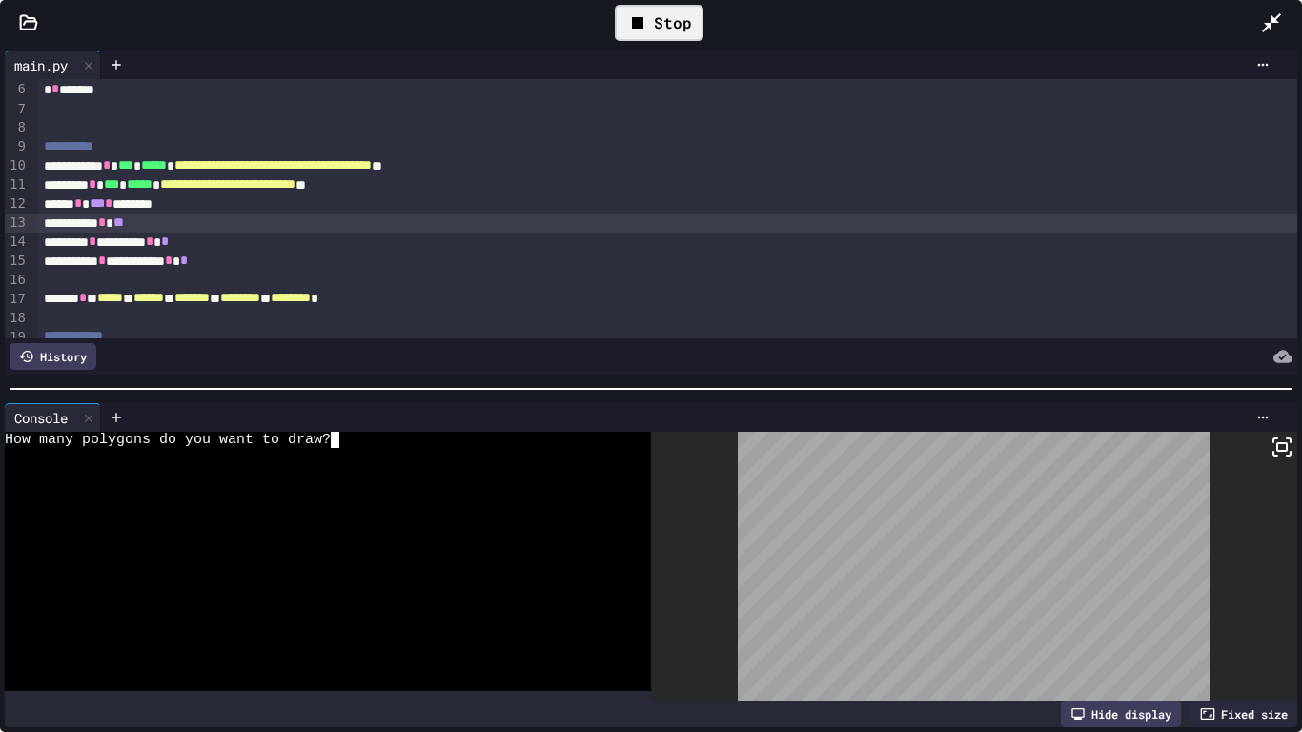
click at [362, 448] on div at bounding box center [318, 456] width 626 height 16
click at [1275, 450] on icon at bounding box center [1282, 447] width 23 height 23
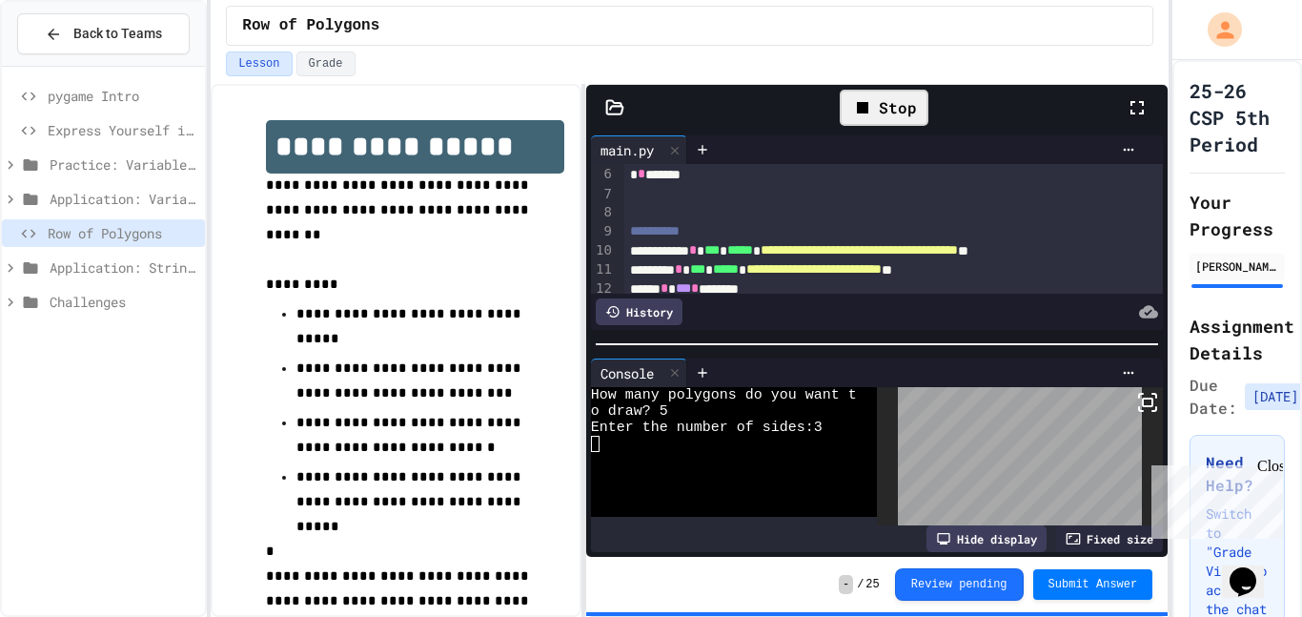
click at [1136, 116] on icon at bounding box center [1137, 107] width 23 height 23
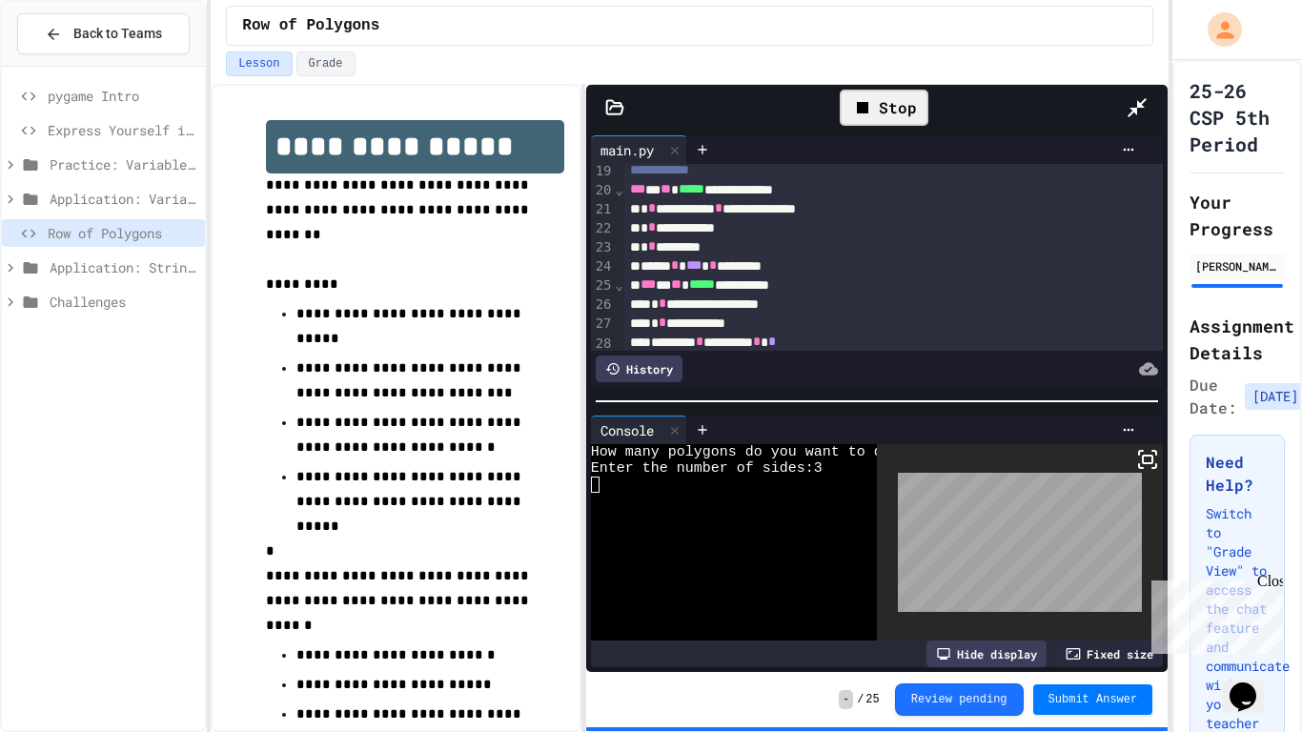
scroll to position [353, 0]
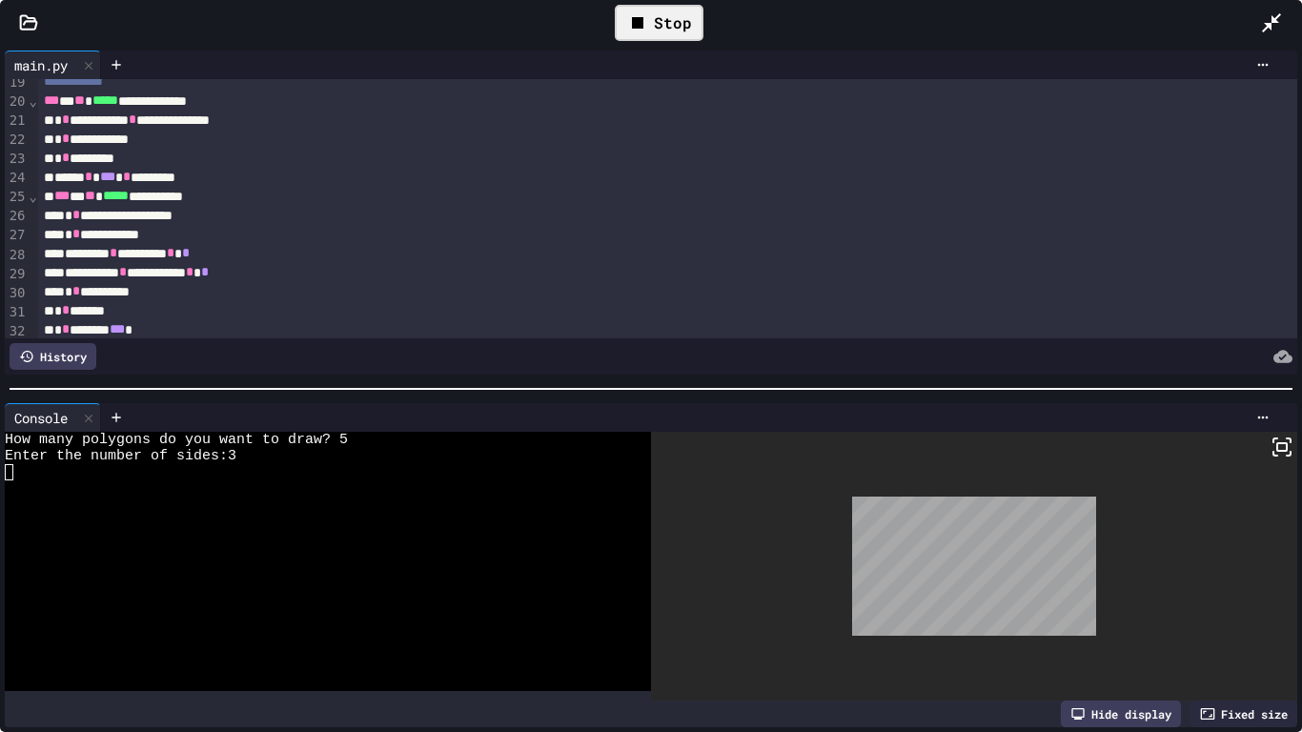
click at [633, 23] on icon at bounding box center [637, 22] width 11 height 11
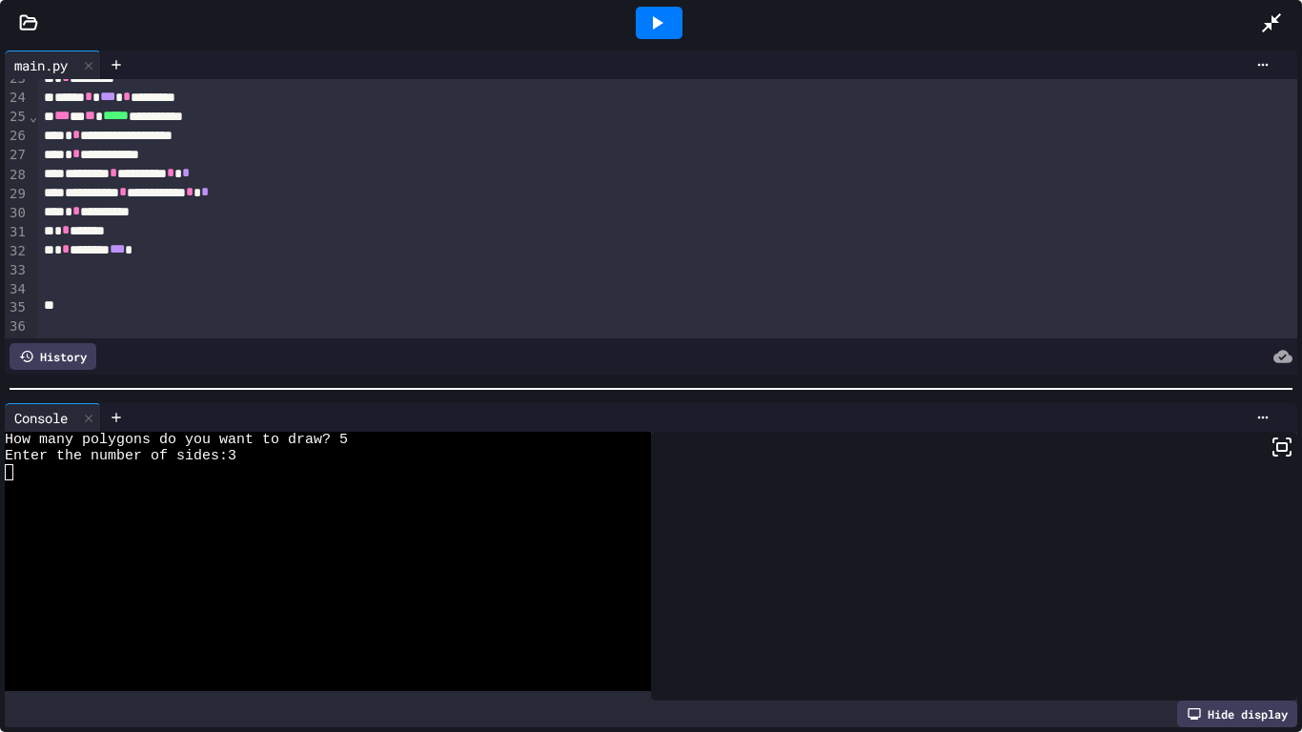
scroll to position [434, 0]
click at [157, 247] on div "* * ******** *** *" at bounding box center [668, 248] width 1260 height 19
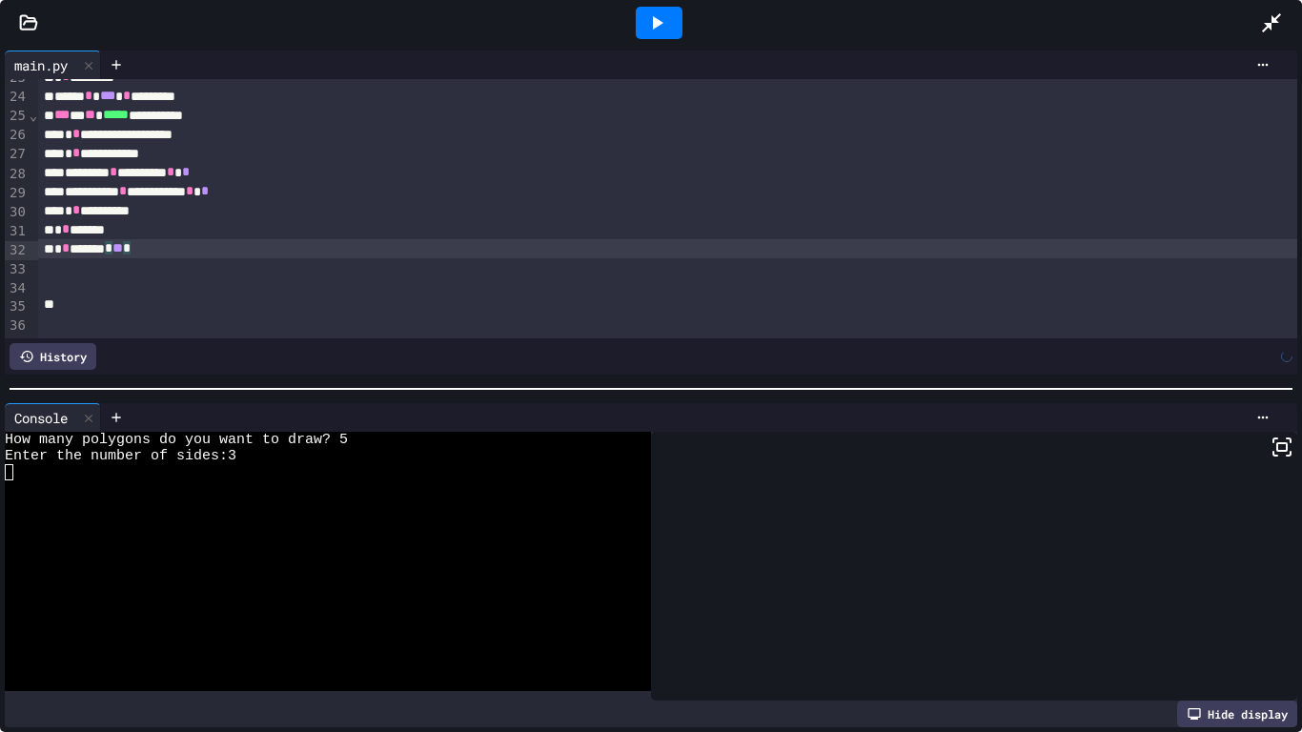
click at [448, 79] on div "* * *********" at bounding box center [668, 77] width 1260 height 19
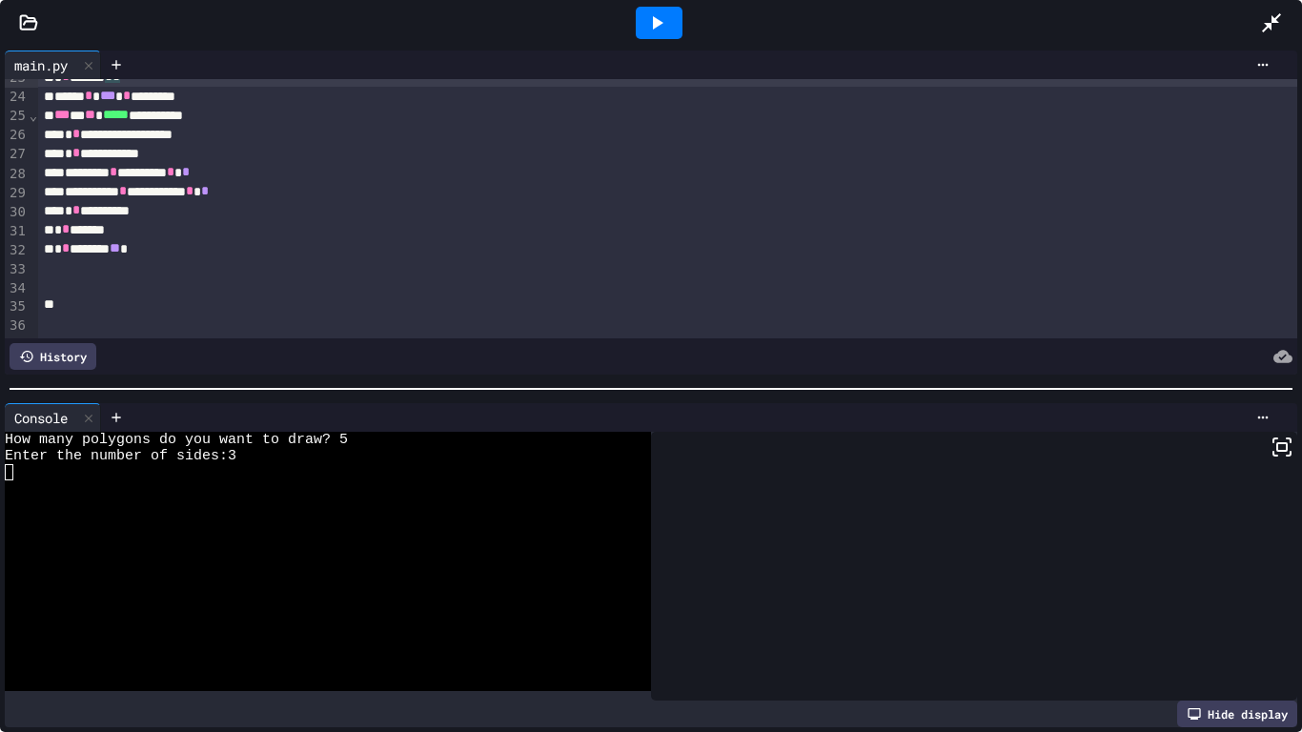
click at [641, 41] on div at bounding box center [659, 22] width 66 height 51
click at [653, 35] on div at bounding box center [659, 23] width 47 height 32
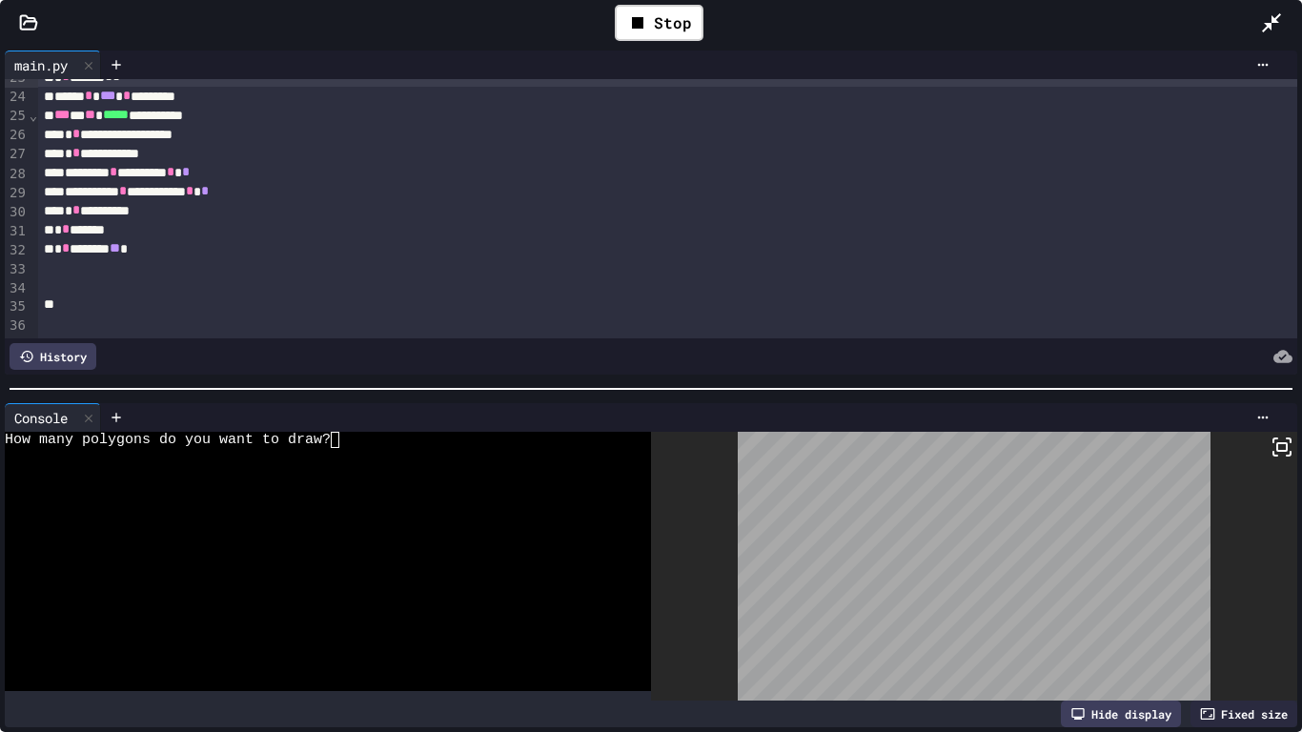
click at [366, 450] on div at bounding box center [318, 456] width 626 height 16
click at [666, 14] on div "Stop" at bounding box center [659, 23] width 89 height 36
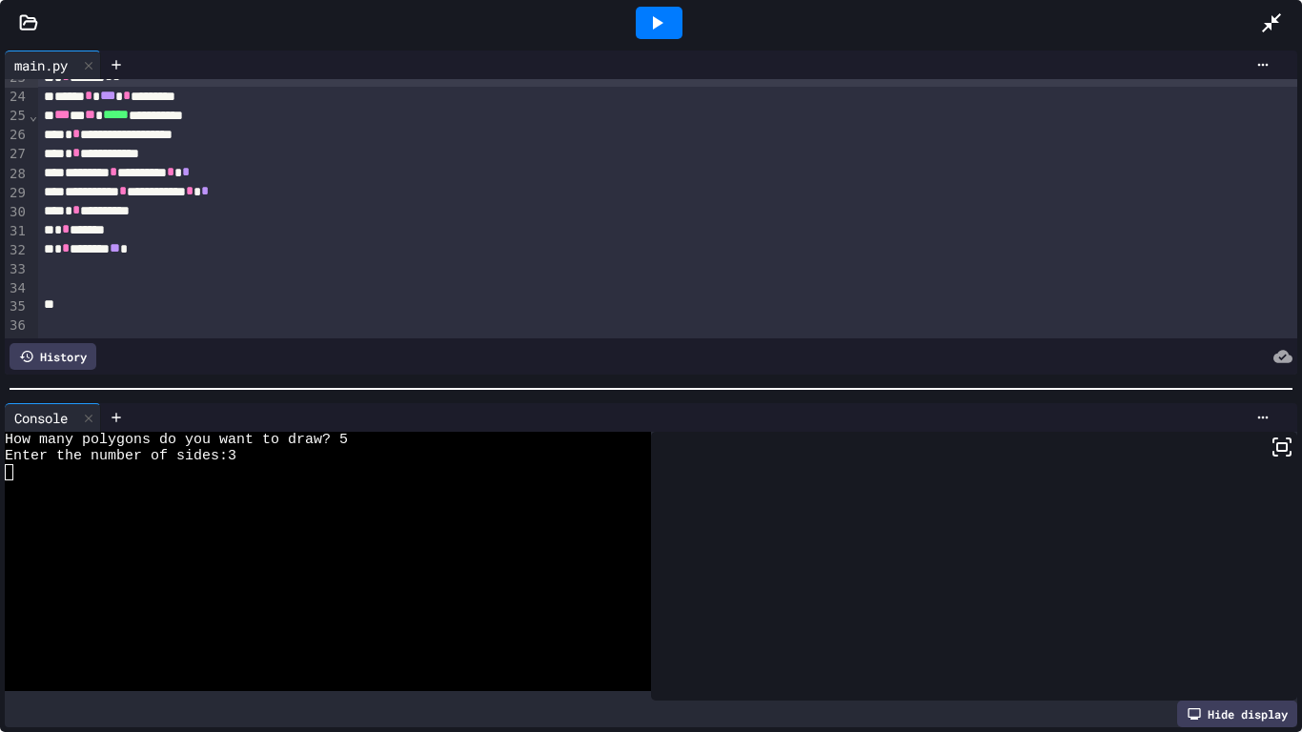
click at [153, 255] on div "* * ******** ** *" at bounding box center [668, 248] width 1260 height 19
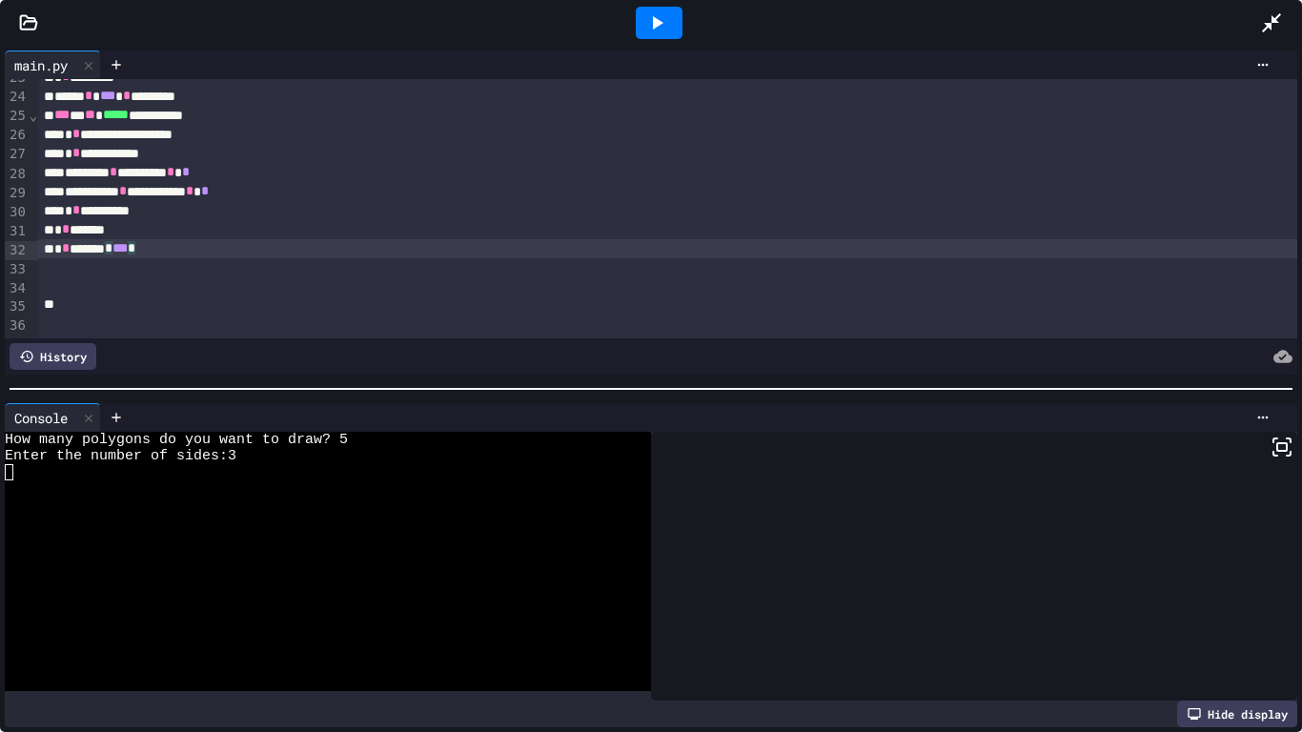
click at [534, 53] on div at bounding box center [689, 65] width 1177 height 29
click at [649, 25] on icon at bounding box center [656, 22] width 23 height 23
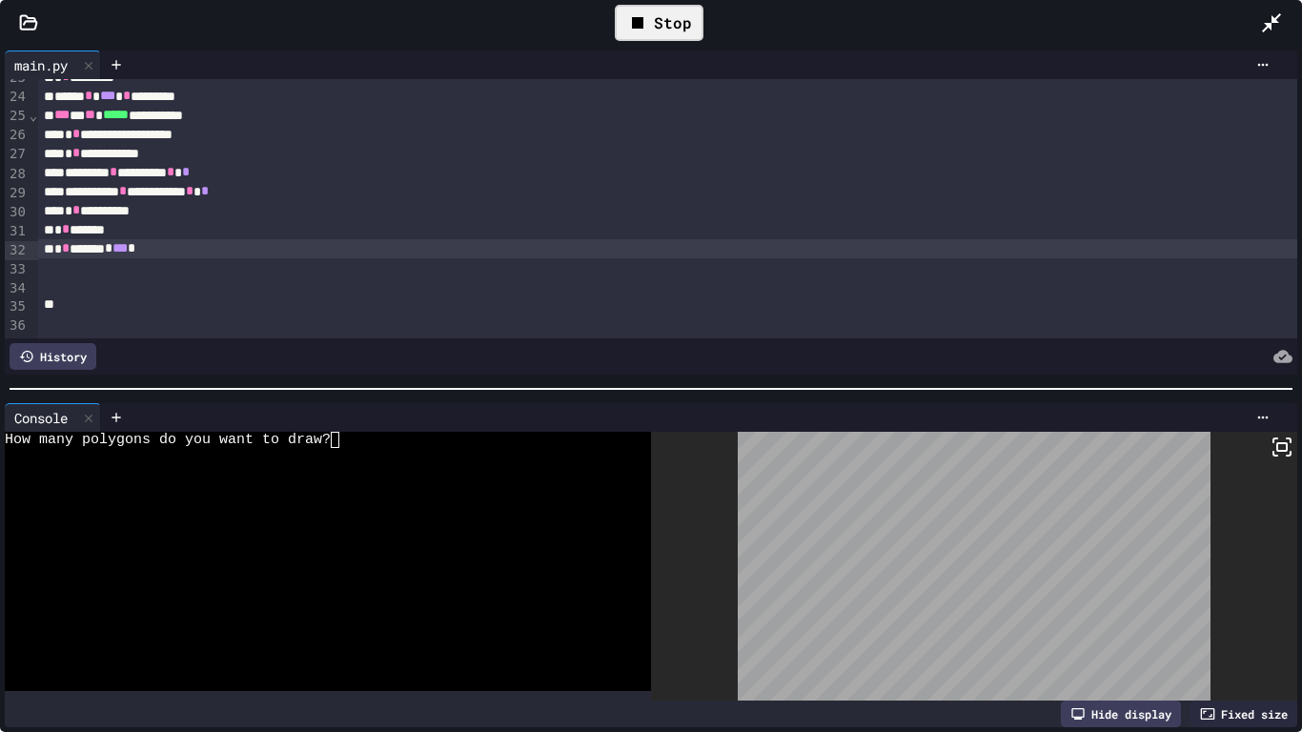
click at [404, 448] on div at bounding box center [318, 456] width 626 height 16
click at [652, 31] on div "Stop" at bounding box center [659, 23] width 89 height 36
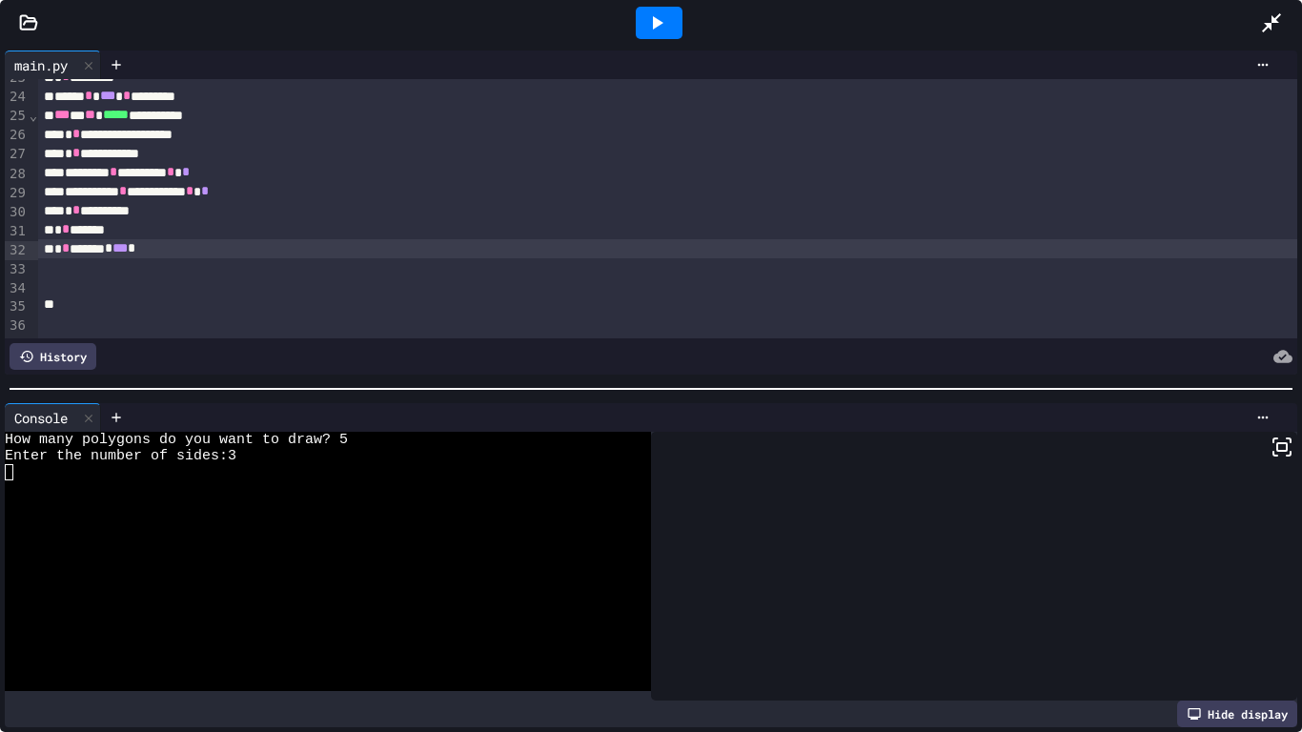
click at [135, 255] on span "*" at bounding box center [132, 247] width 8 height 13
click at [128, 251] on span "***" at bounding box center [119, 247] width 15 height 13
click at [654, 15] on icon at bounding box center [656, 22] width 23 height 23
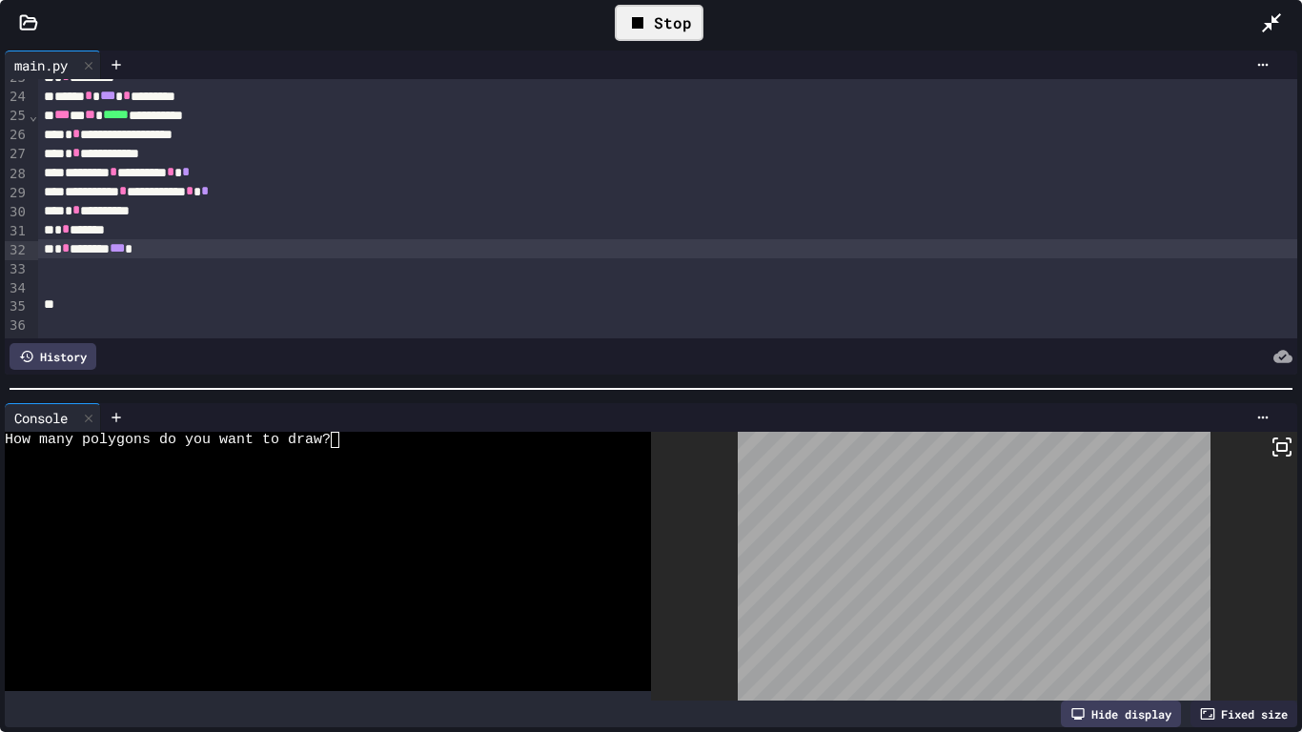
click at [364, 429] on div at bounding box center [689, 417] width 1177 height 29
click at [360, 445] on div "How many polygons do you want to draw?" at bounding box center [318, 440] width 626 height 16
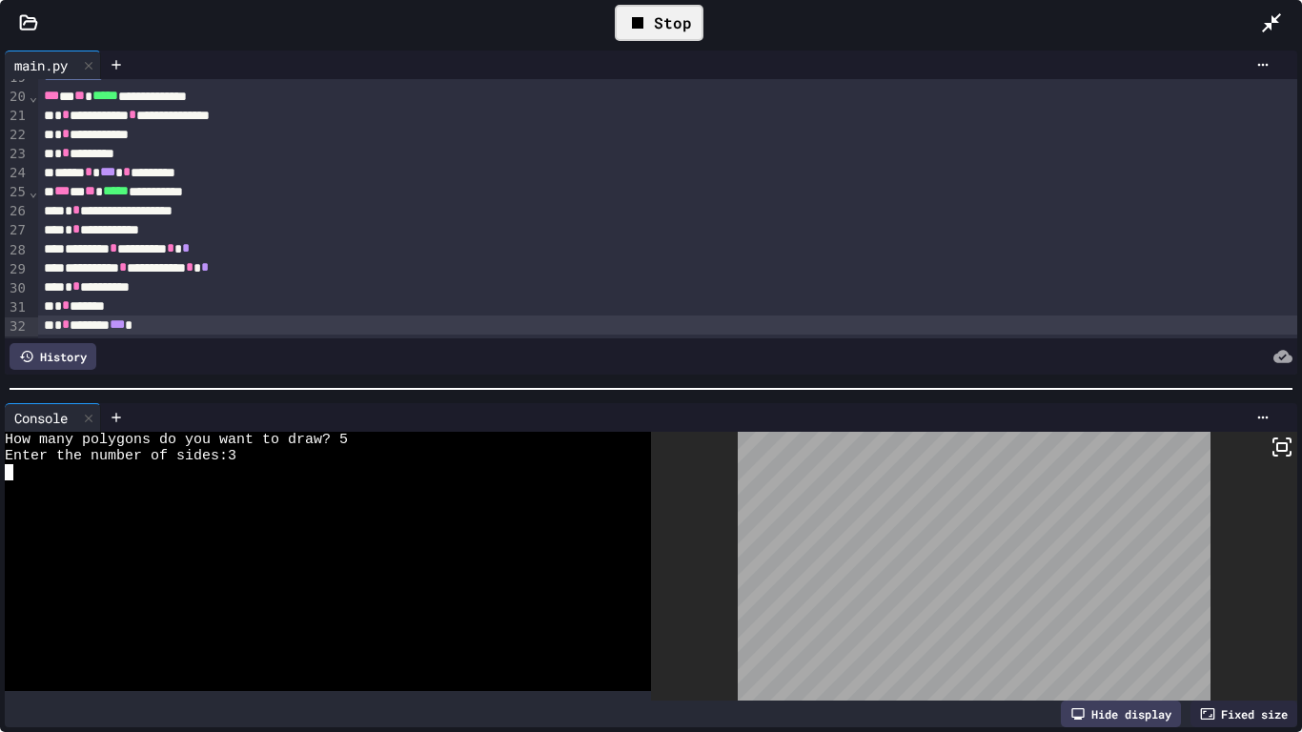
scroll to position [375, 0]
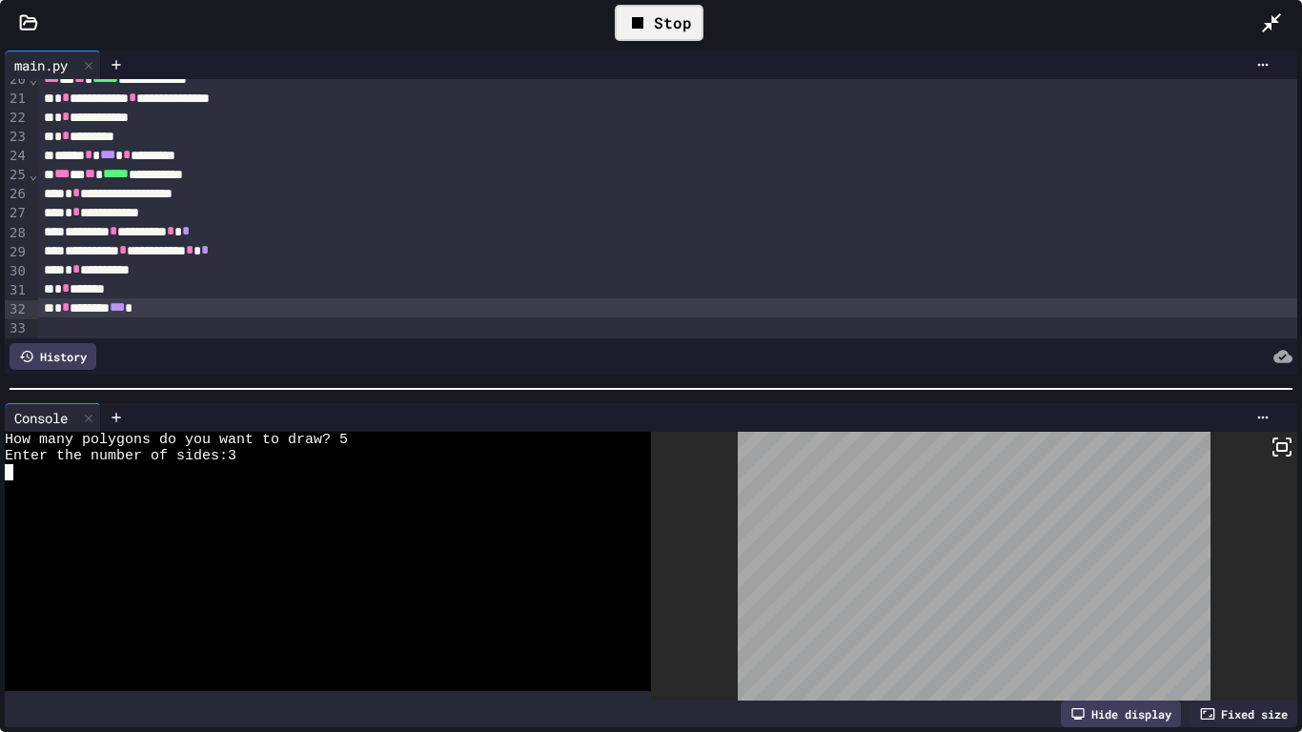
click at [690, 13] on div "Stop" at bounding box center [659, 23] width 89 height 36
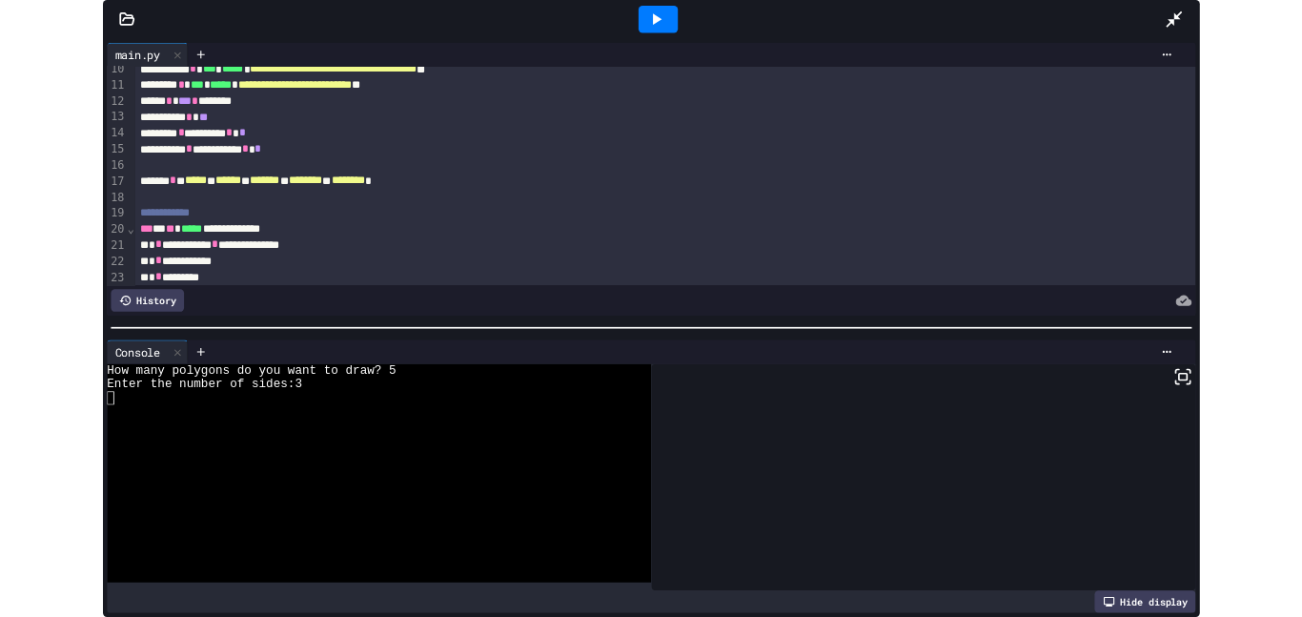
scroll to position [177, 0]
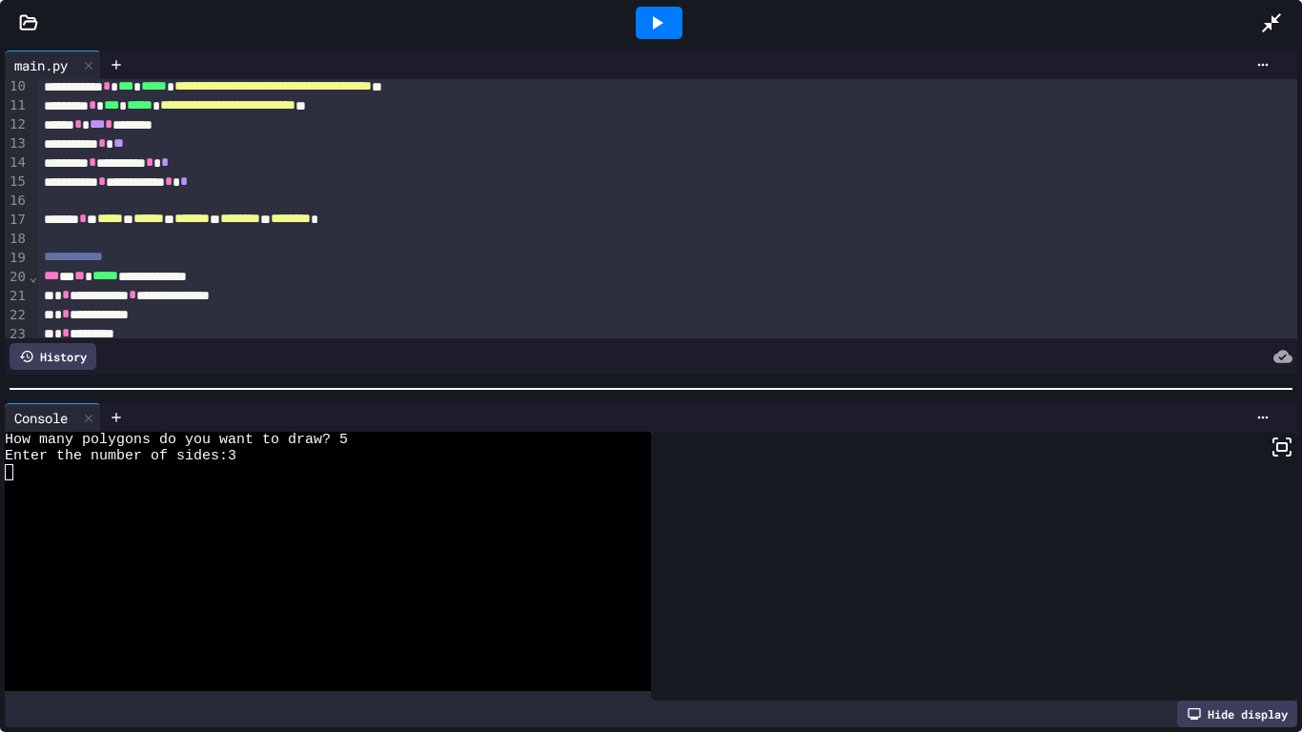
click at [177, 147] on div "**********" at bounding box center [668, 143] width 1260 height 19
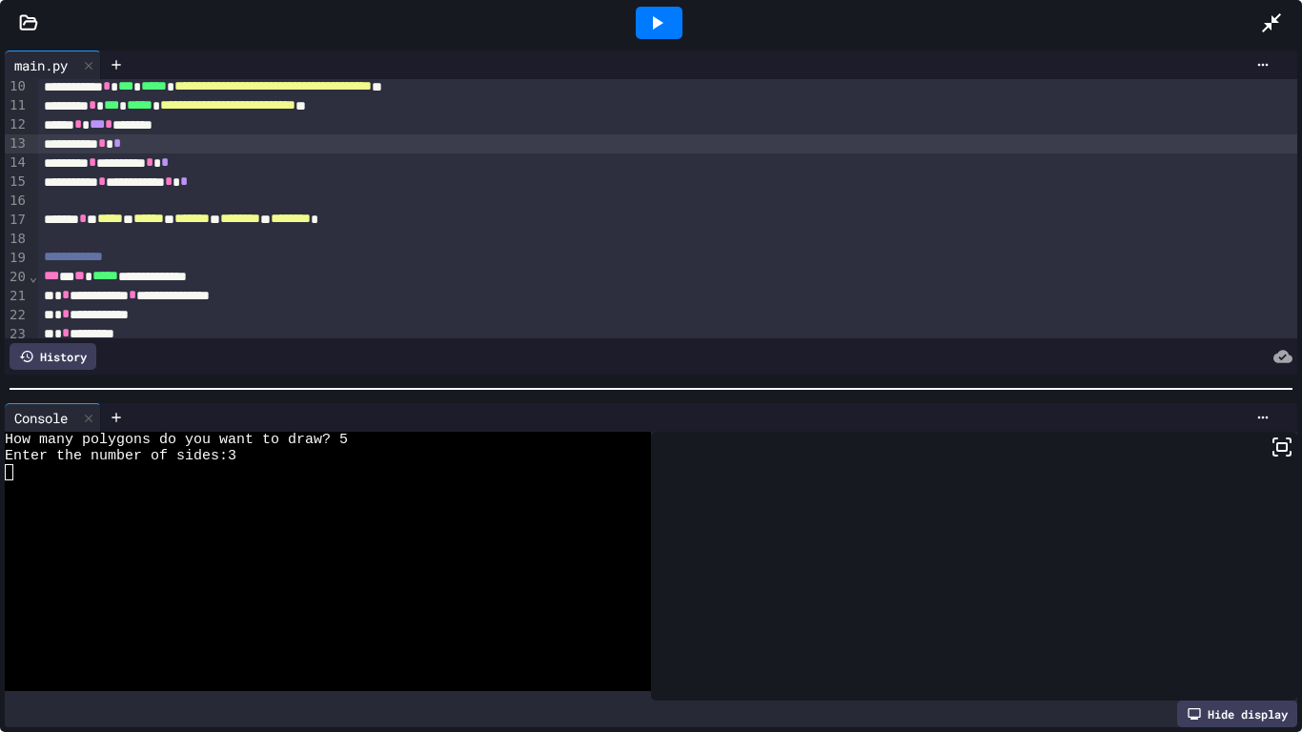
click at [679, 14] on div at bounding box center [659, 23] width 47 height 32
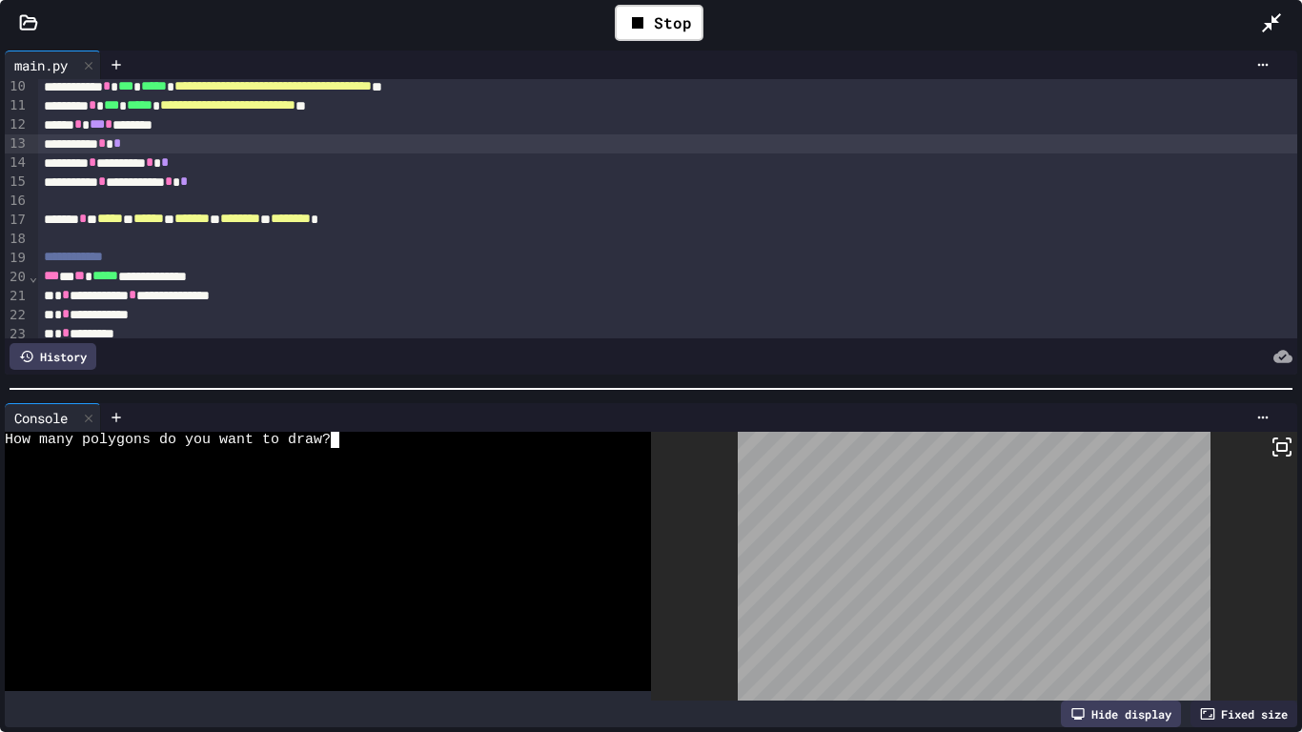
click at [416, 436] on div "How many polygons do you want to draw?" at bounding box center [318, 440] width 626 height 16
click at [1291, 444] on icon at bounding box center [1282, 447] width 23 height 23
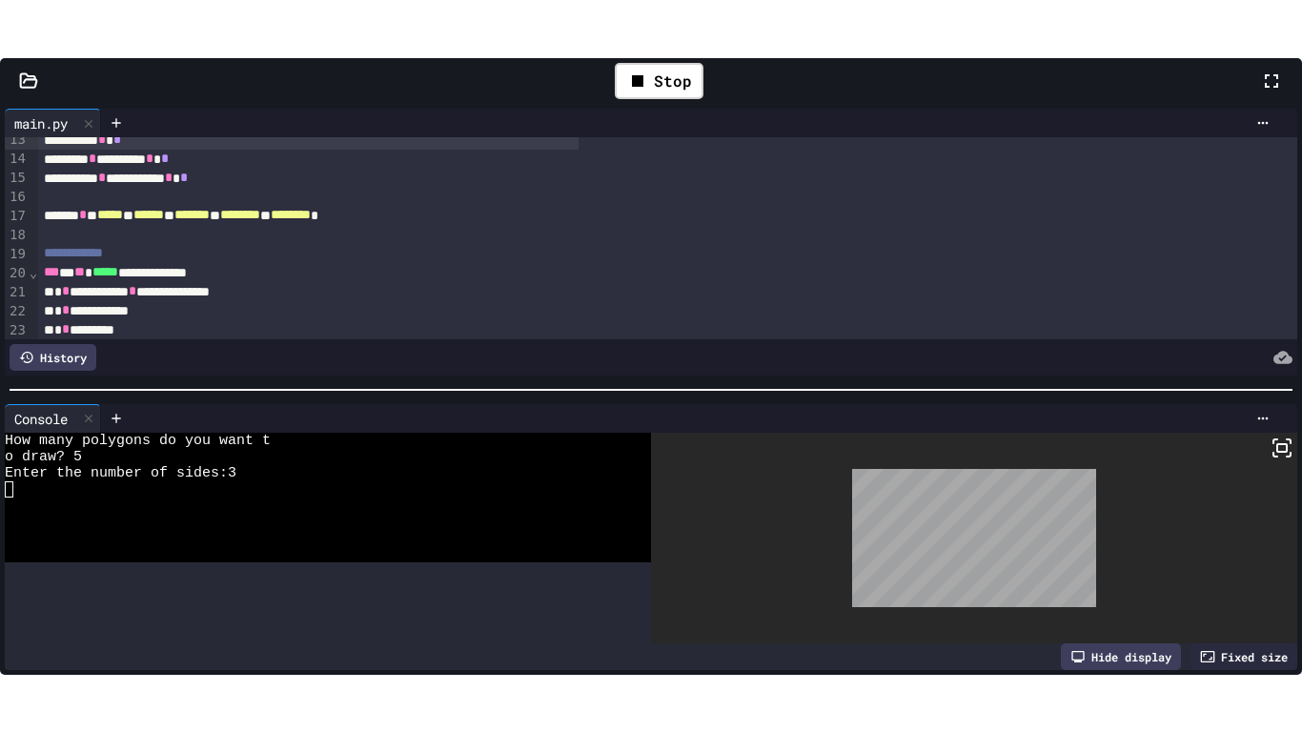
scroll to position [241, 0]
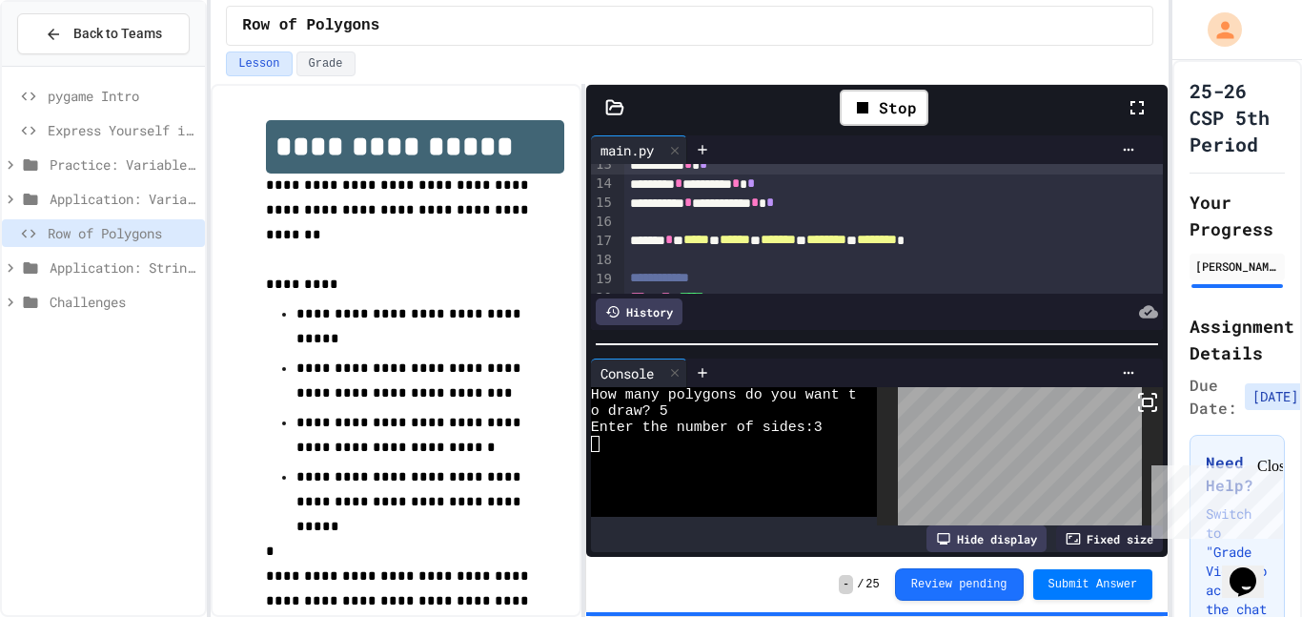
click at [1132, 113] on icon at bounding box center [1136, 107] width 13 height 13
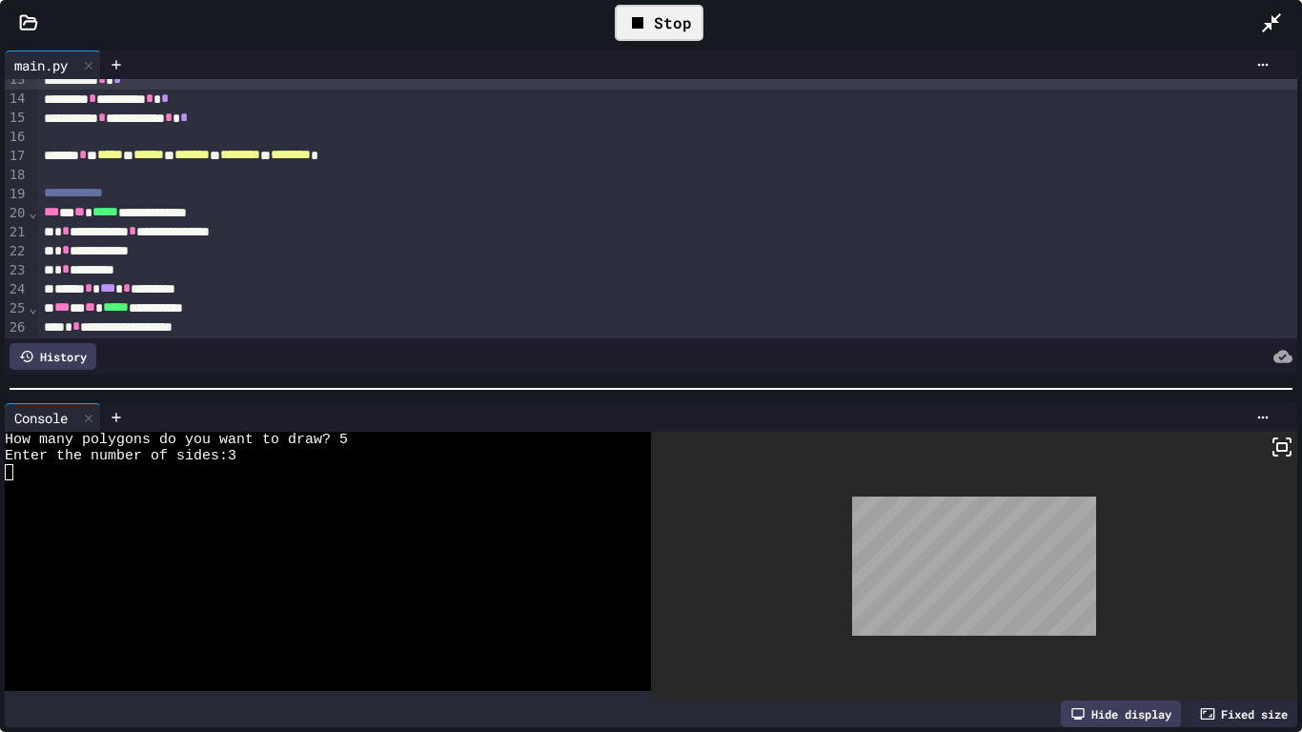
click at [634, 32] on icon at bounding box center [637, 22] width 23 height 23
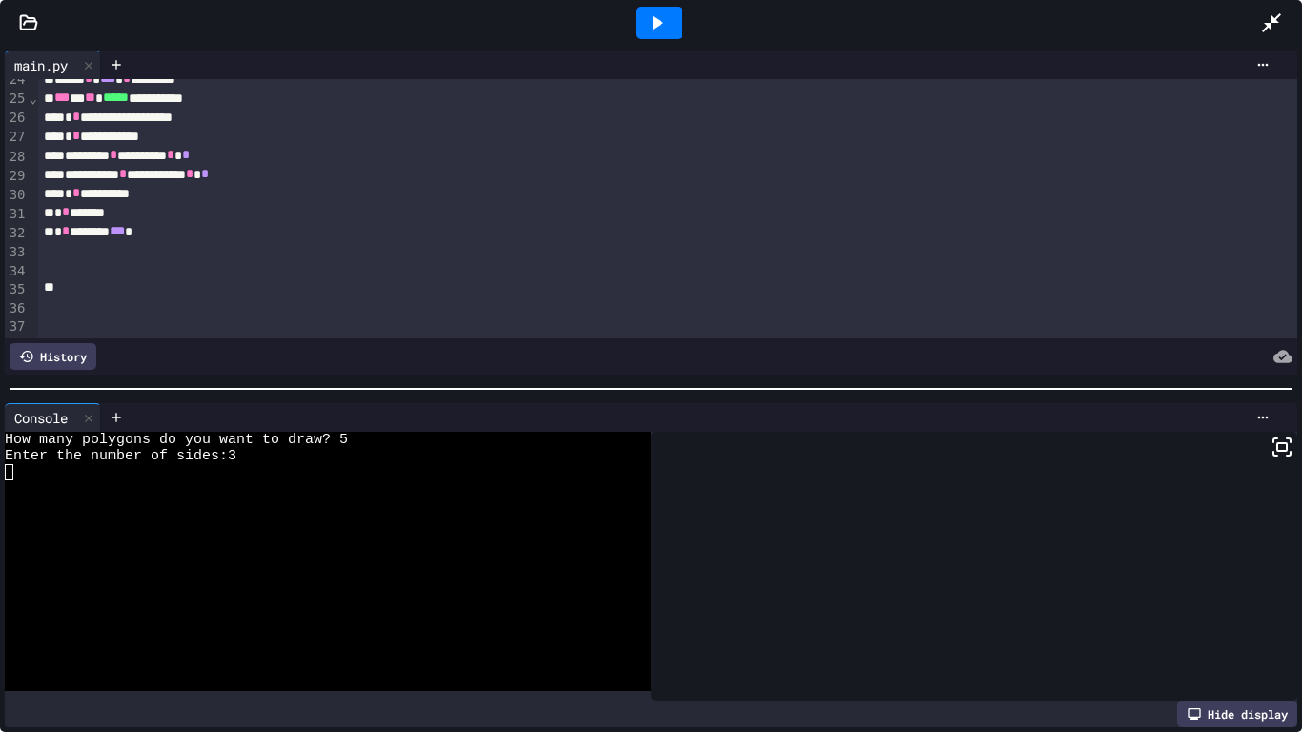
scroll to position [453, 0]
click at [125, 229] on span "***" at bounding box center [117, 228] width 15 height 13
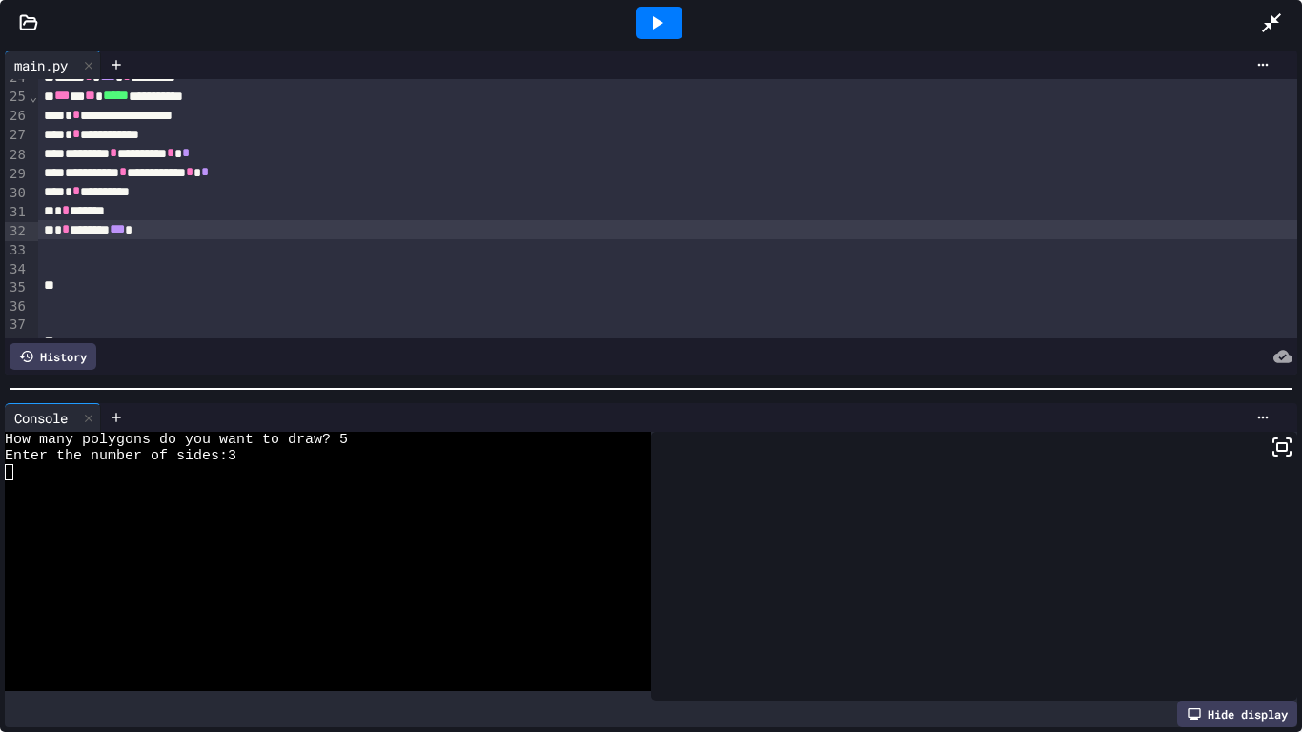
click at [405, 74] on div at bounding box center [689, 65] width 1177 height 29
click at [645, 20] on icon at bounding box center [656, 22] width 23 height 23
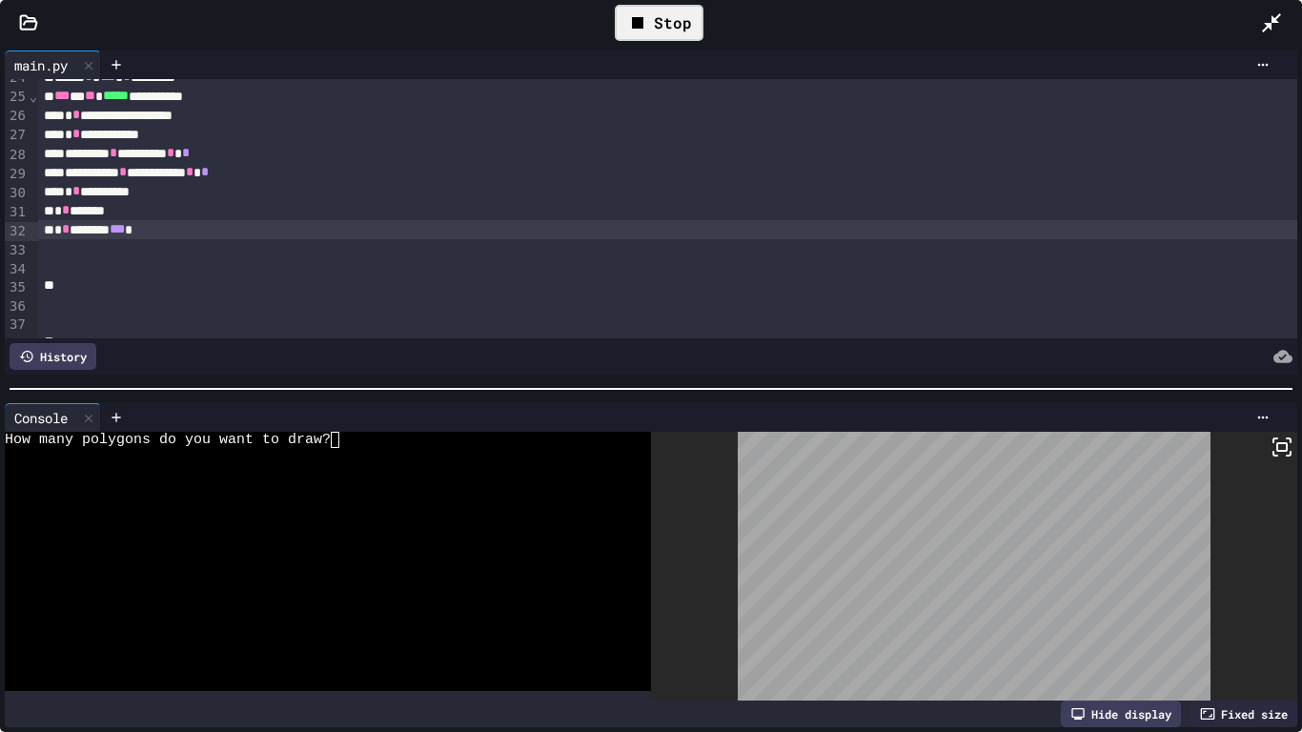
click at [355, 448] on div at bounding box center [318, 456] width 626 height 16
click at [688, 30] on div "Stop" at bounding box center [659, 23] width 89 height 36
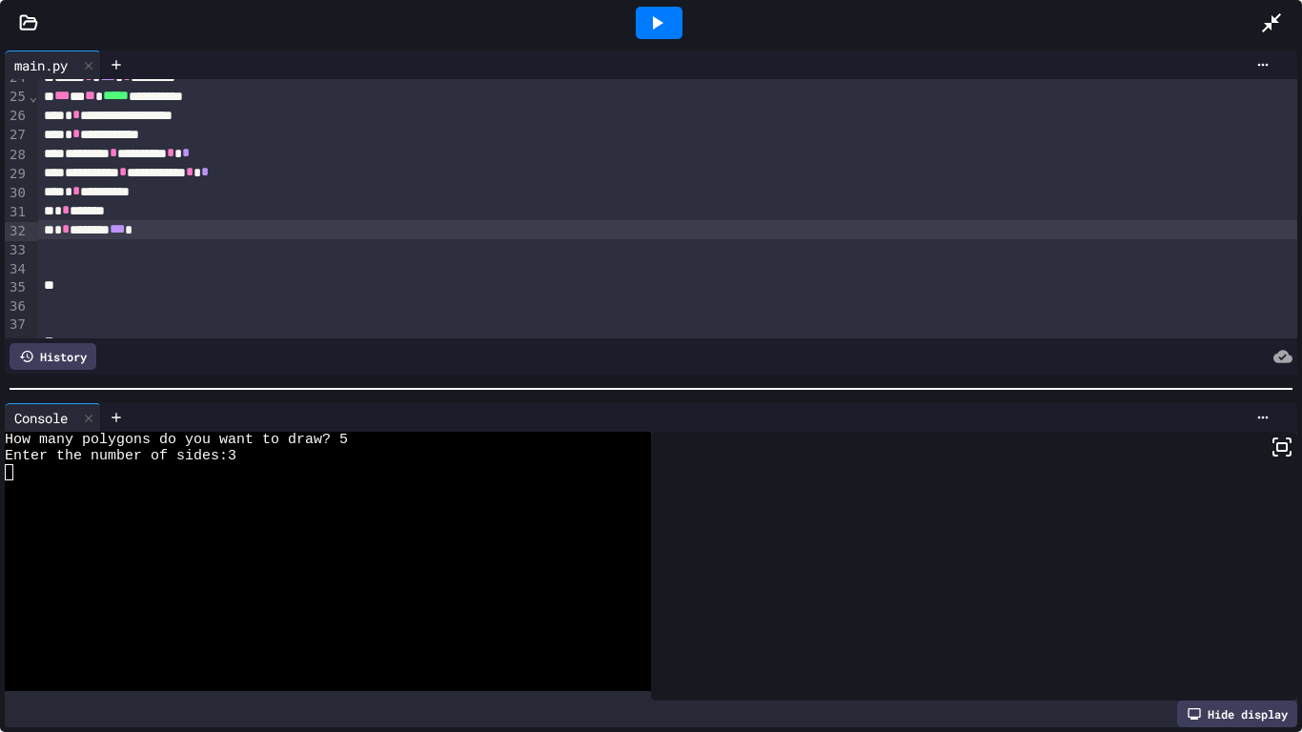
click at [681, 28] on div at bounding box center [659, 23] width 47 height 32
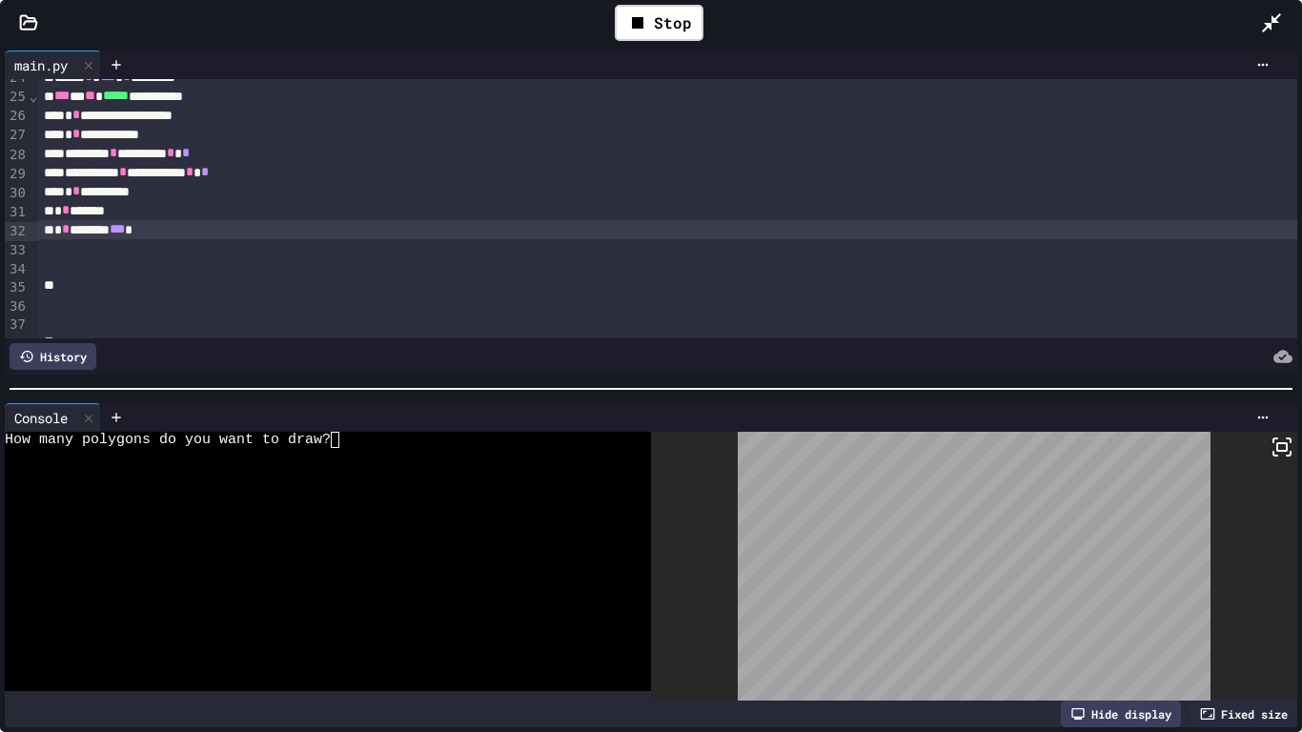
click at [408, 445] on div "How many polygons do you want to draw?" at bounding box center [318, 440] width 626 height 16
click at [604, 43] on div "Stop" at bounding box center [658, 22] width 1203 height 55
click at [634, 36] on div "Stop" at bounding box center [659, 23] width 89 height 36
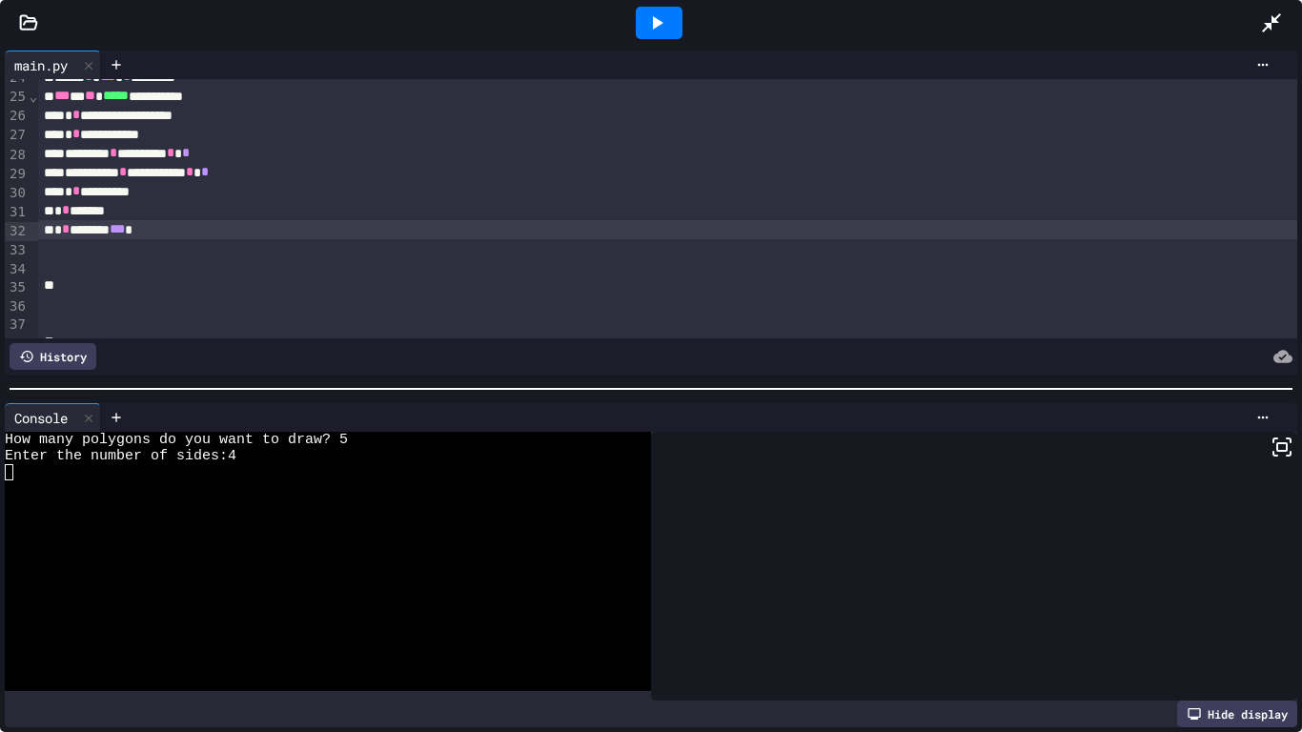
click at [387, 451] on div "Enter the number of sides:4" at bounding box center [318, 456] width 626 height 16
click at [658, 25] on icon at bounding box center [658, 22] width 10 height 13
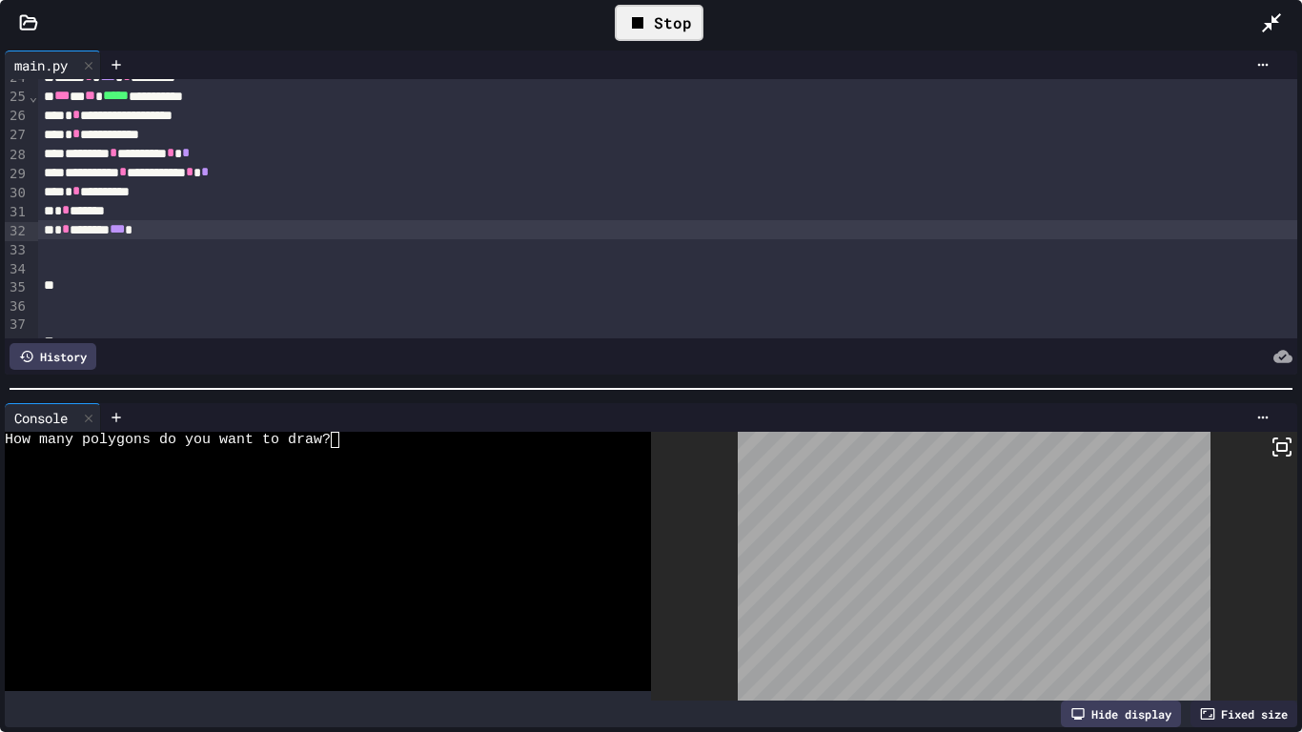
click at [393, 445] on div "How many polygons do you want to draw?" at bounding box center [318, 440] width 626 height 16
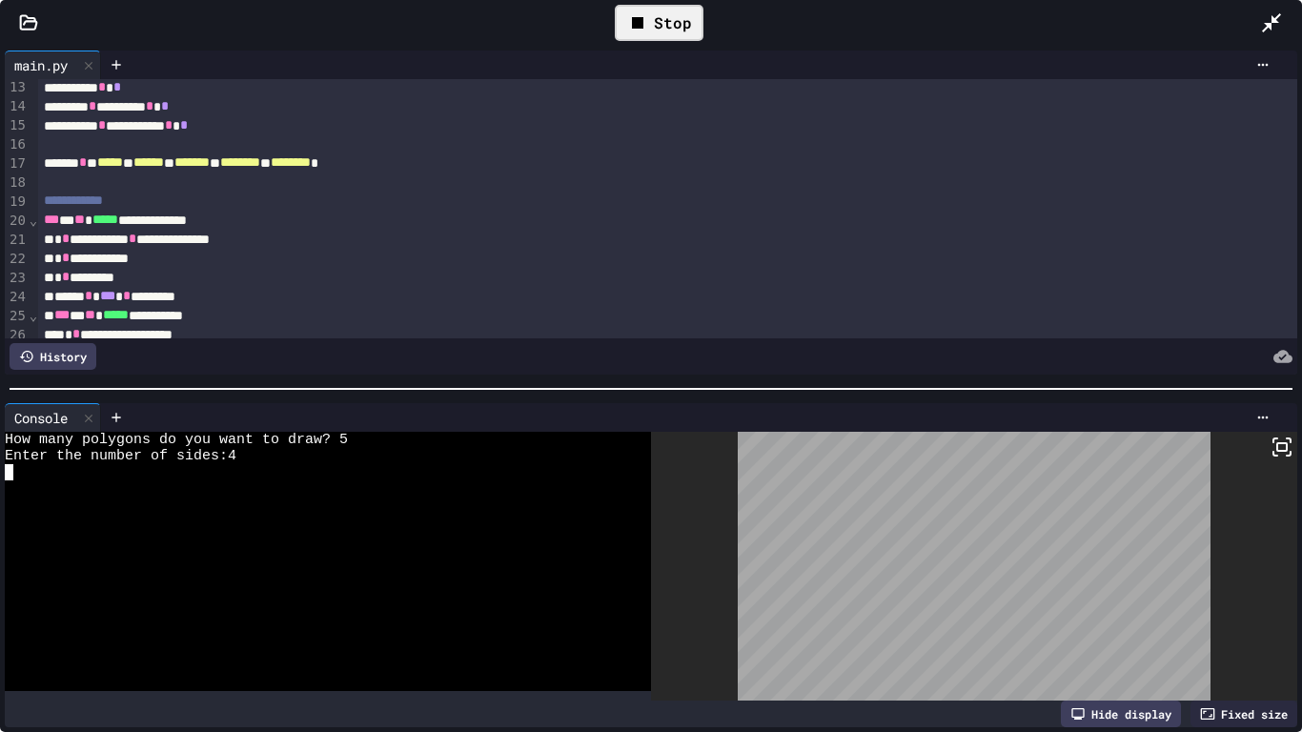
scroll to position [233, 0]
click at [1268, 441] on div at bounding box center [974, 566] width 646 height 269
click at [1278, 438] on icon at bounding box center [1282, 447] width 23 height 23
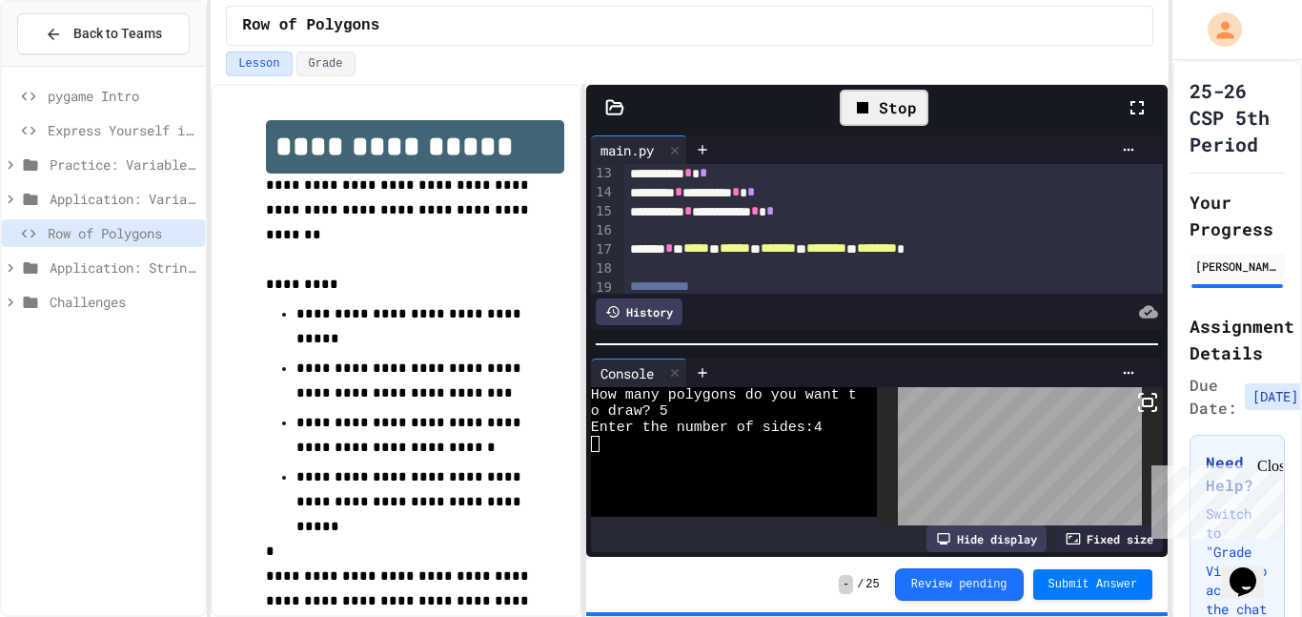
click at [912, 107] on div "Stop" at bounding box center [884, 108] width 89 height 36
click at [1144, 103] on icon at bounding box center [1137, 107] width 23 height 23
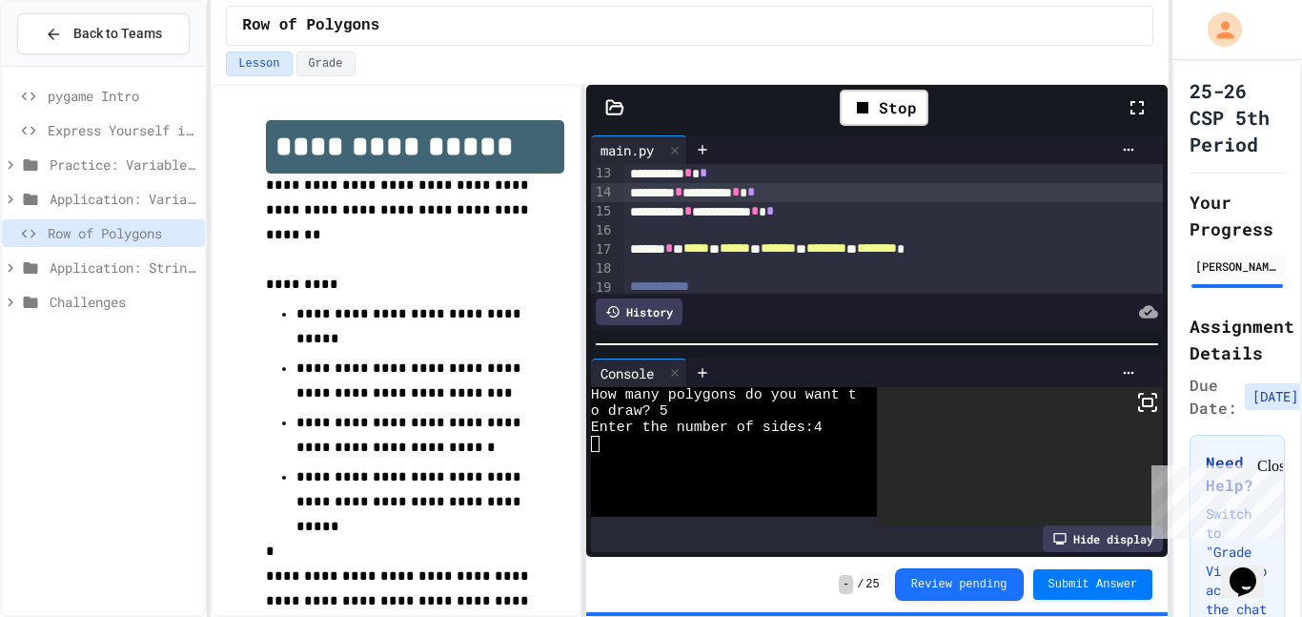
click at [868, 202] on div "**********" at bounding box center [894, 211] width 540 height 19
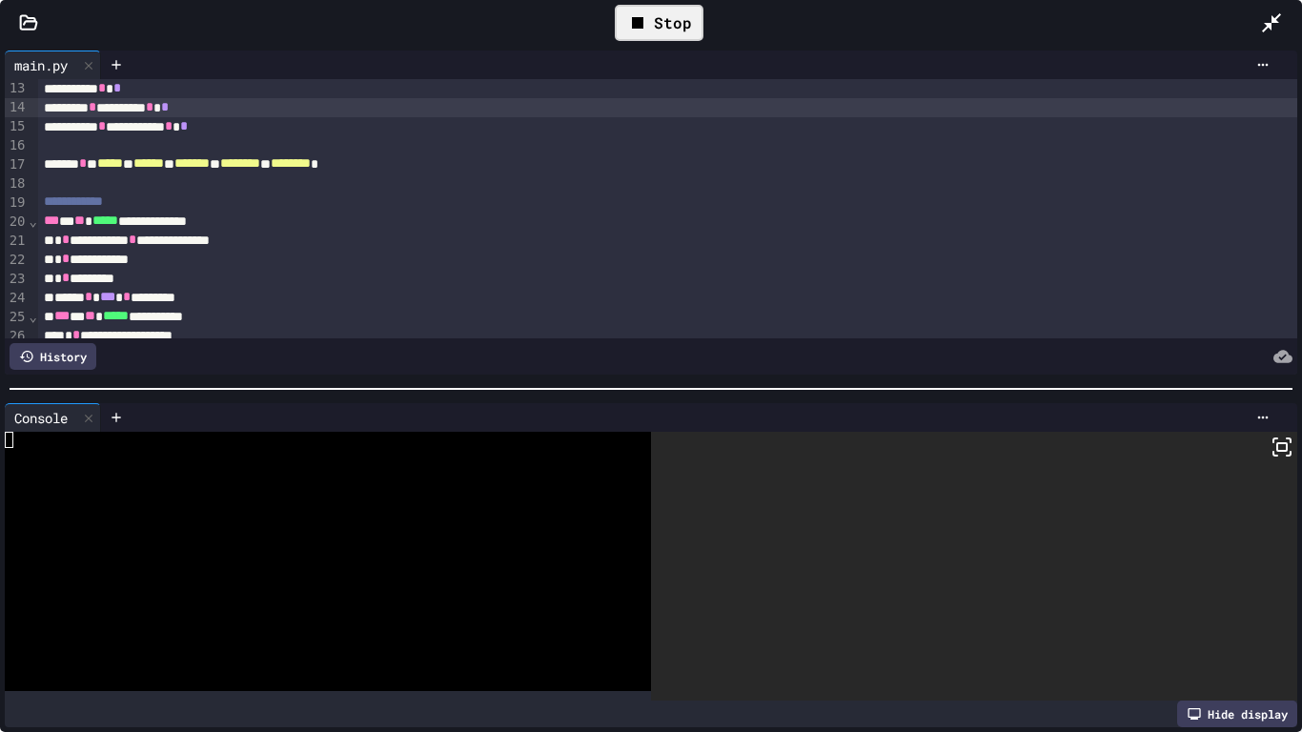
click at [641, 19] on div "Stop" at bounding box center [659, 23] width 89 height 36
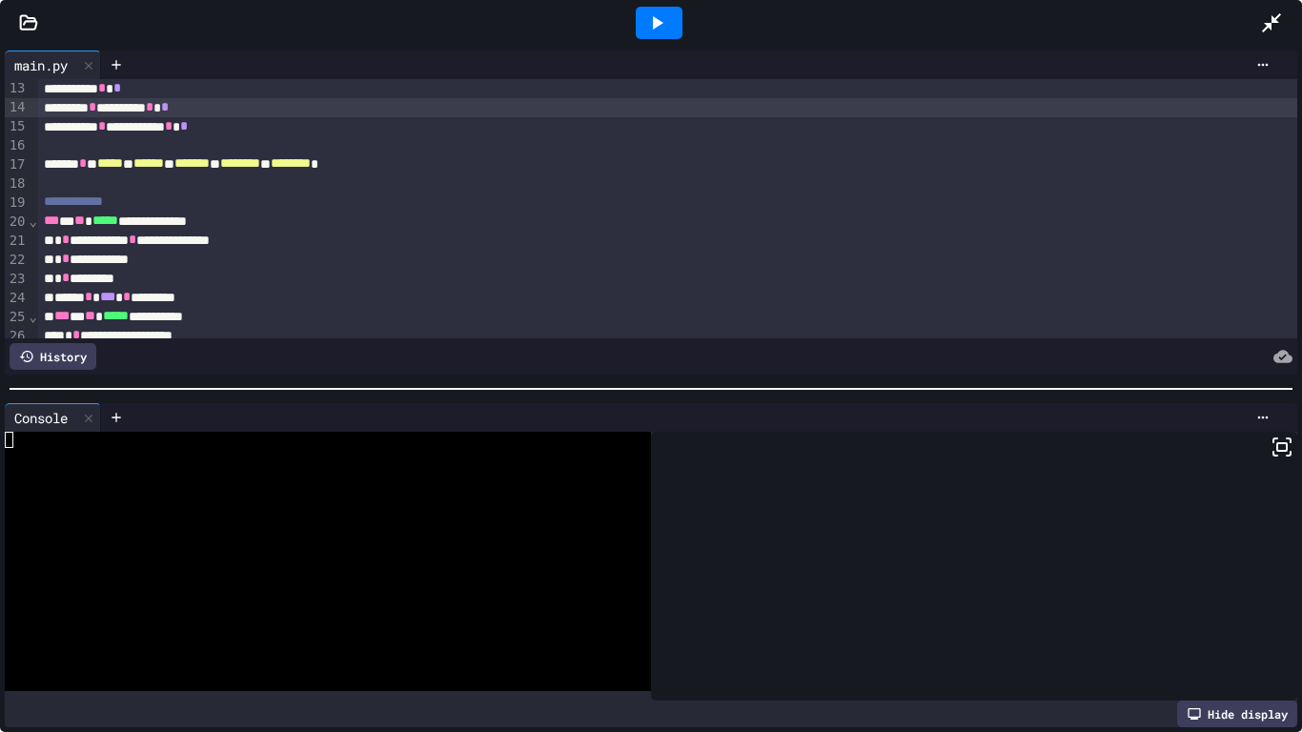
click at [655, 25] on icon at bounding box center [658, 22] width 10 height 13
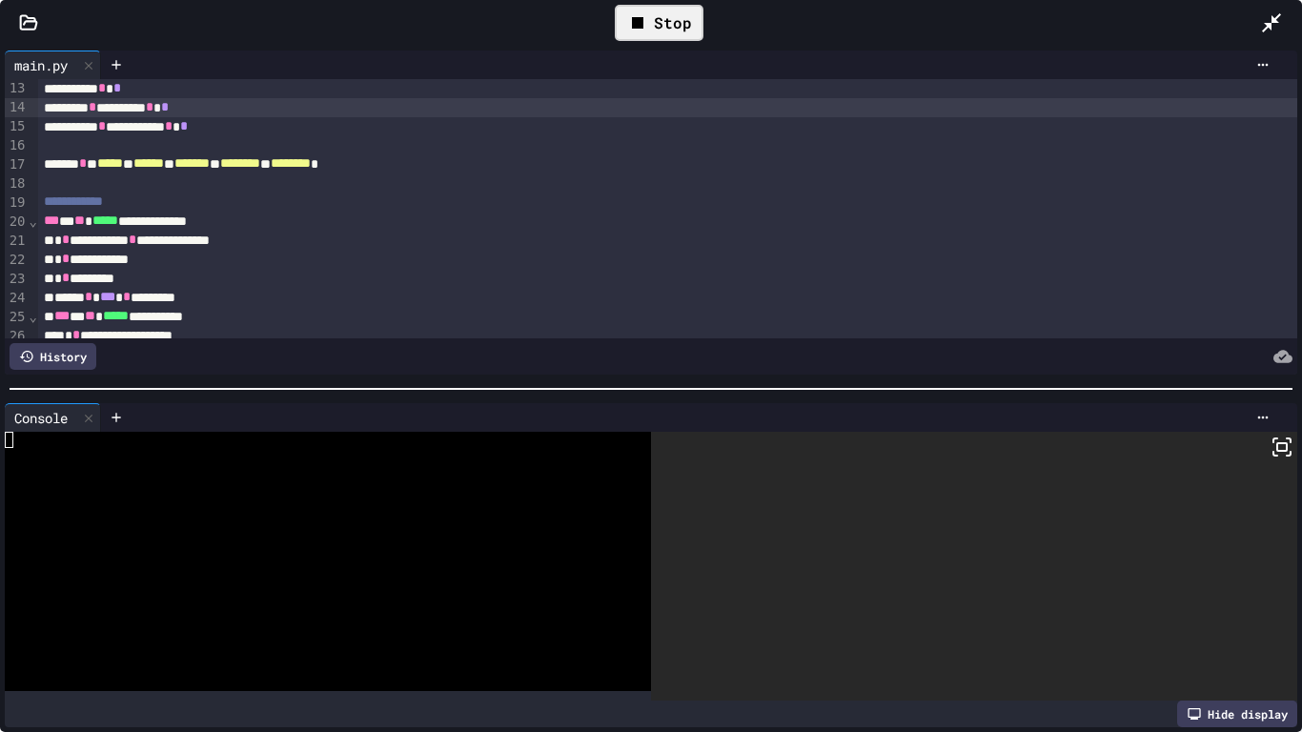
click at [221, 457] on div at bounding box center [318, 456] width 626 height 16
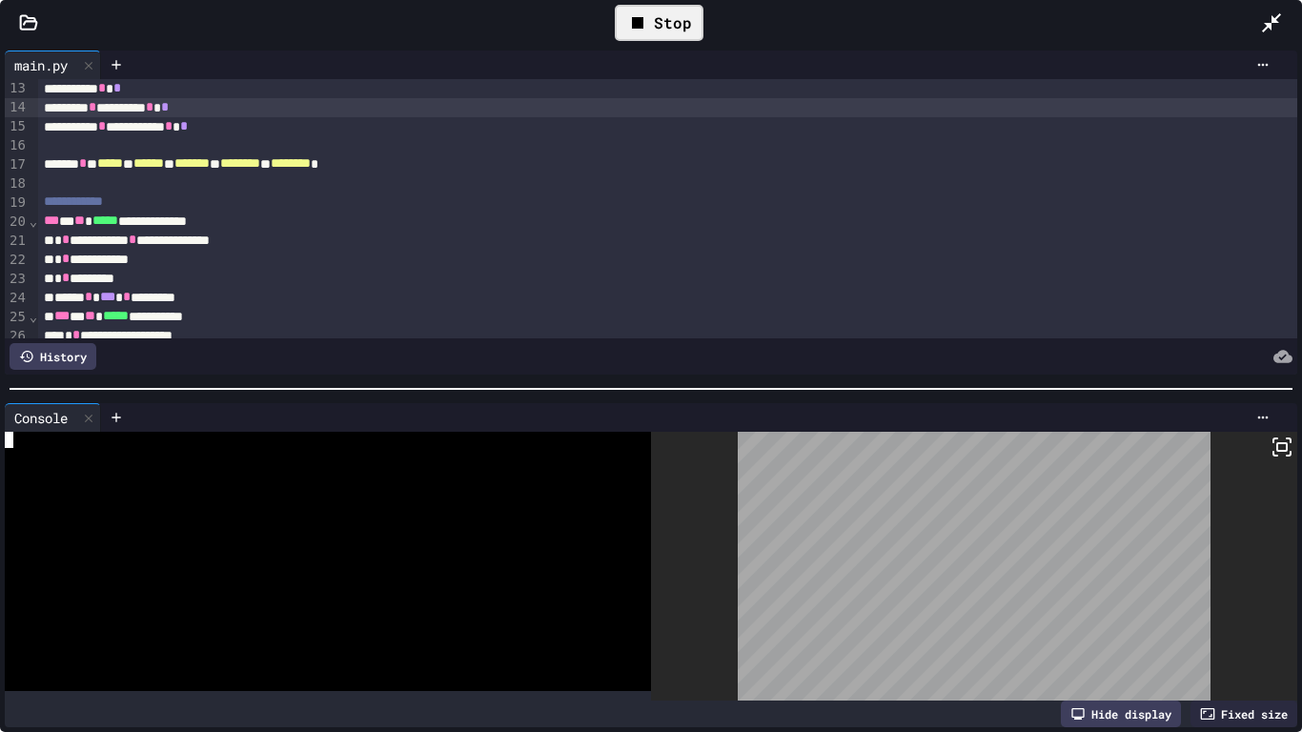
click at [272, 452] on div at bounding box center [318, 456] width 626 height 16
click at [428, 437] on div "How many polygons do you want to draw?" at bounding box center [318, 440] width 626 height 16
click at [1274, 442] on icon at bounding box center [1282, 447] width 23 height 23
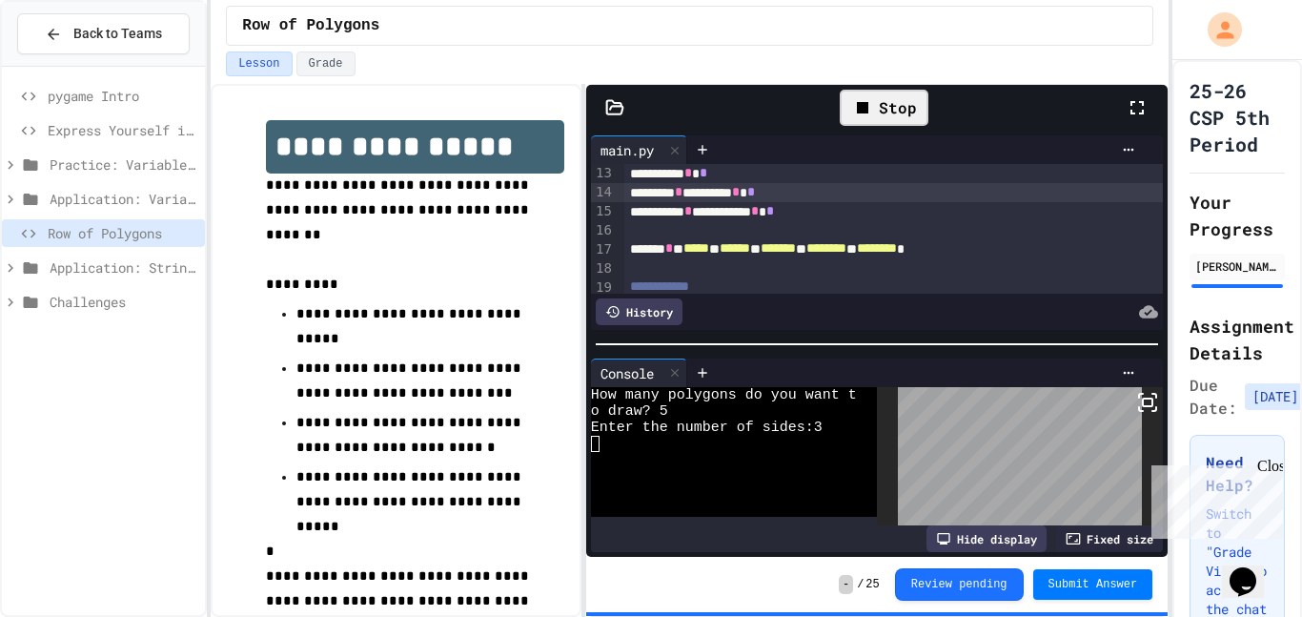
click at [882, 118] on div "Stop" at bounding box center [884, 108] width 89 height 36
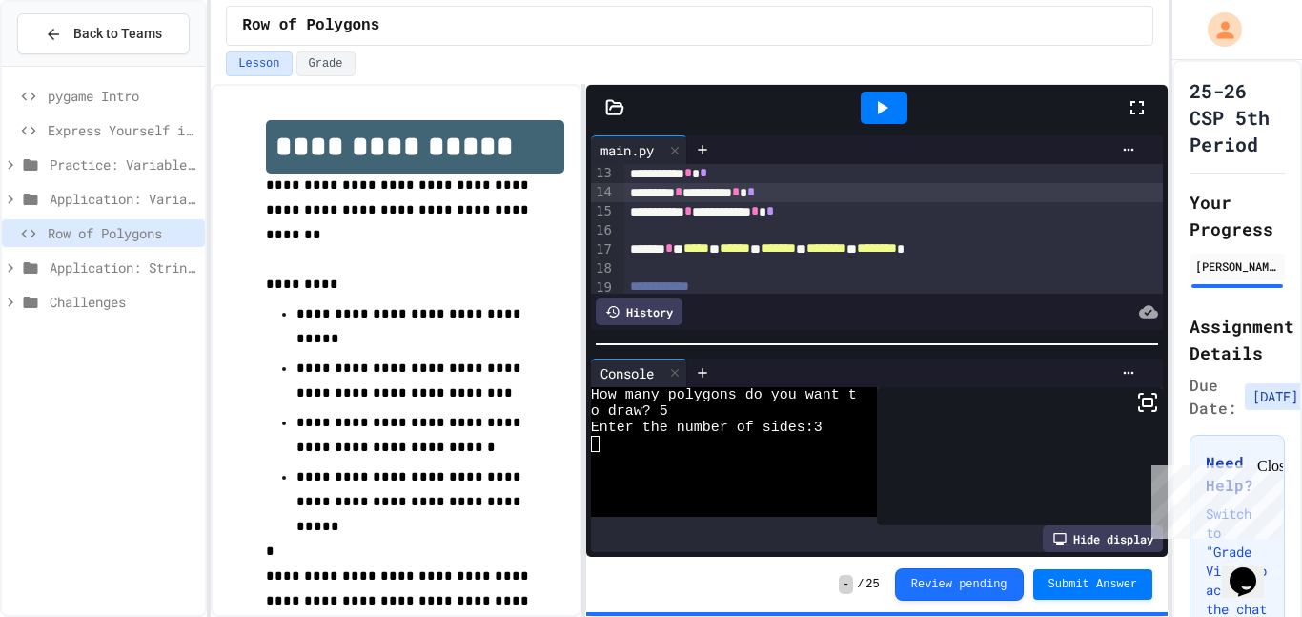
click at [1126, 96] on icon at bounding box center [1137, 107] width 23 height 23
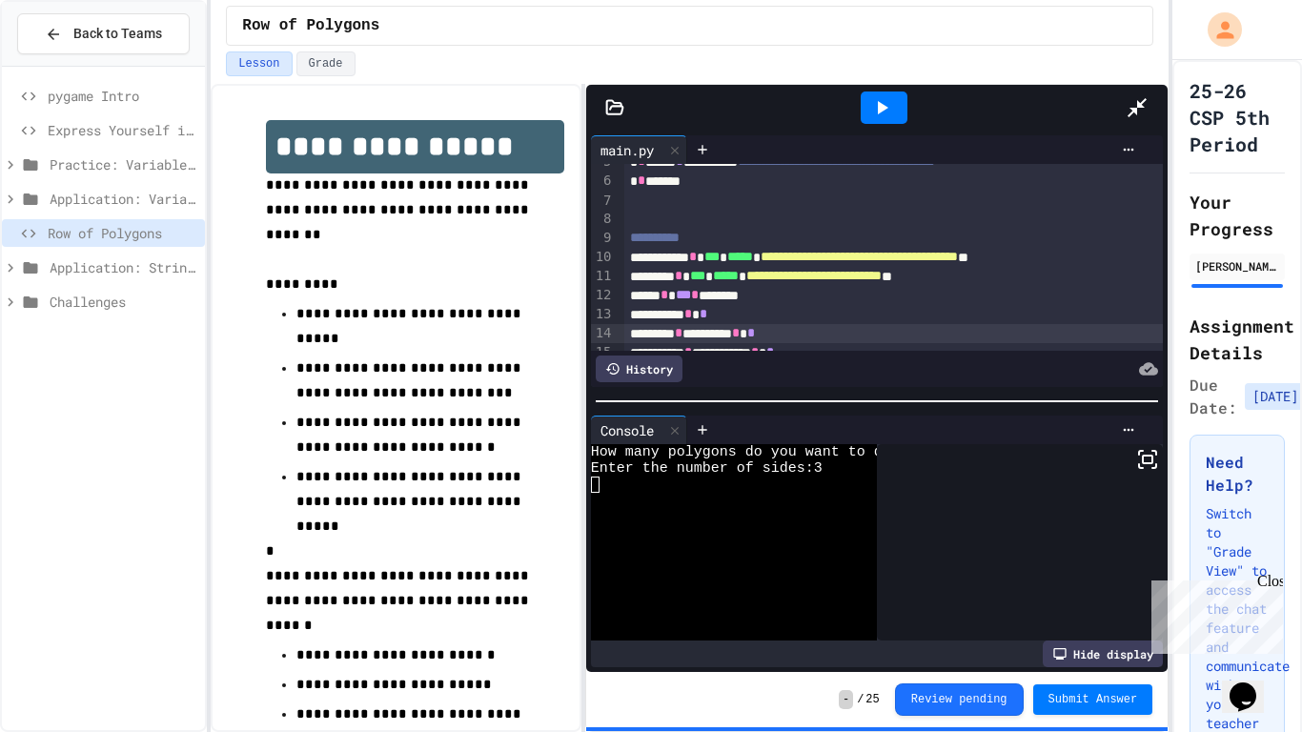
scroll to position [86, 0]
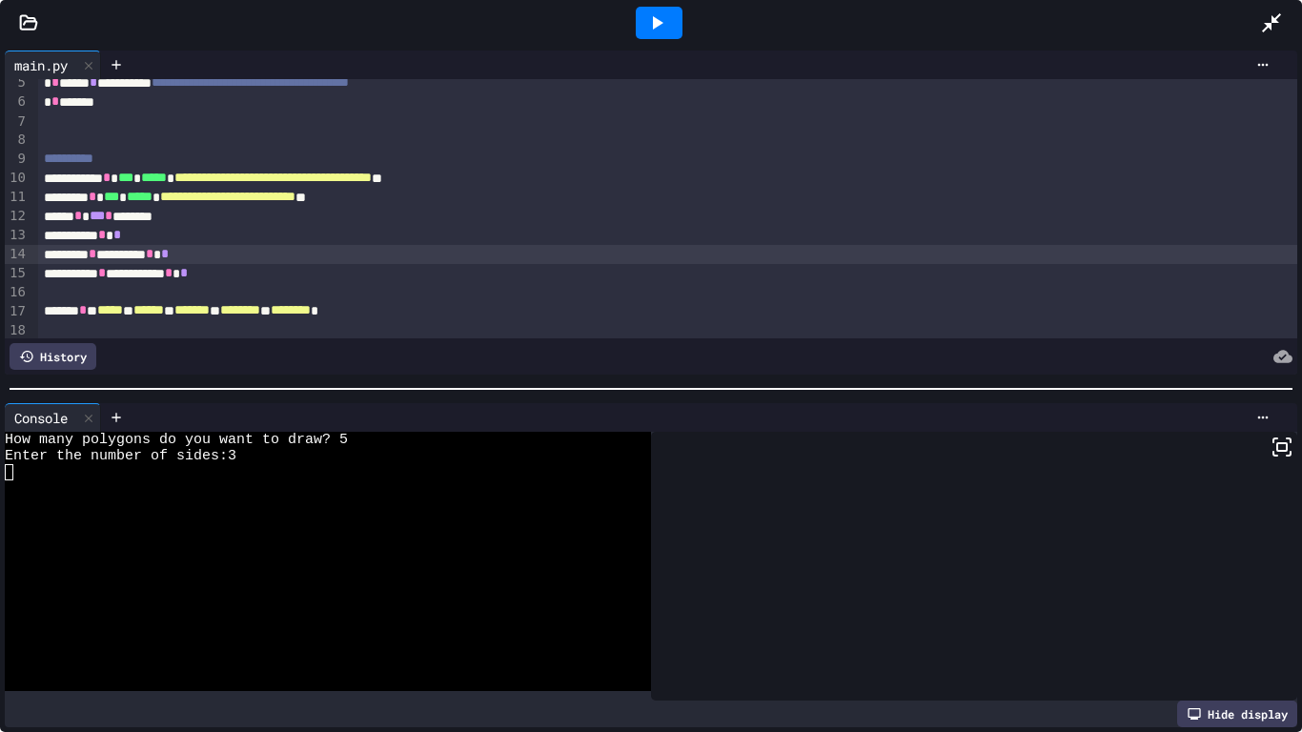
click at [216, 215] on div "***** * *** * ********" at bounding box center [668, 216] width 1260 height 19
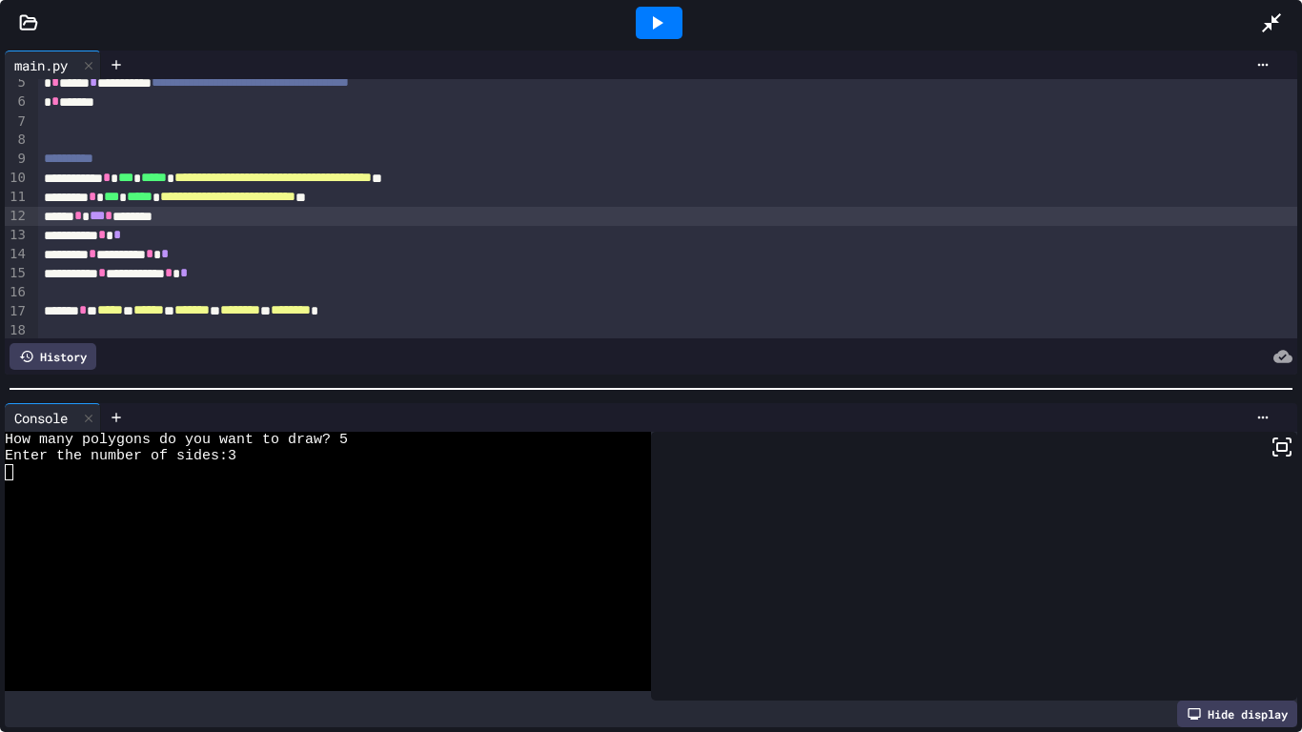
click at [190, 236] on div "**********" at bounding box center [668, 235] width 1260 height 19
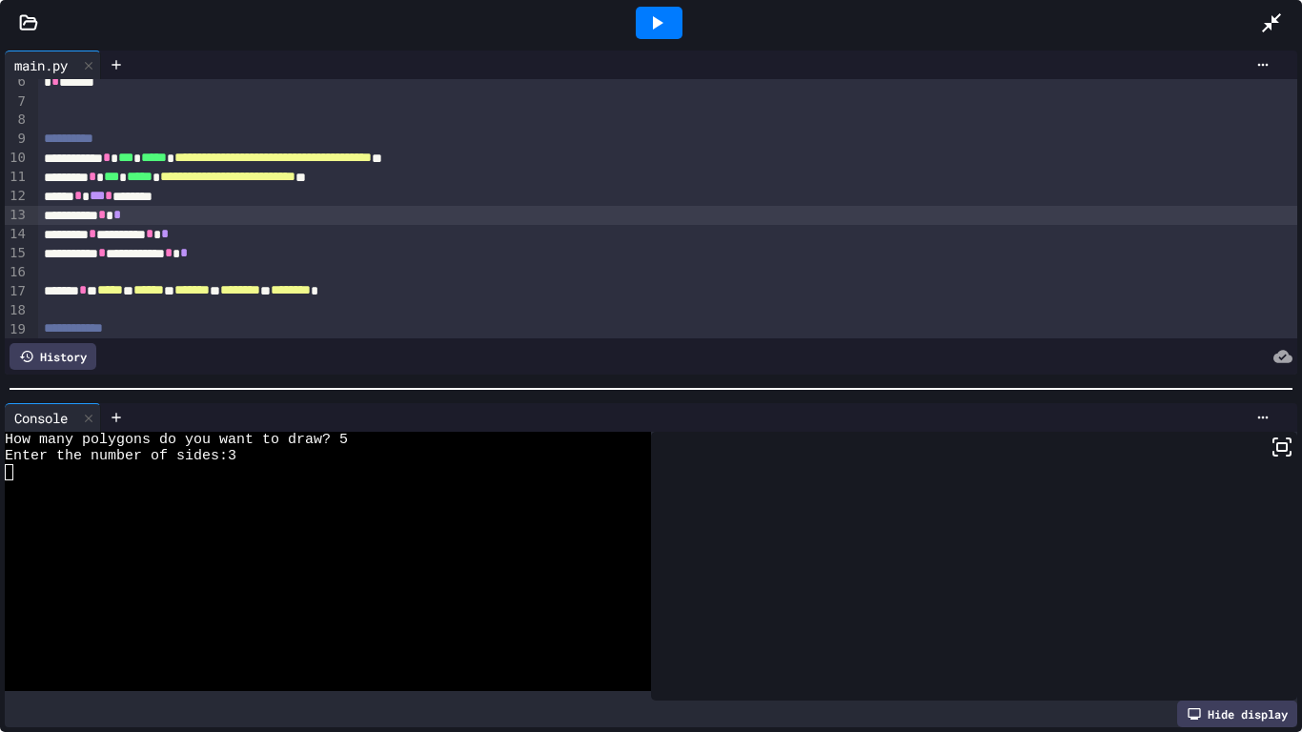
scroll to position [112, 0]
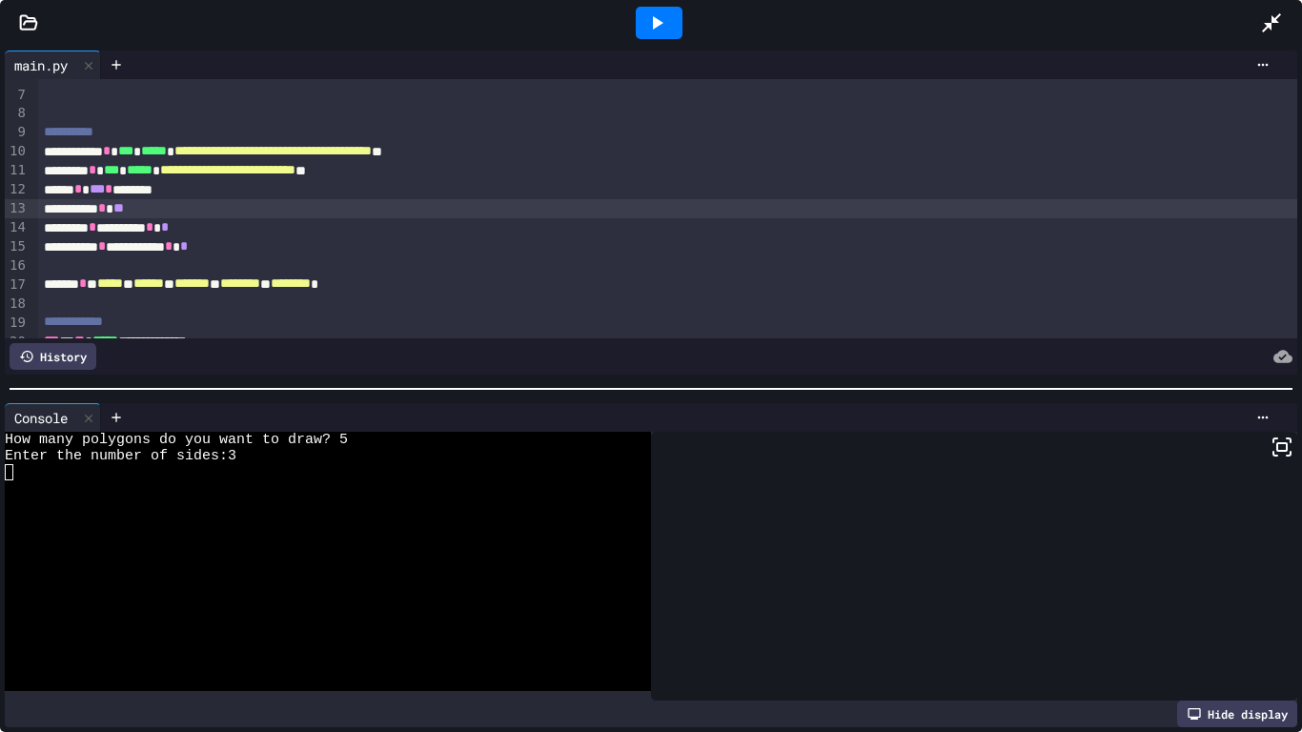
click at [449, 22] on div at bounding box center [658, 22] width 1203 height 51
click at [647, 13] on icon at bounding box center [656, 22] width 23 height 23
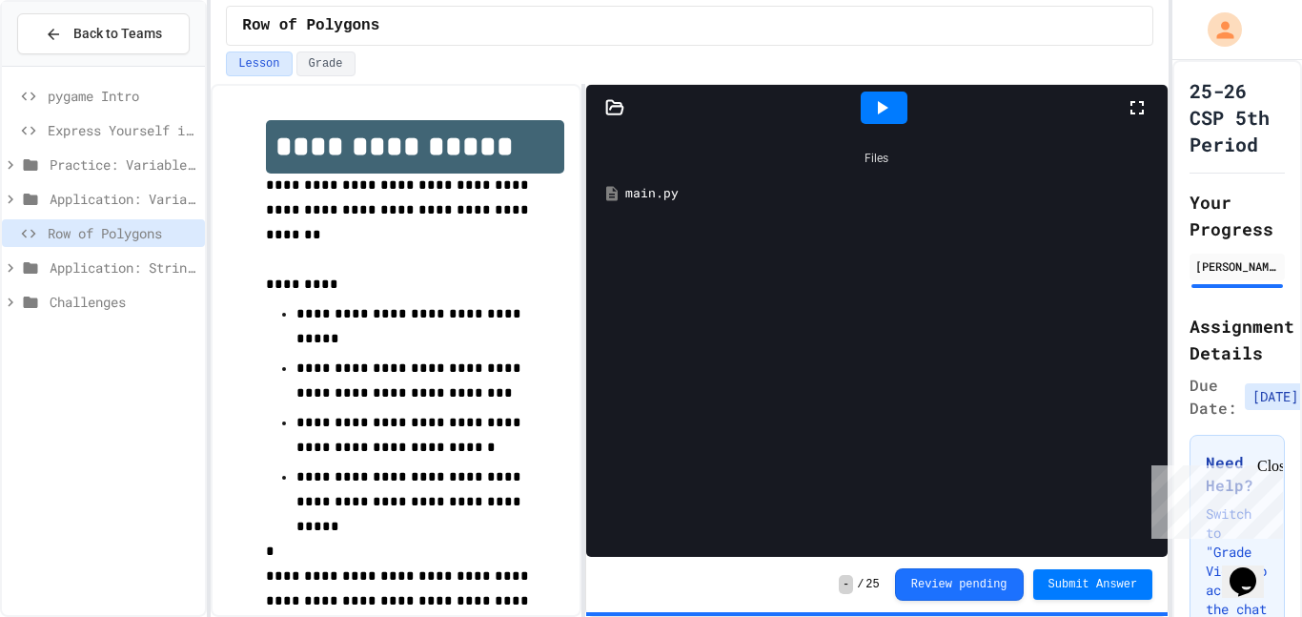
click at [1149, 95] on div at bounding box center [1147, 107] width 42 height 51
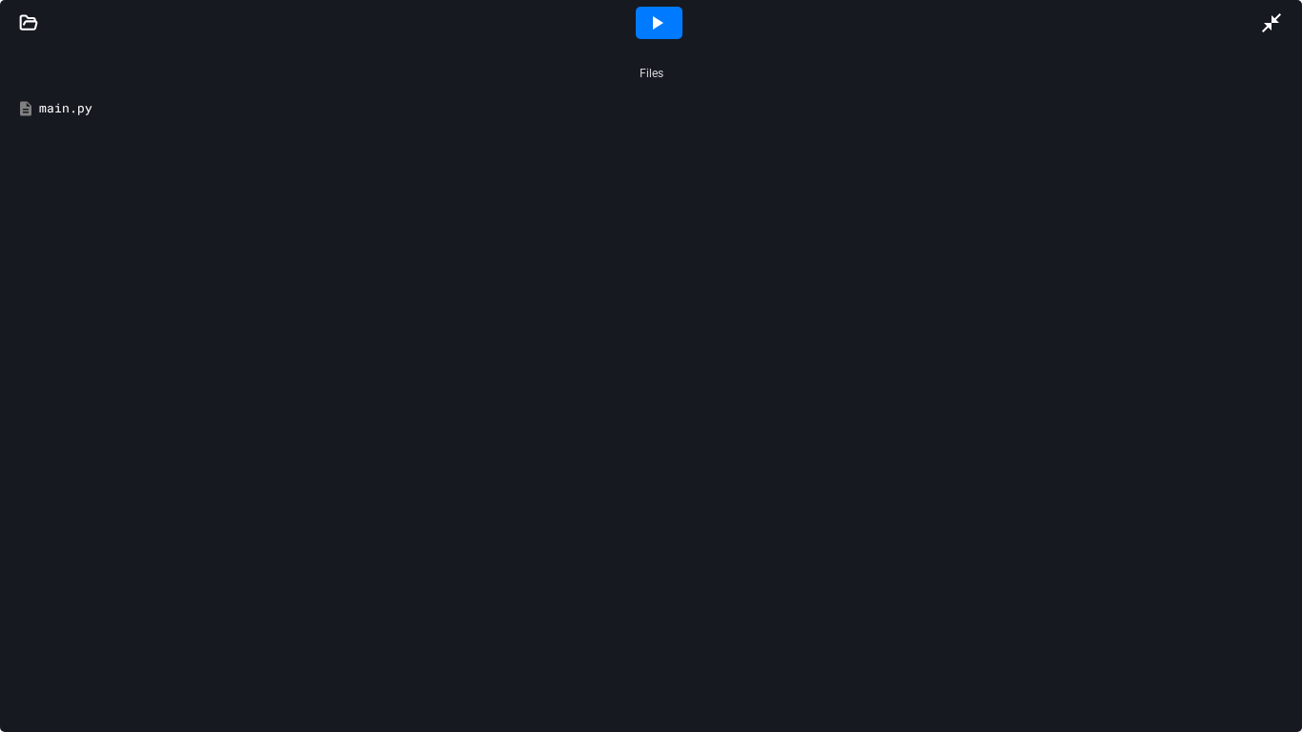
click at [658, 8] on div at bounding box center [659, 23] width 47 height 32
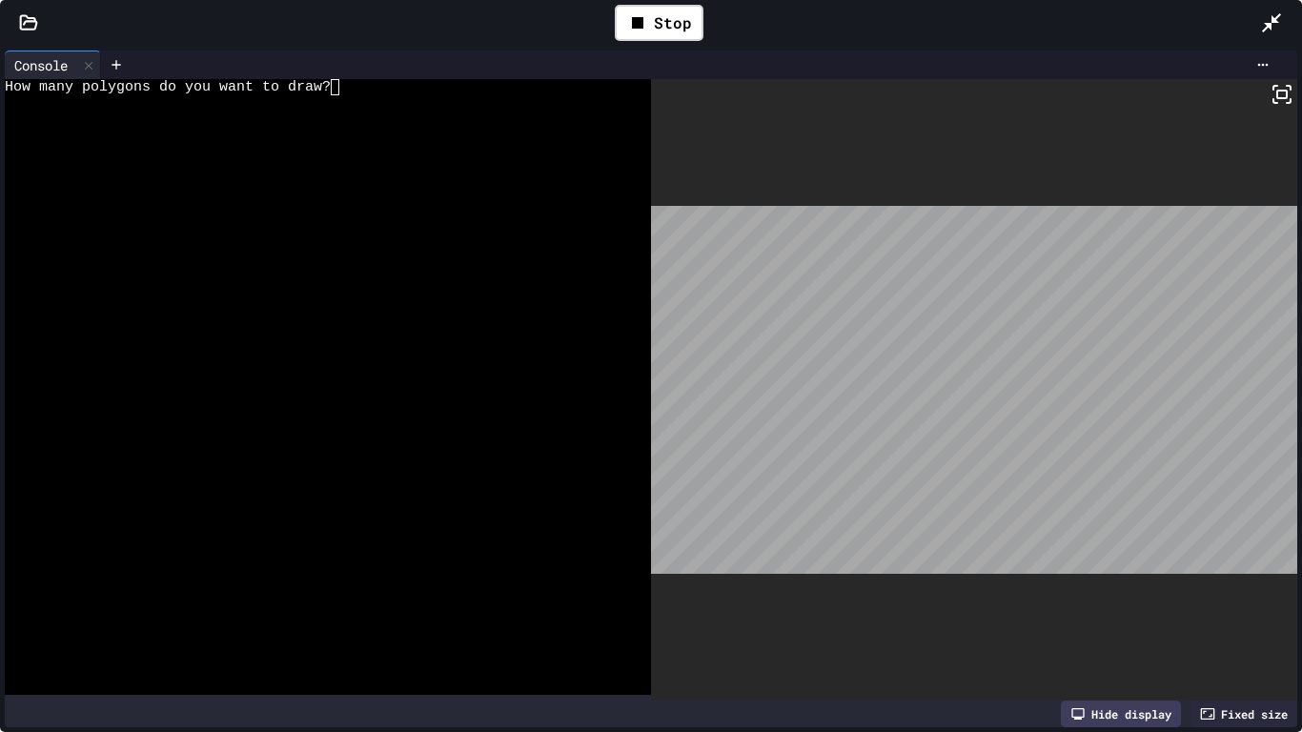
click at [413, 82] on div "How many polygons do you want to draw?" at bounding box center [318, 87] width 626 height 16
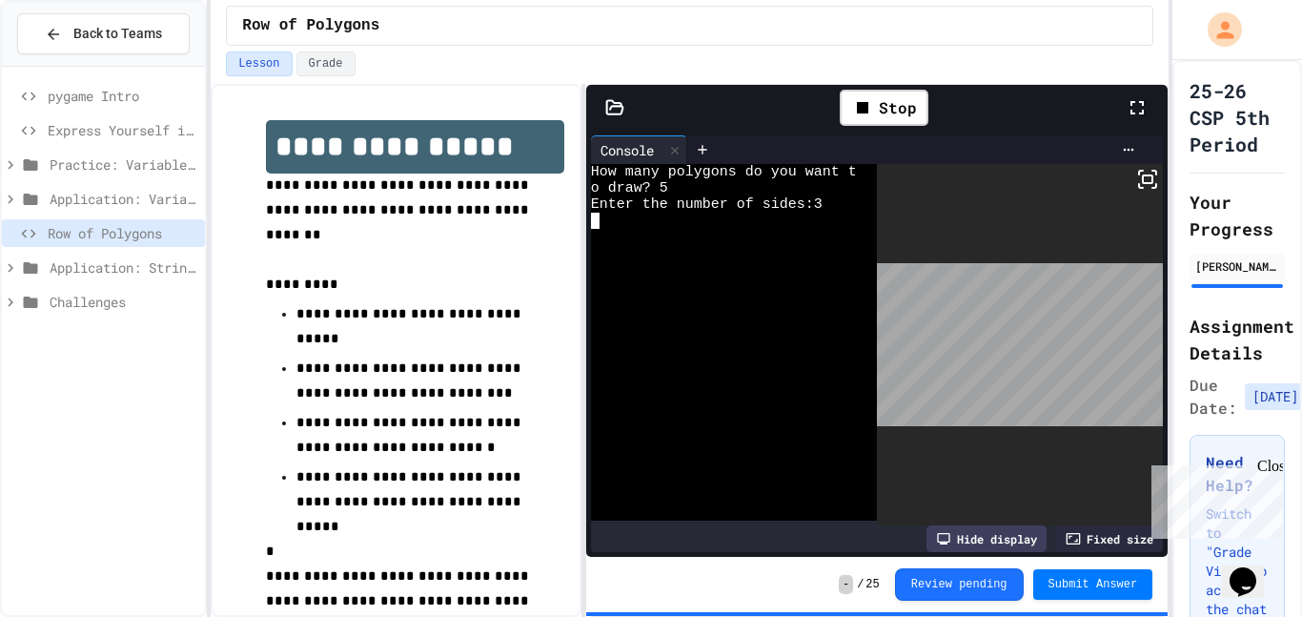
click at [1141, 102] on icon at bounding box center [1136, 107] width 13 height 13
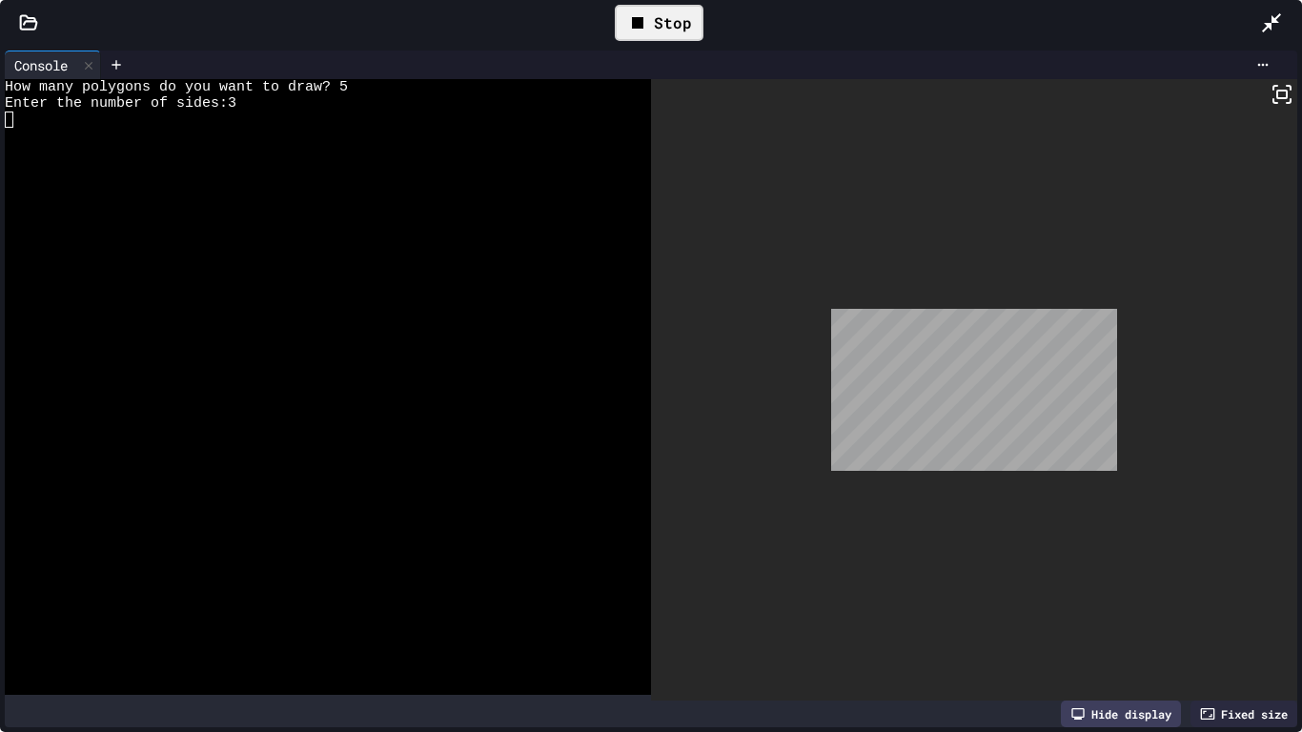
click at [622, 31] on div "Stop" at bounding box center [659, 23] width 89 height 36
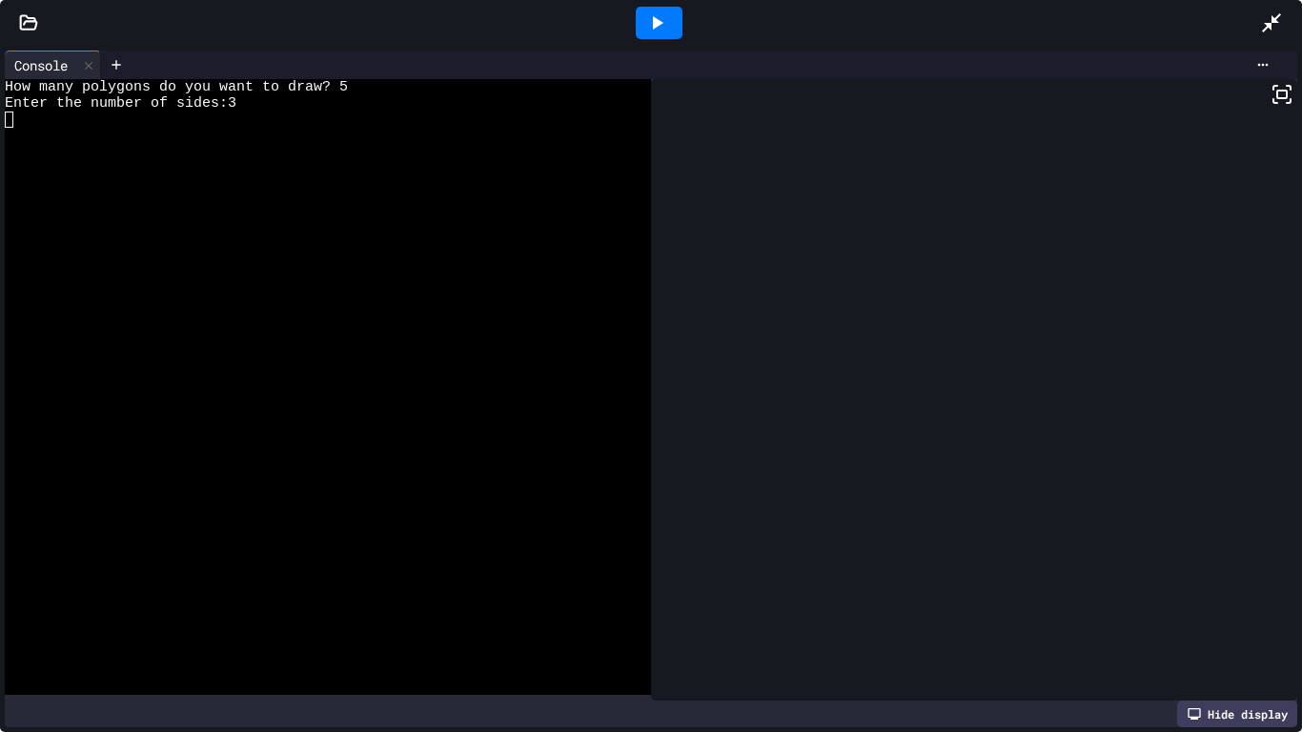
click at [1271, 28] on icon at bounding box center [1271, 22] width 19 height 19
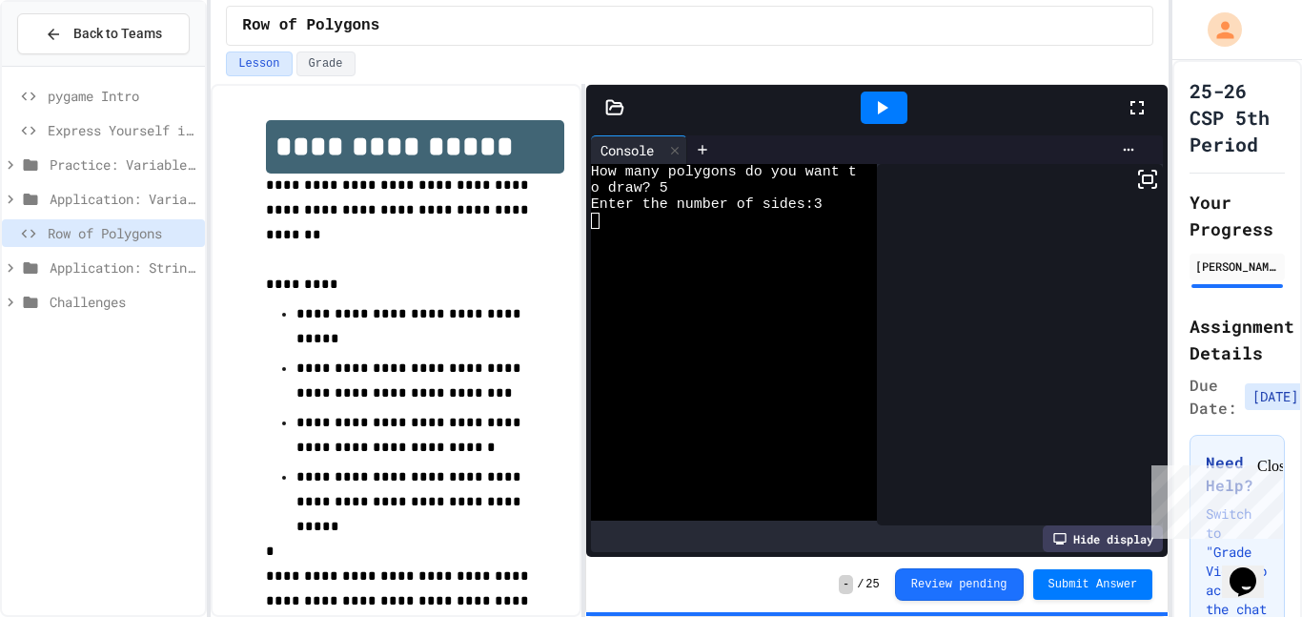
click at [1151, 99] on div at bounding box center [1147, 107] width 42 height 51
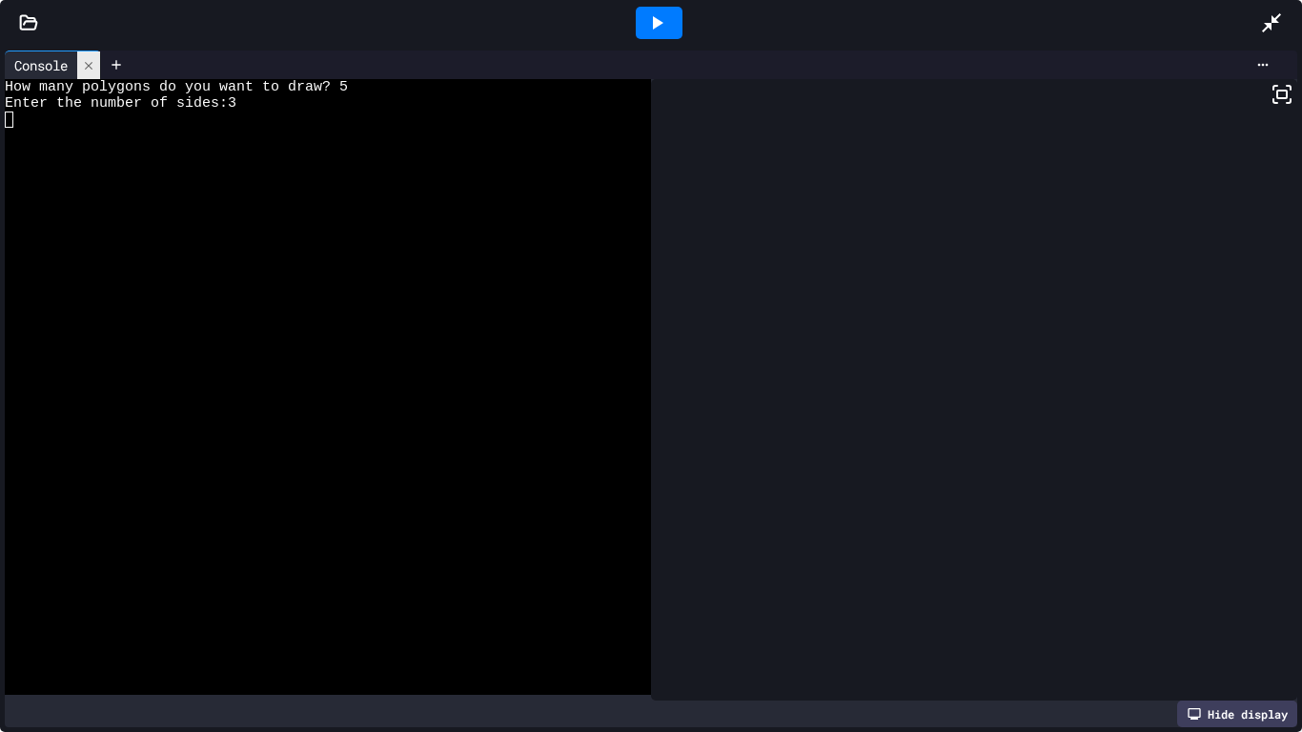
click at [96, 72] on div at bounding box center [88, 65] width 23 height 28
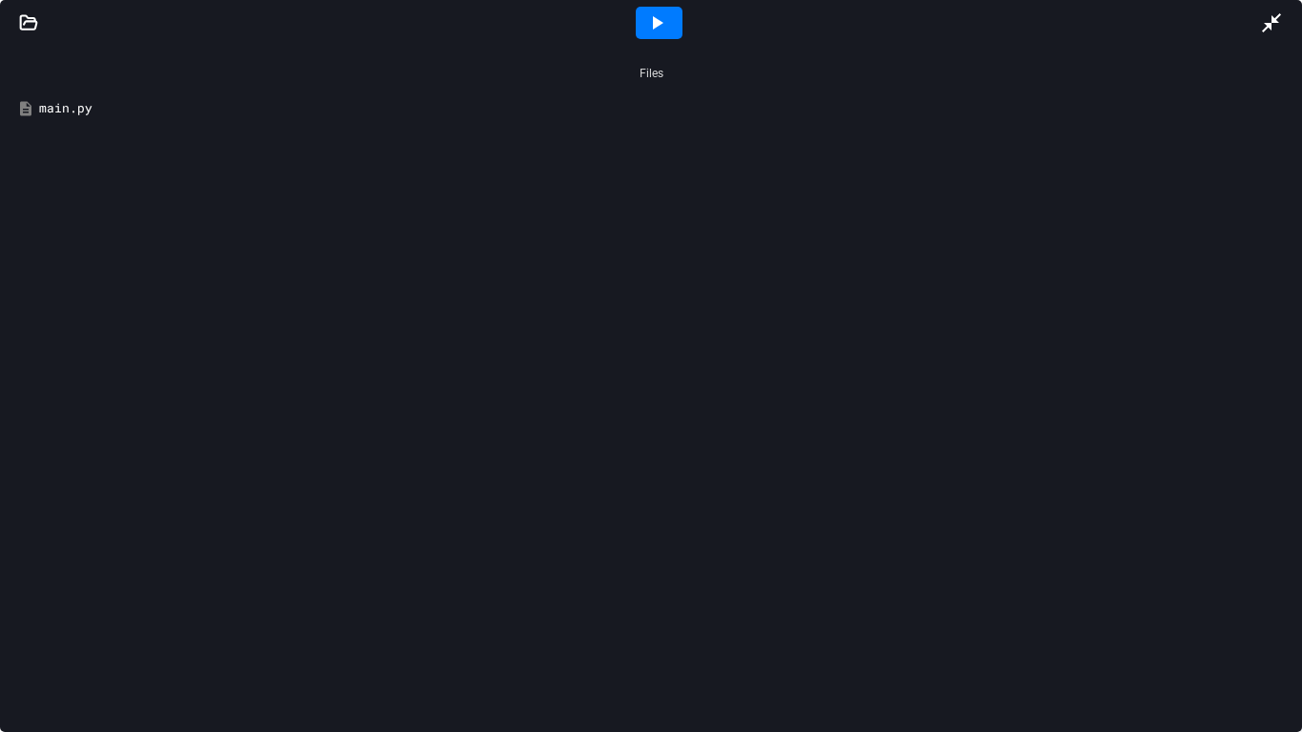
click at [85, 100] on div "main.py" at bounding box center [665, 108] width 1252 height 19
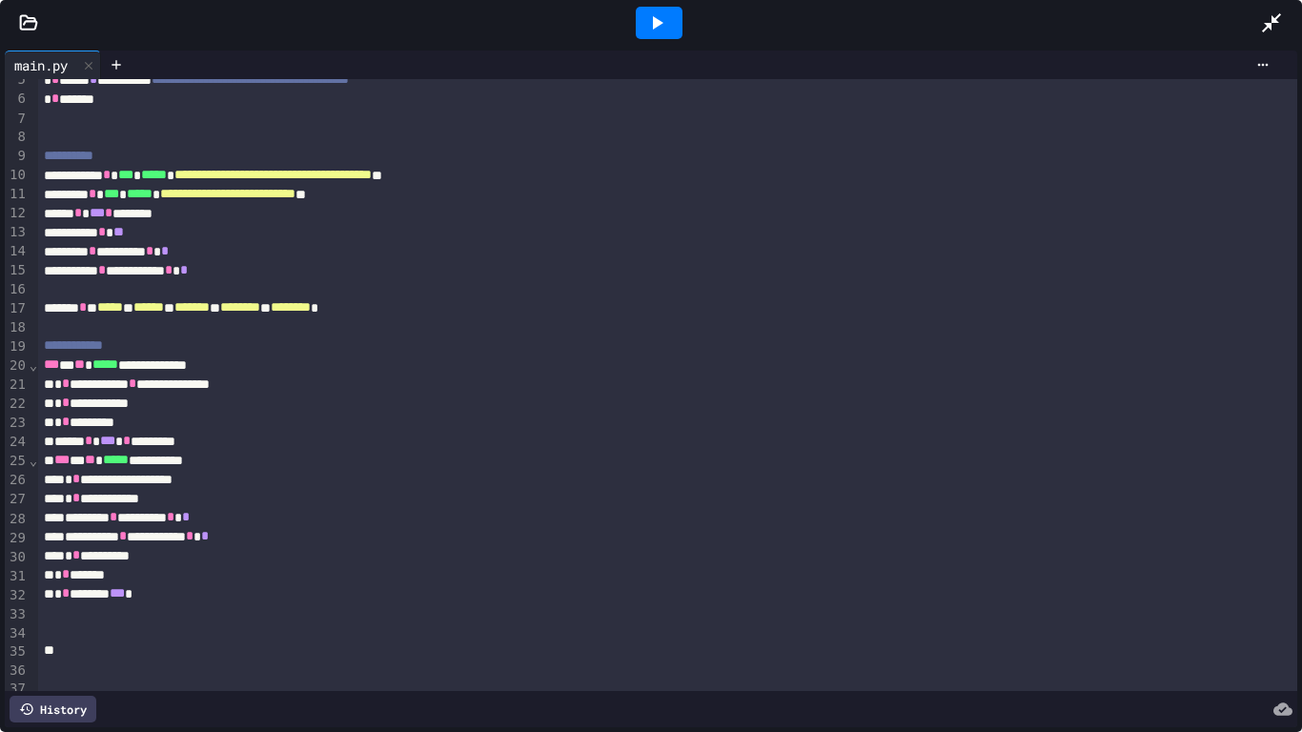
scroll to position [90, 0]
click at [178, 407] on div "**********" at bounding box center [668, 402] width 1260 height 19
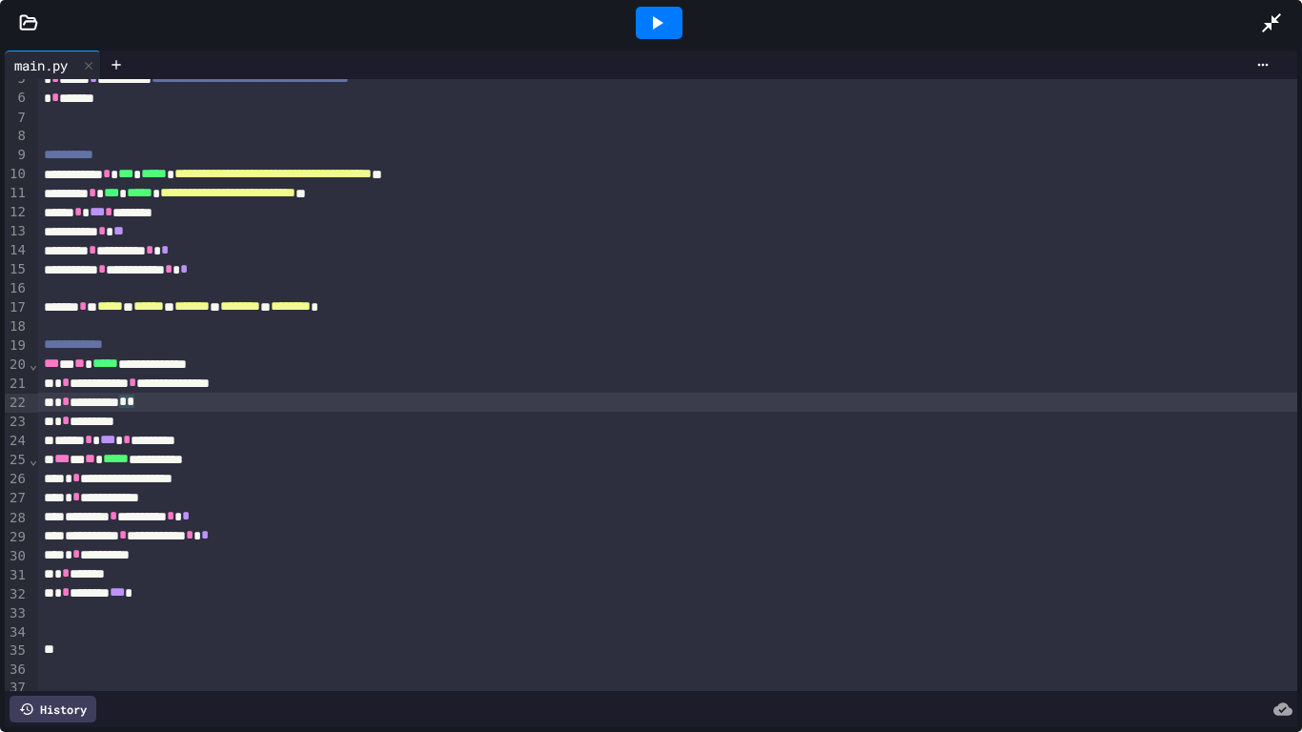
click at [316, 382] on div "**********" at bounding box center [668, 383] width 1260 height 19
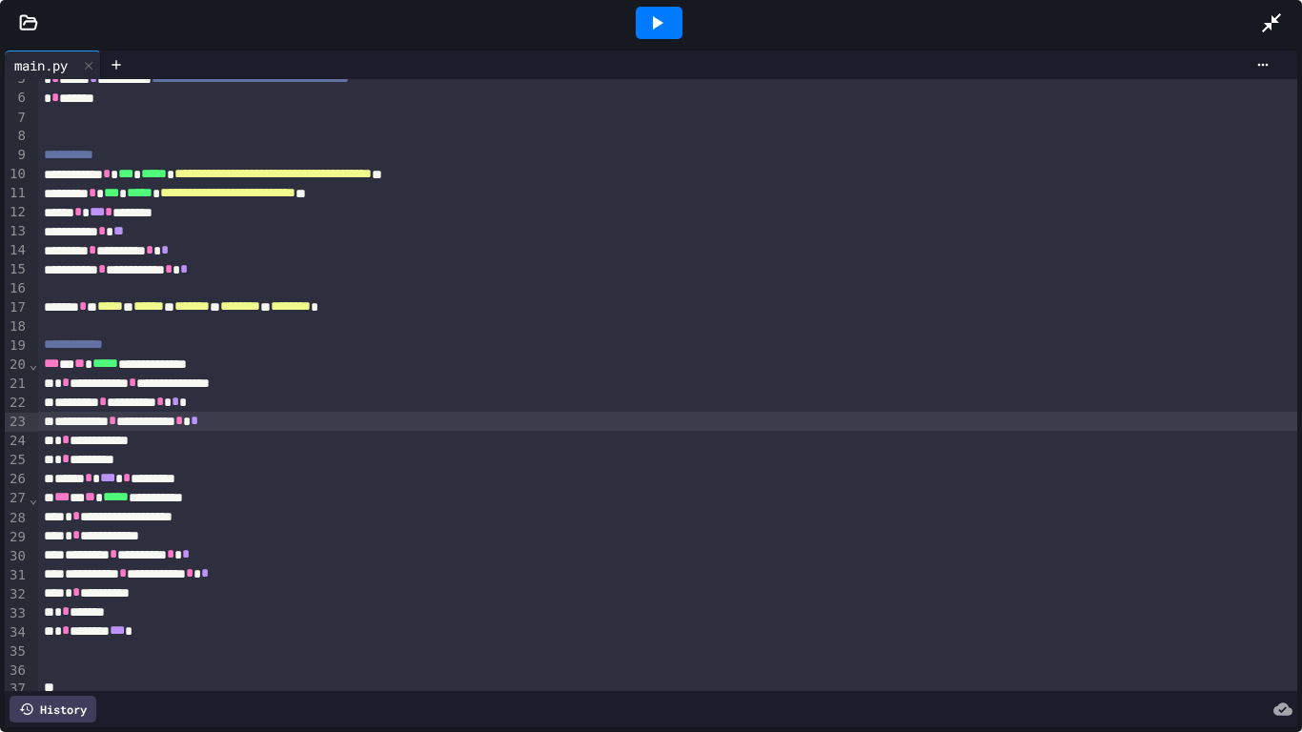
click at [296, 567] on div "**********" at bounding box center [668, 573] width 1260 height 19
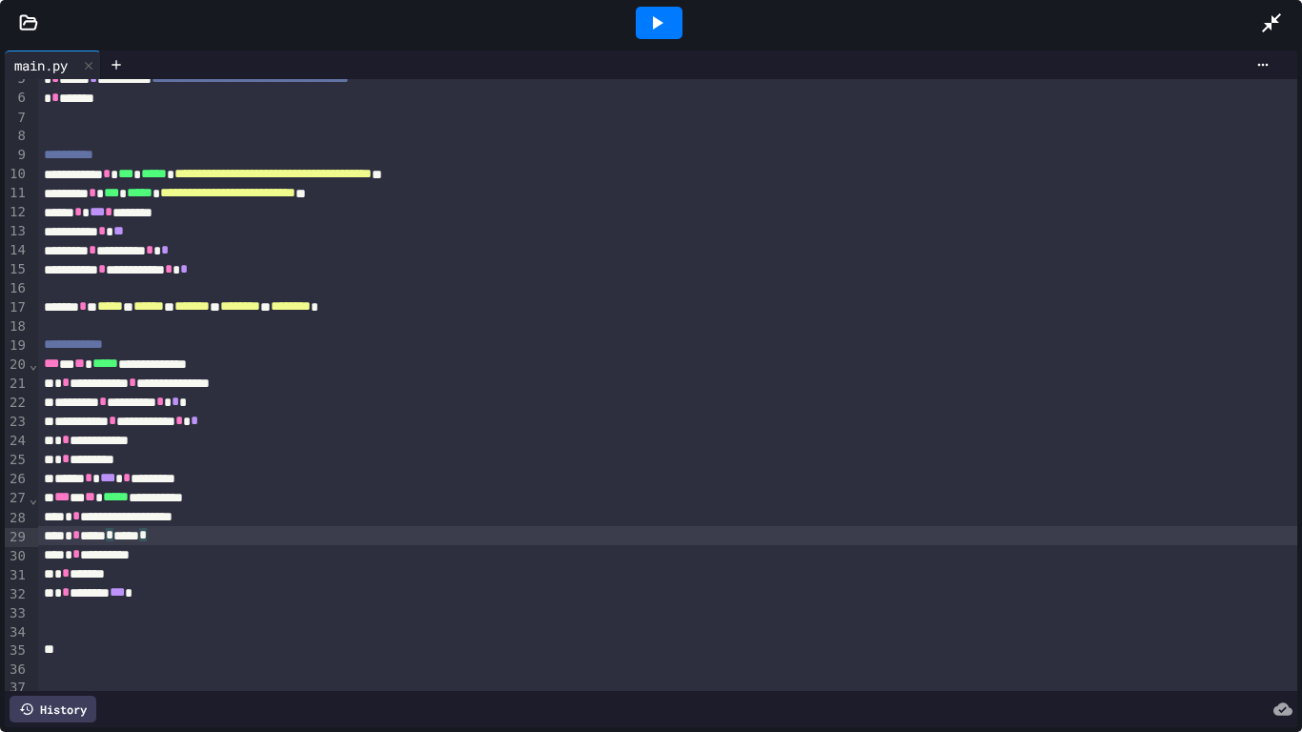
click at [325, 0] on div at bounding box center [658, 22] width 1203 height 51
click at [51, 460] on div "* * *********" at bounding box center [668, 459] width 1260 height 19
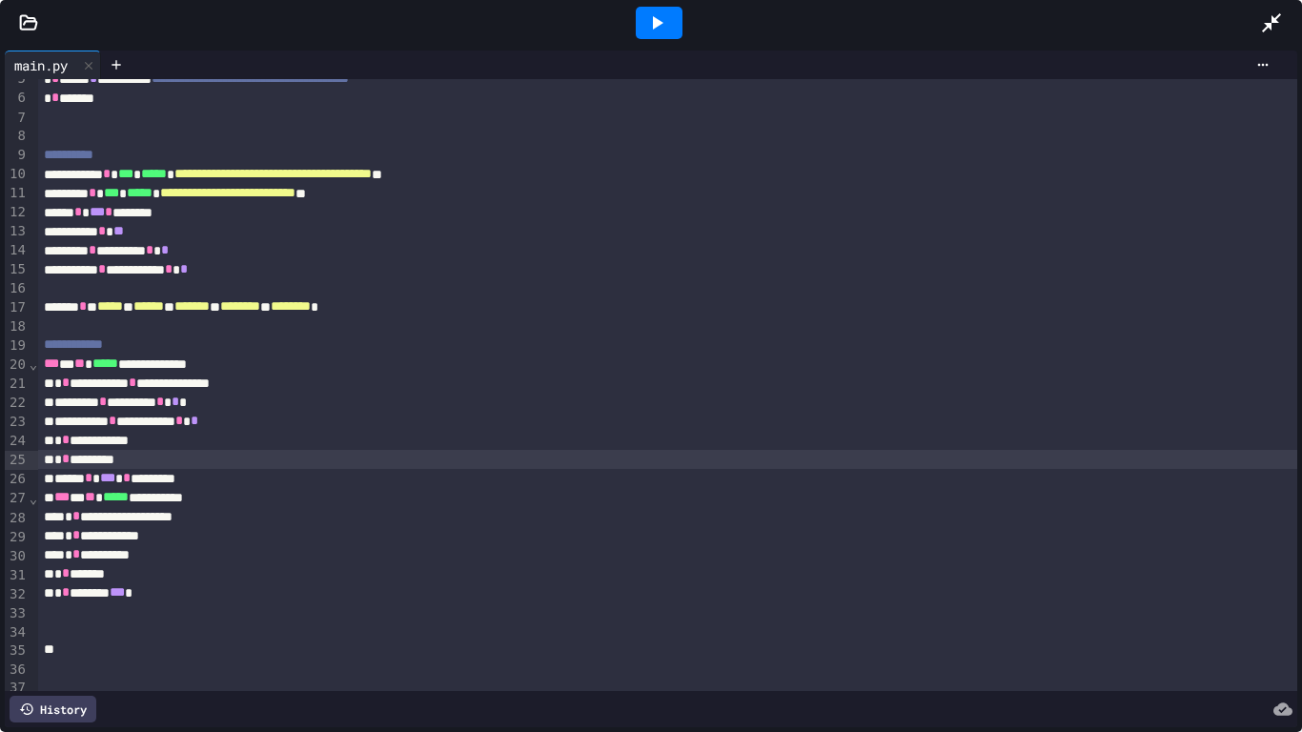
click at [645, 14] on icon at bounding box center [656, 22] width 23 height 23
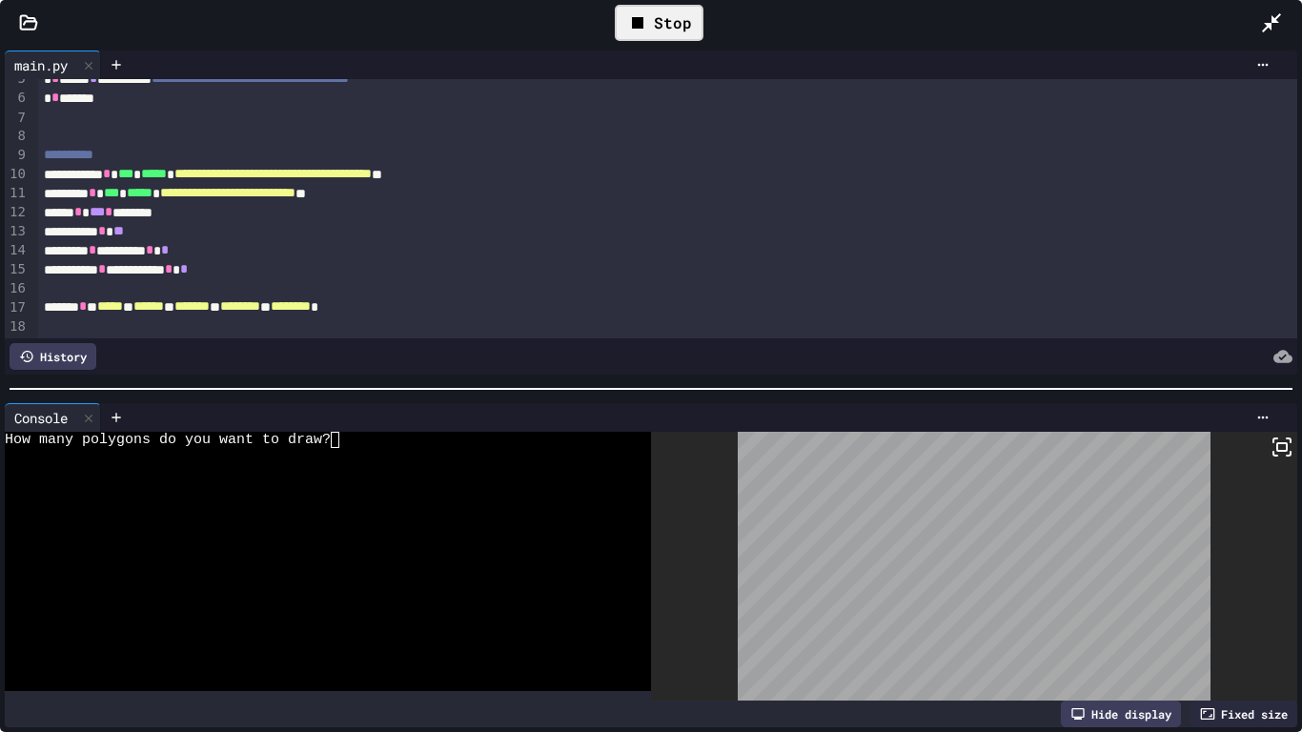
click at [362, 448] on div at bounding box center [318, 456] width 626 height 16
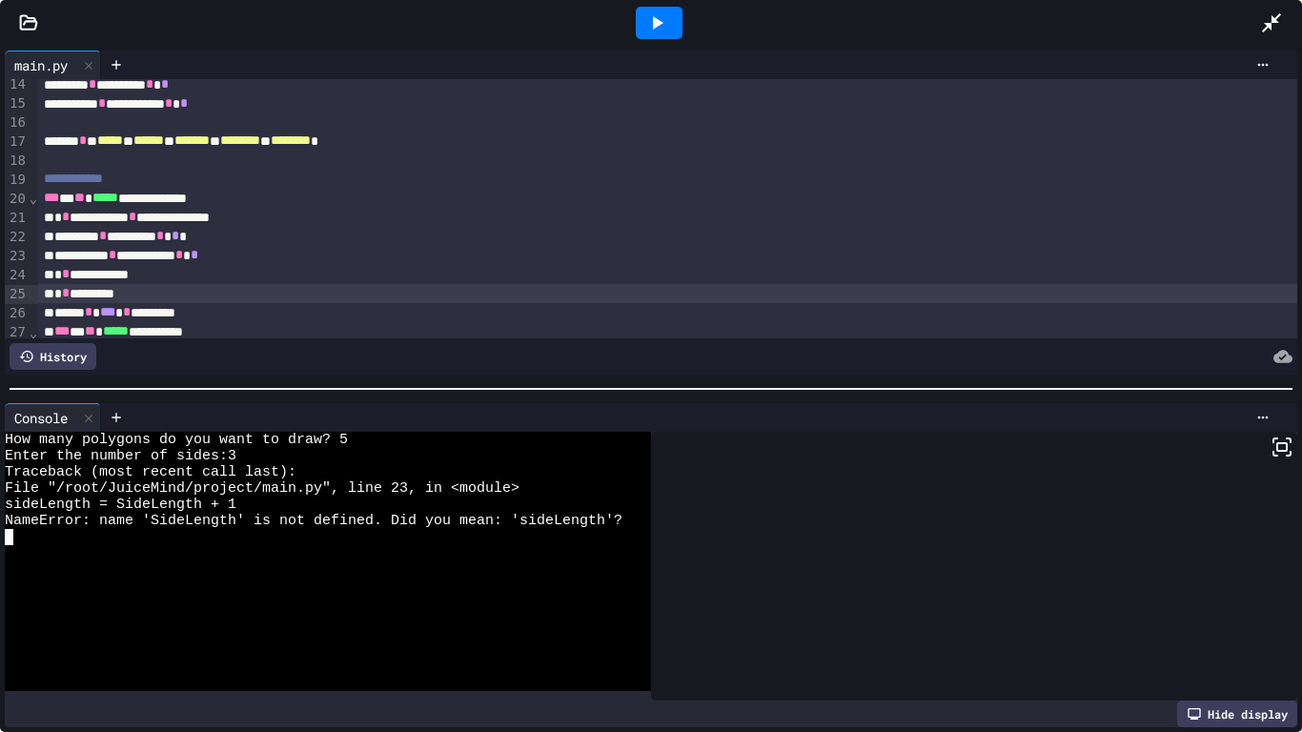
scroll to position [255, 0]
click at [90, 427] on div at bounding box center [88, 418] width 23 height 28
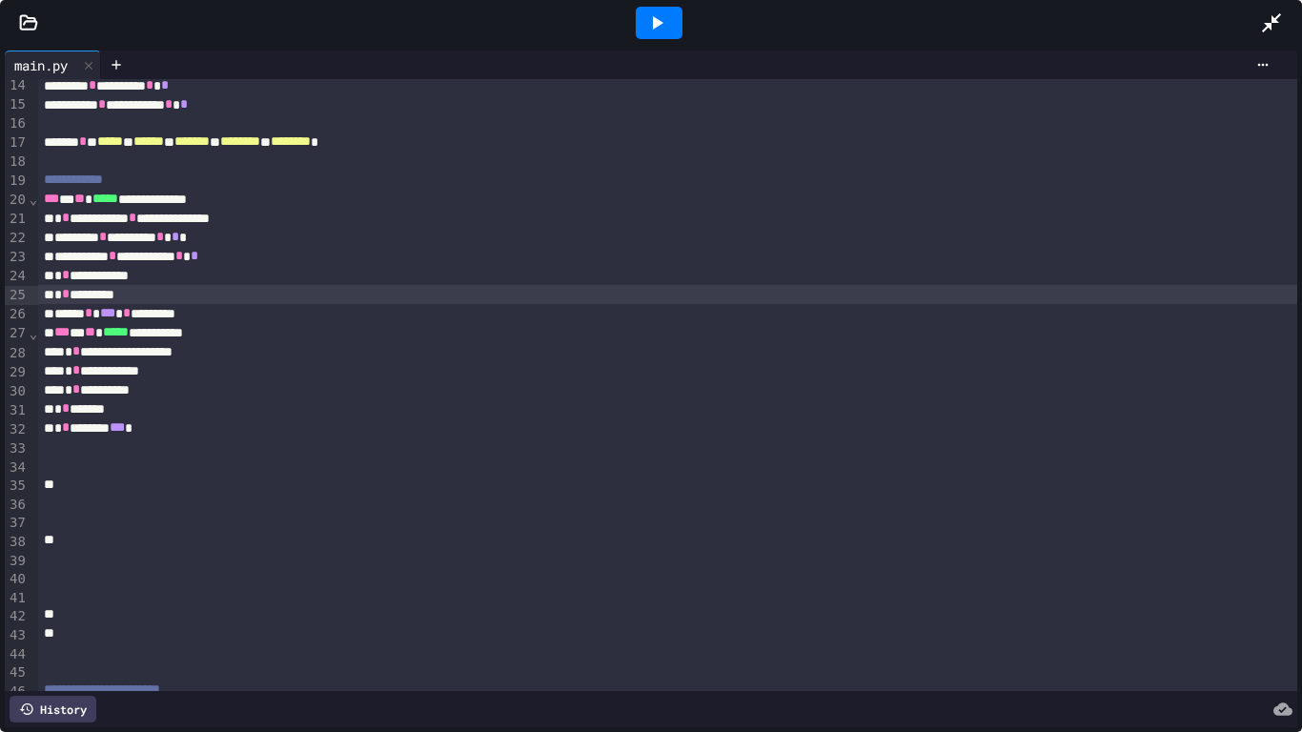
click at [135, 255] on div "**********" at bounding box center [668, 256] width 1260 height 19
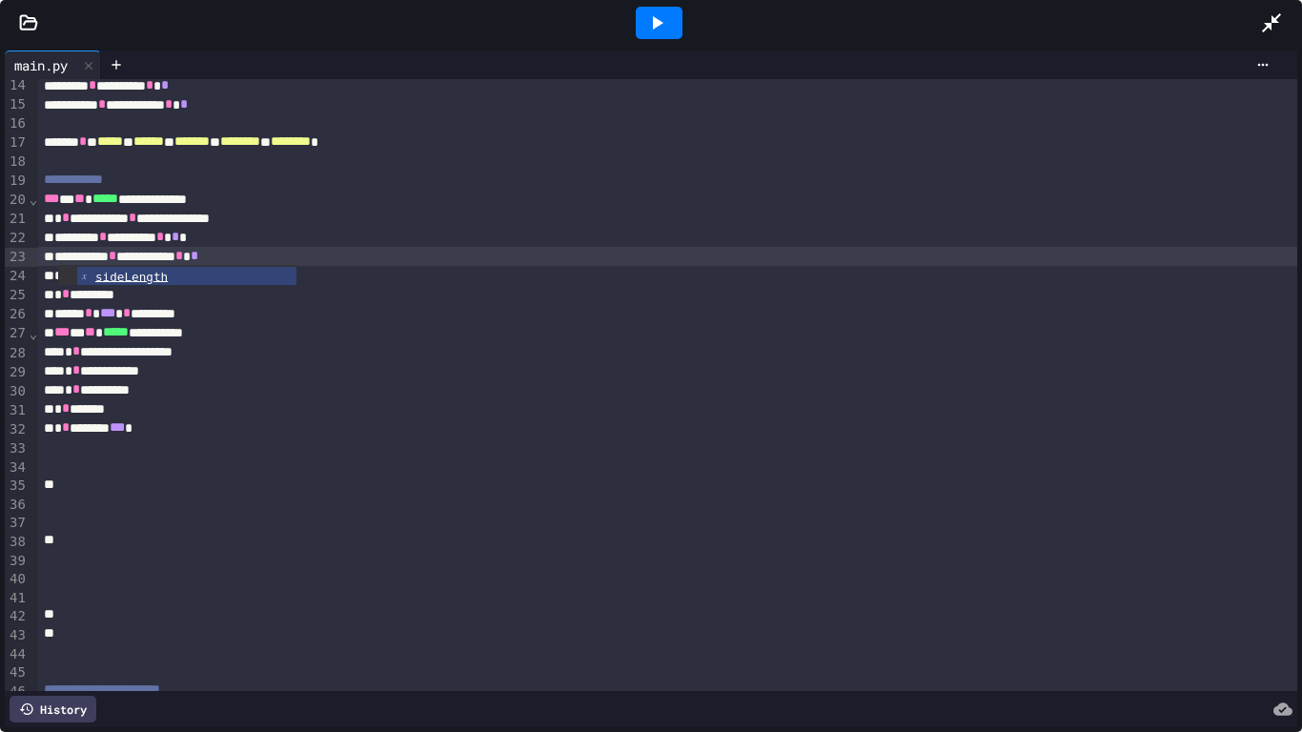
click at [369, 12] on div at bounding box center [658, 22] width 1203 height 51
click at [662, 23] on icon at bounding box center [656, 22] width 23 height 23
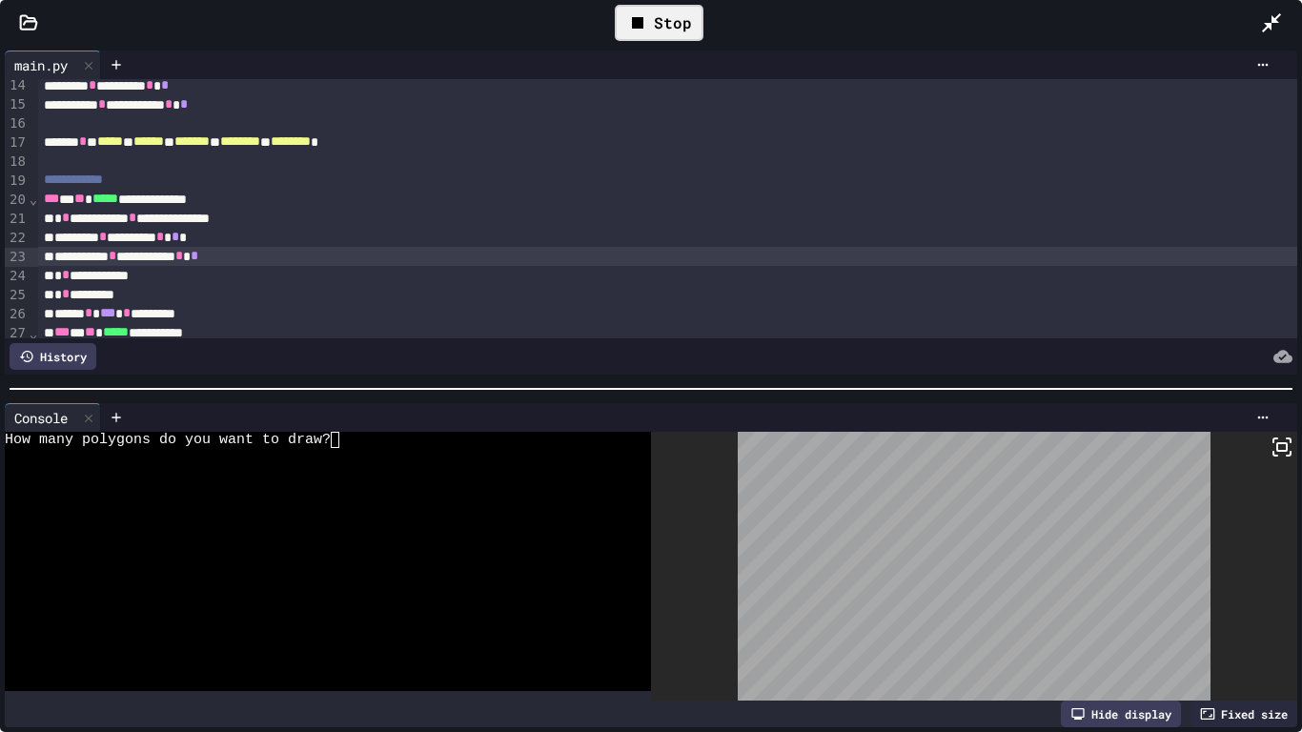
click at [394, 445] on div "How many polygons do you want to draw?" at bounding box center [318, 440] width 626 height 16
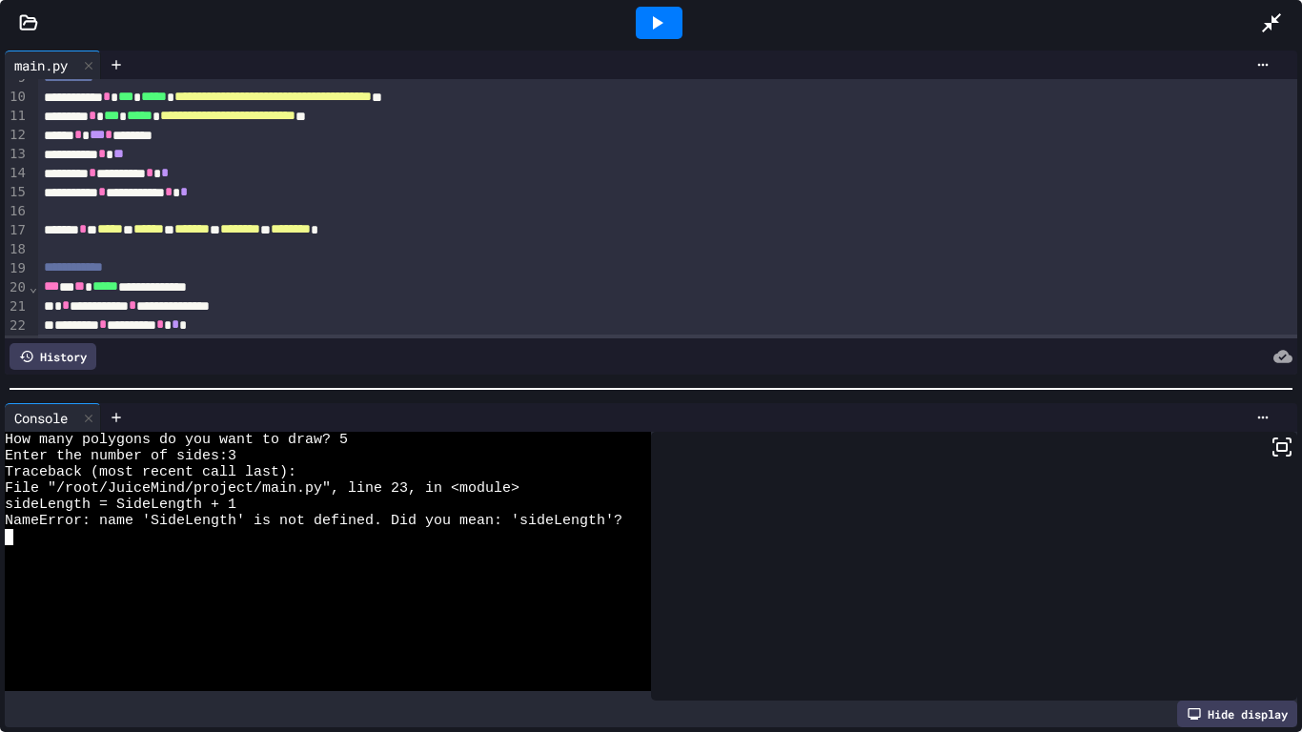
scroll to position [163, 0]
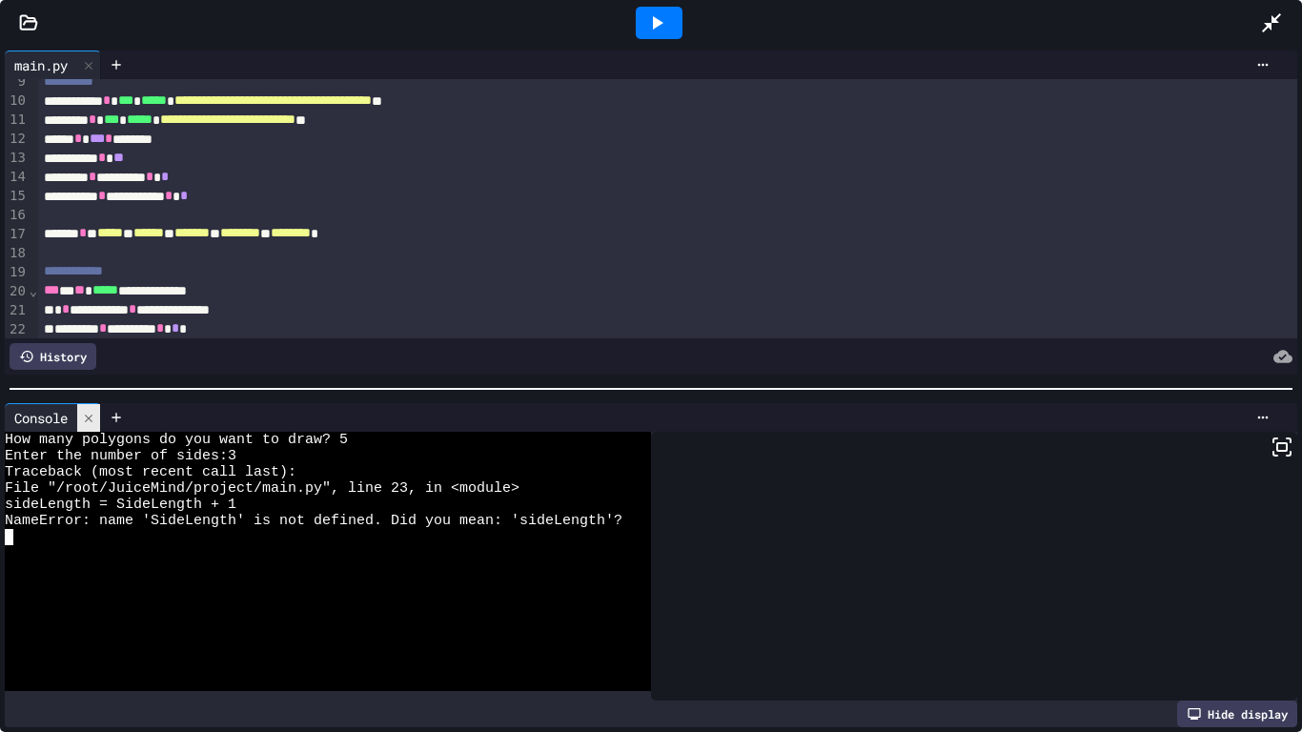
click at [95, 419] on icon at bounding box center [88, 418] width 13 height 13
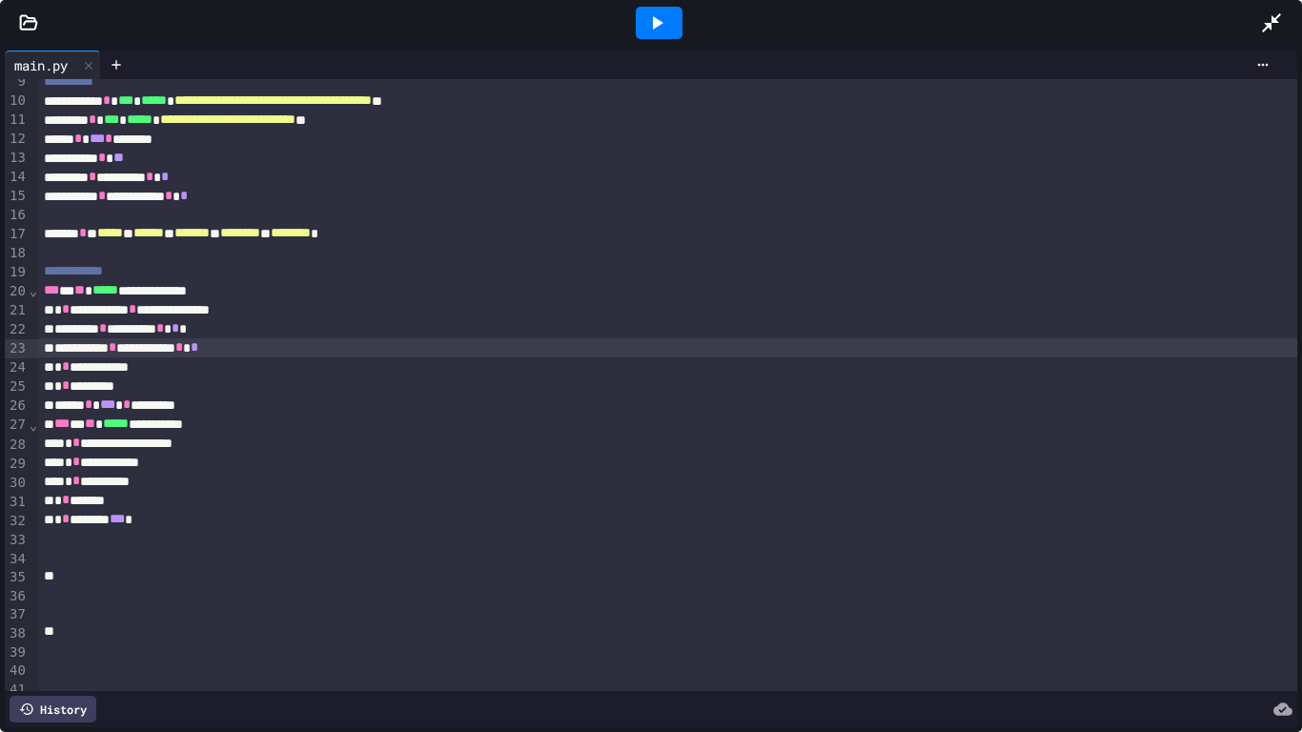
scroll to position [149, 0]
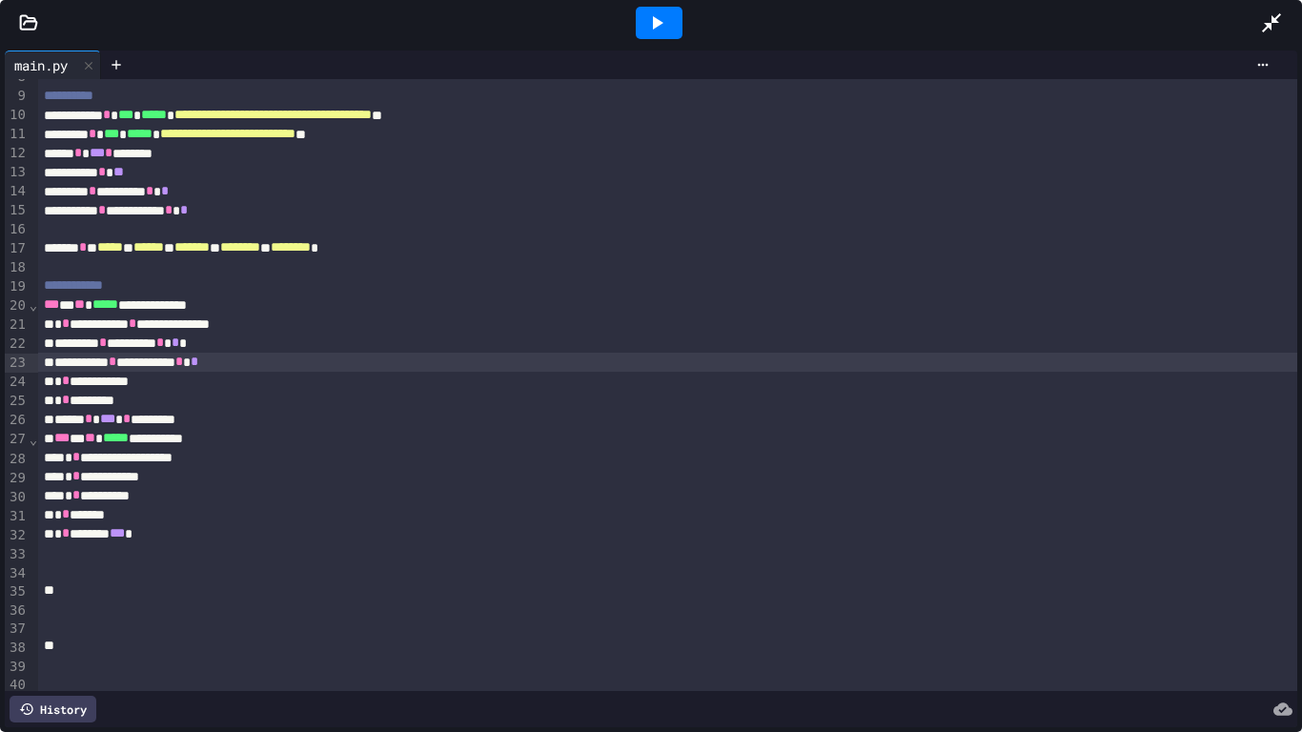
click at [640, 16] on div at bounding box center [659, 23] width 47 height 32
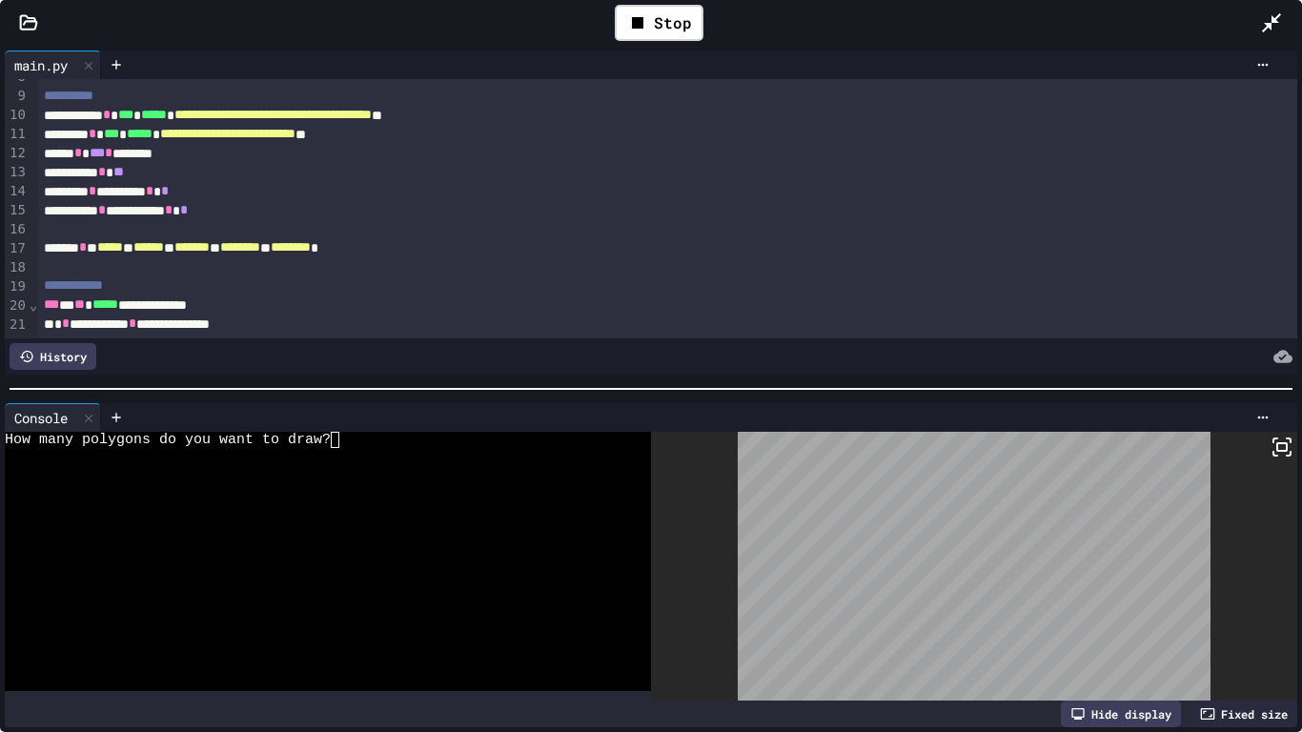
click at [373, 448] on div at bounding box center [318, 456] width 626 height 16
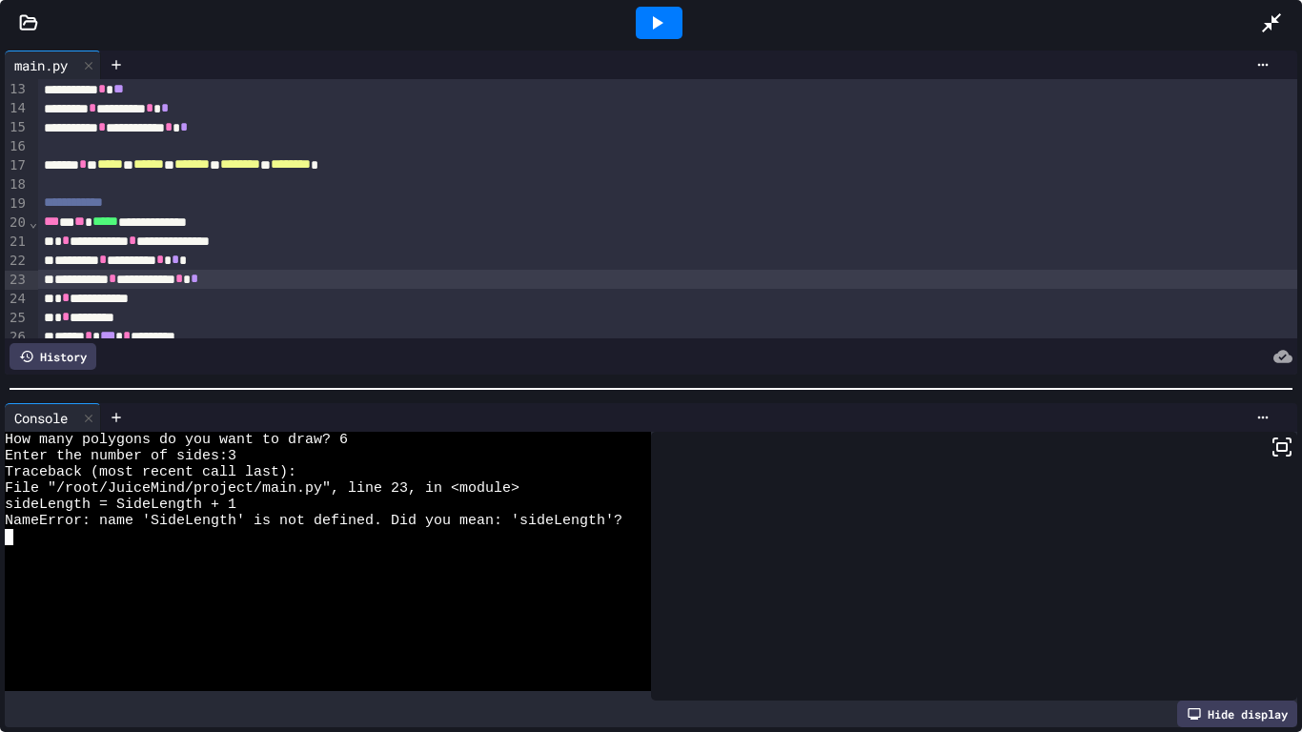
scroll to position [232, 0]
click at [163, 277] on div "**********" at bounding box center [668, 279] width 1260 height 19
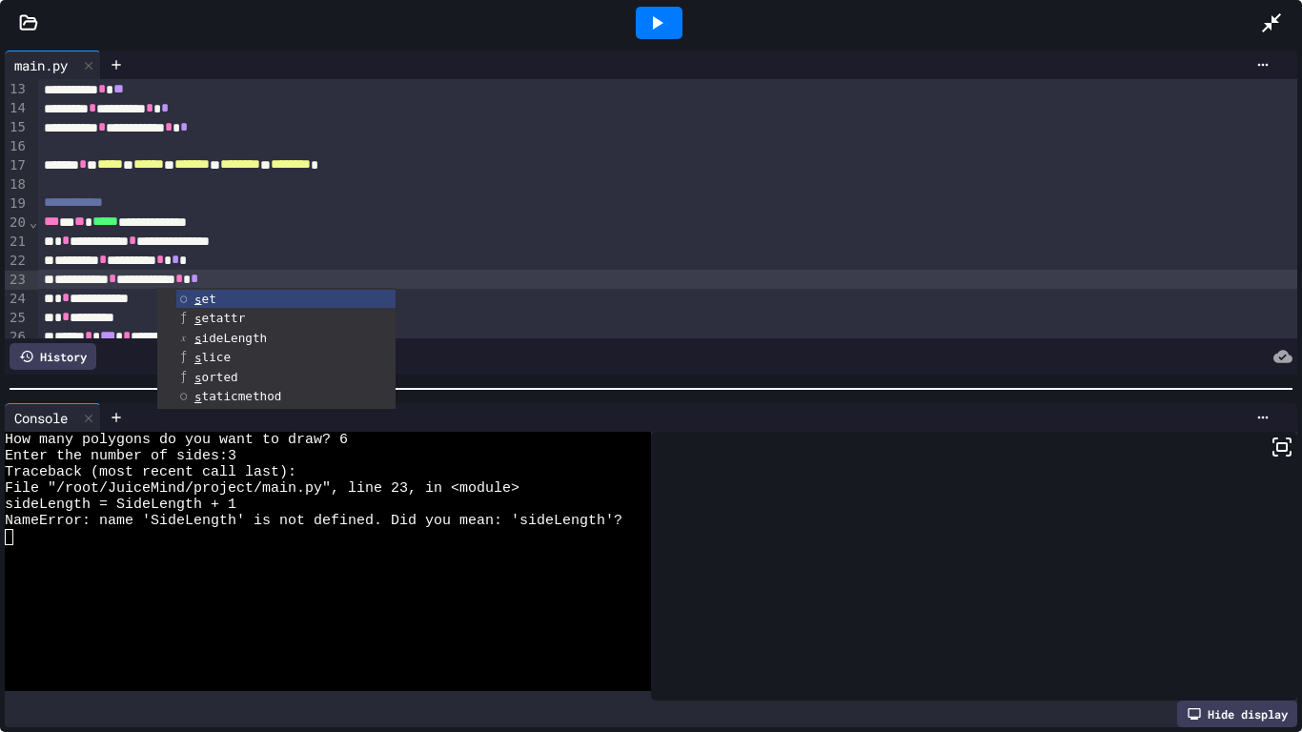
click at [481, 14] on div at bounding box center [658, 22] width 1203 height 51
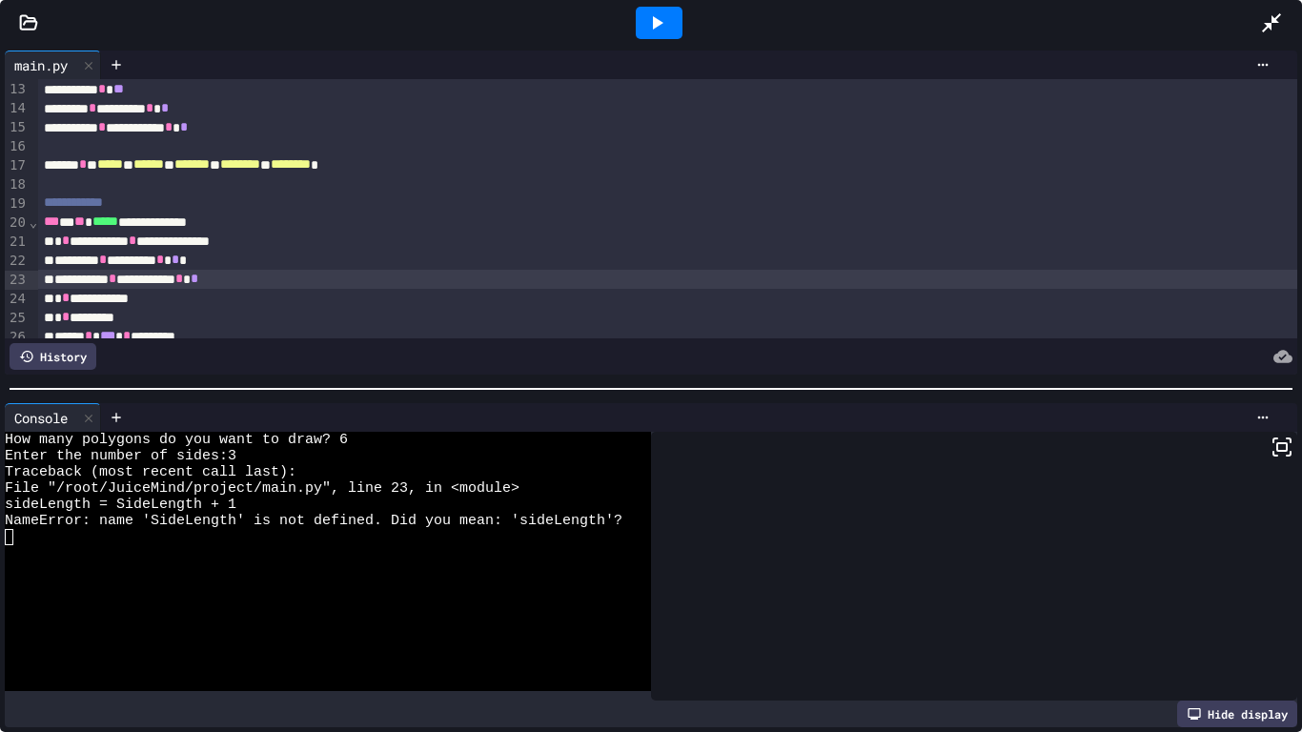
click at [680, 26] on div at bounding box center [659, 23] width 47 height 32
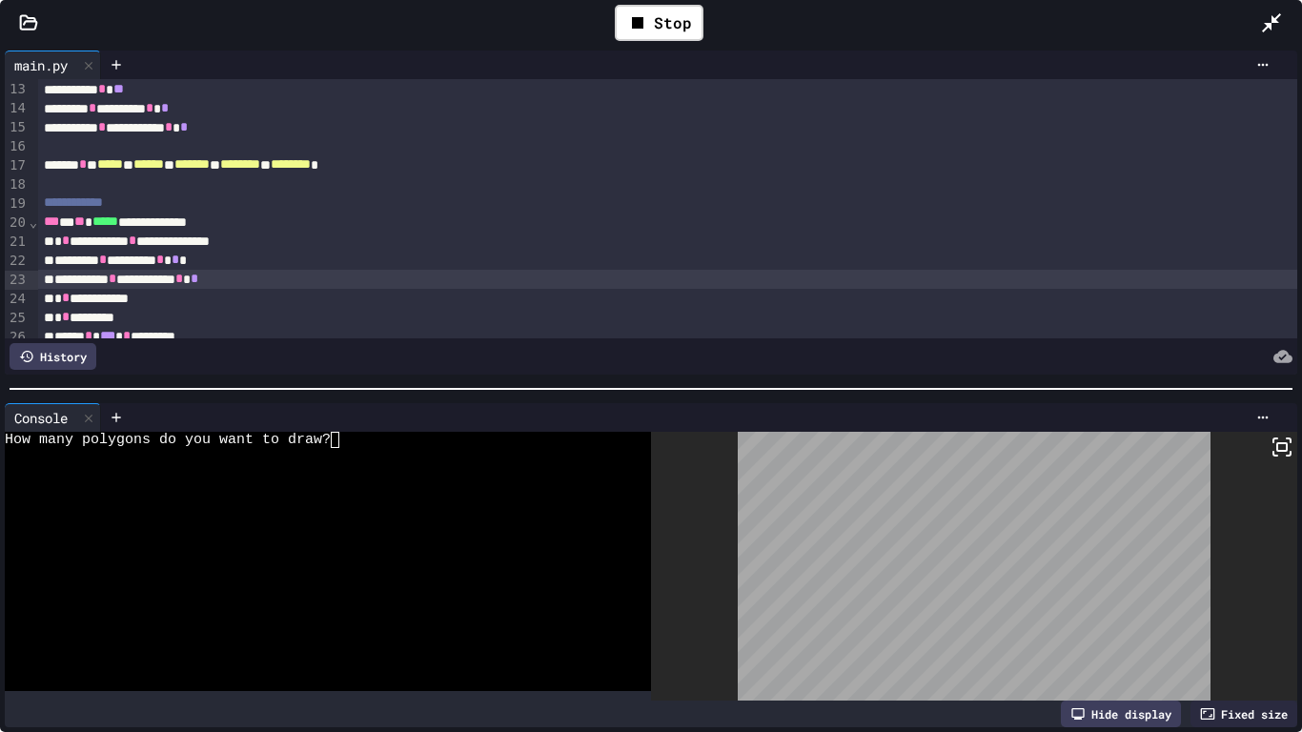
click at [447, 448] on div at bounding box center [318, 456] width 626 height 16
click at [1299, 442] on div "Console WWWWWWWWWWWWWWWWWWWWWWWWWWWWWWWW How many polygons do you want to draw?…" at bounding box center [651, 565] width 1302 height 334
click at [1290, 446] on icon at bounding box center [1282, 447] width 23 height 23
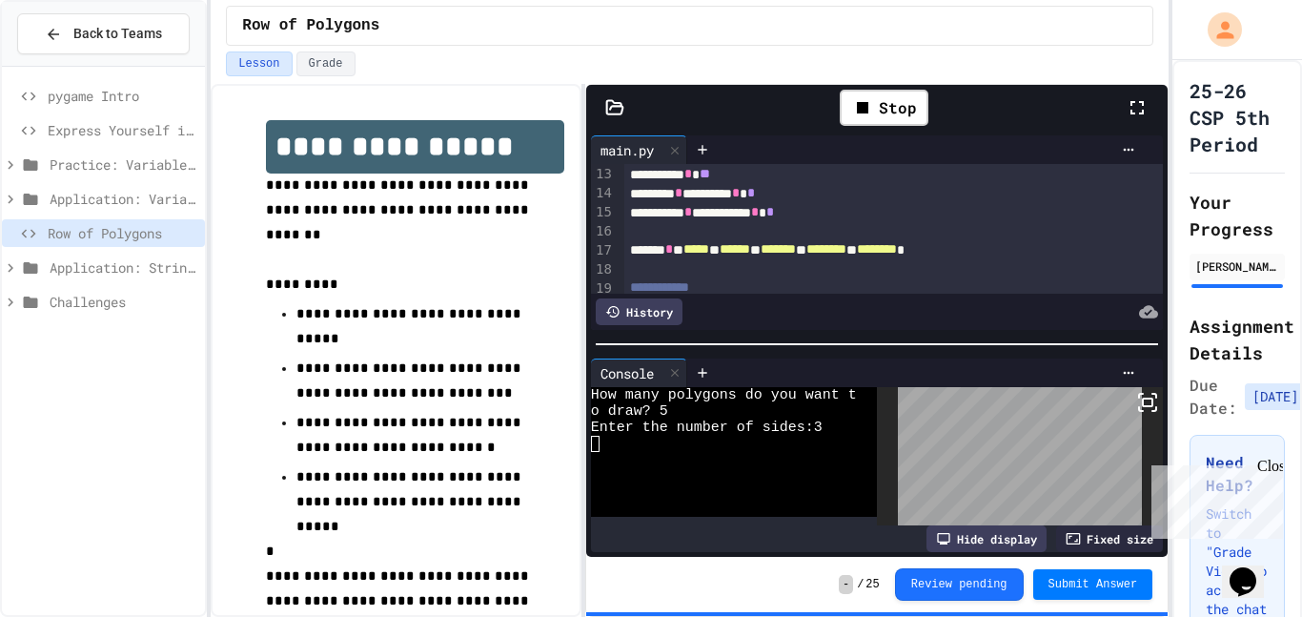
click at [1146, 104] on icon at bounding box center [1137, 107] width 23 height 23
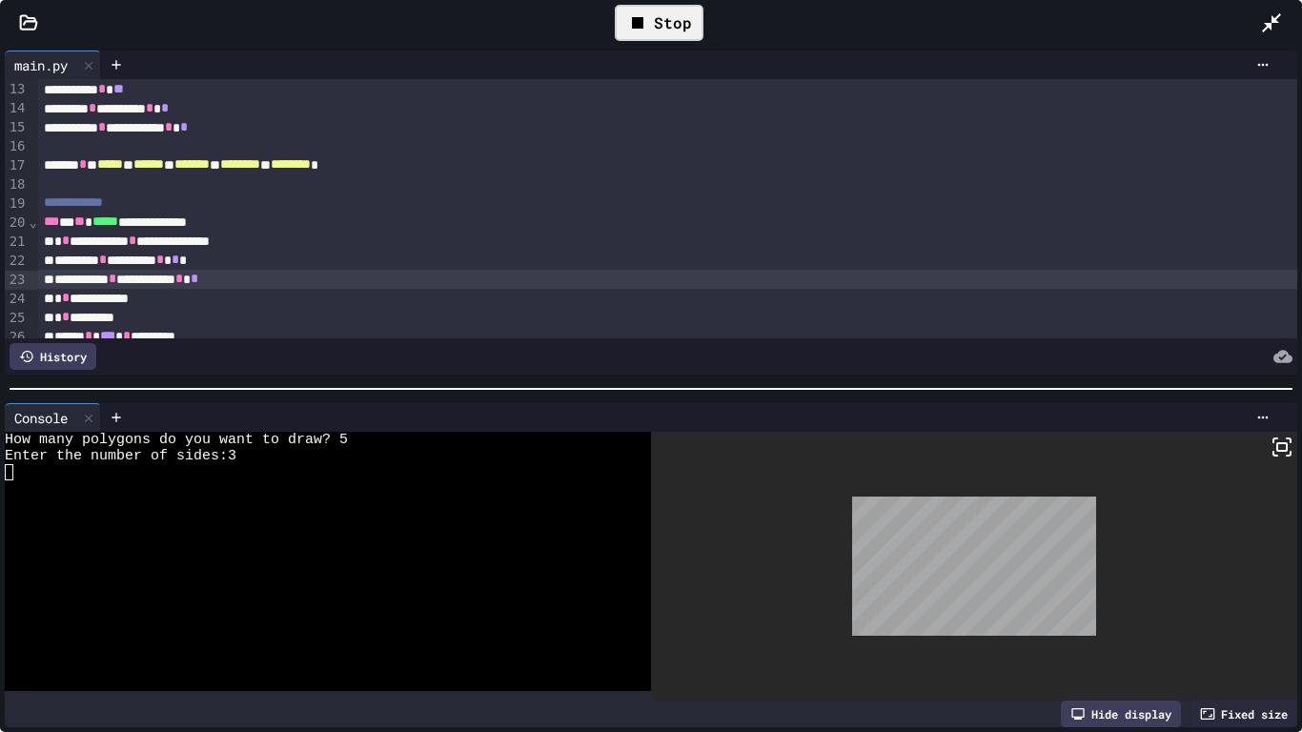
click at [633, 31] on icon at bounding box center [637, 22] width 23 height 23
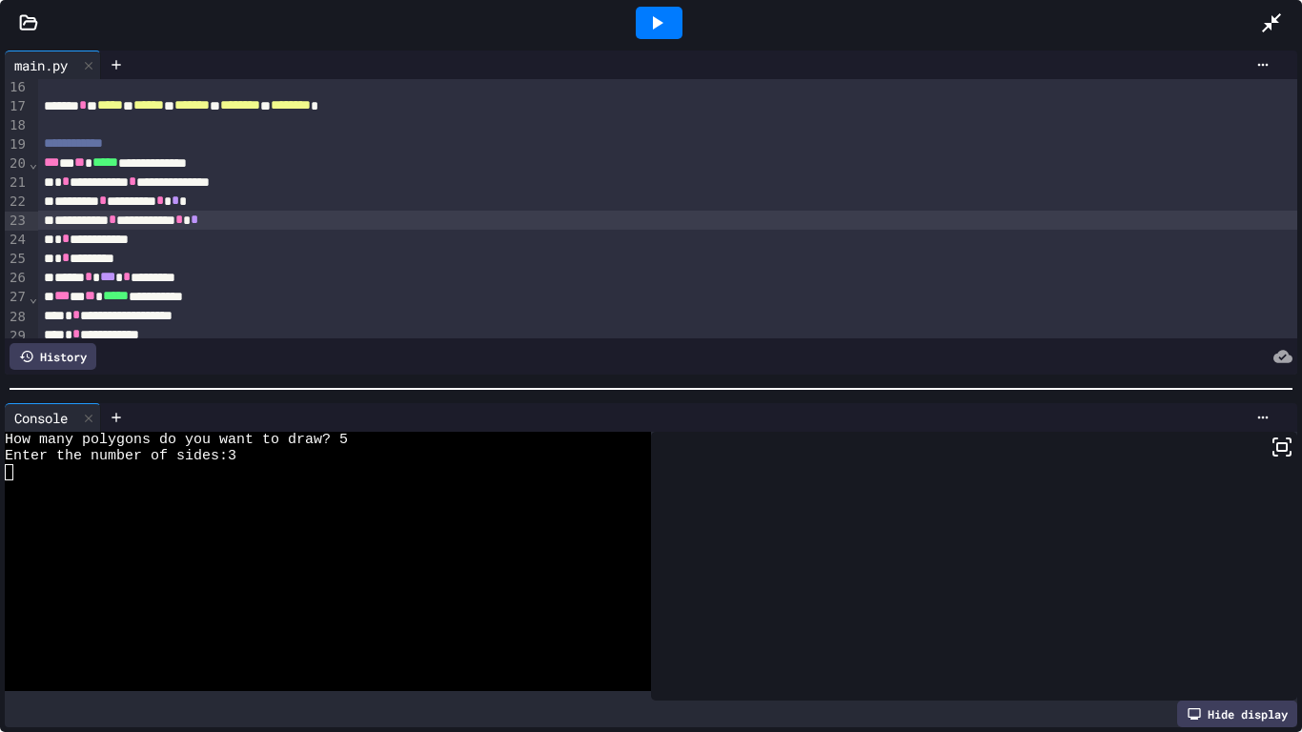
scroll to position [285, 0]
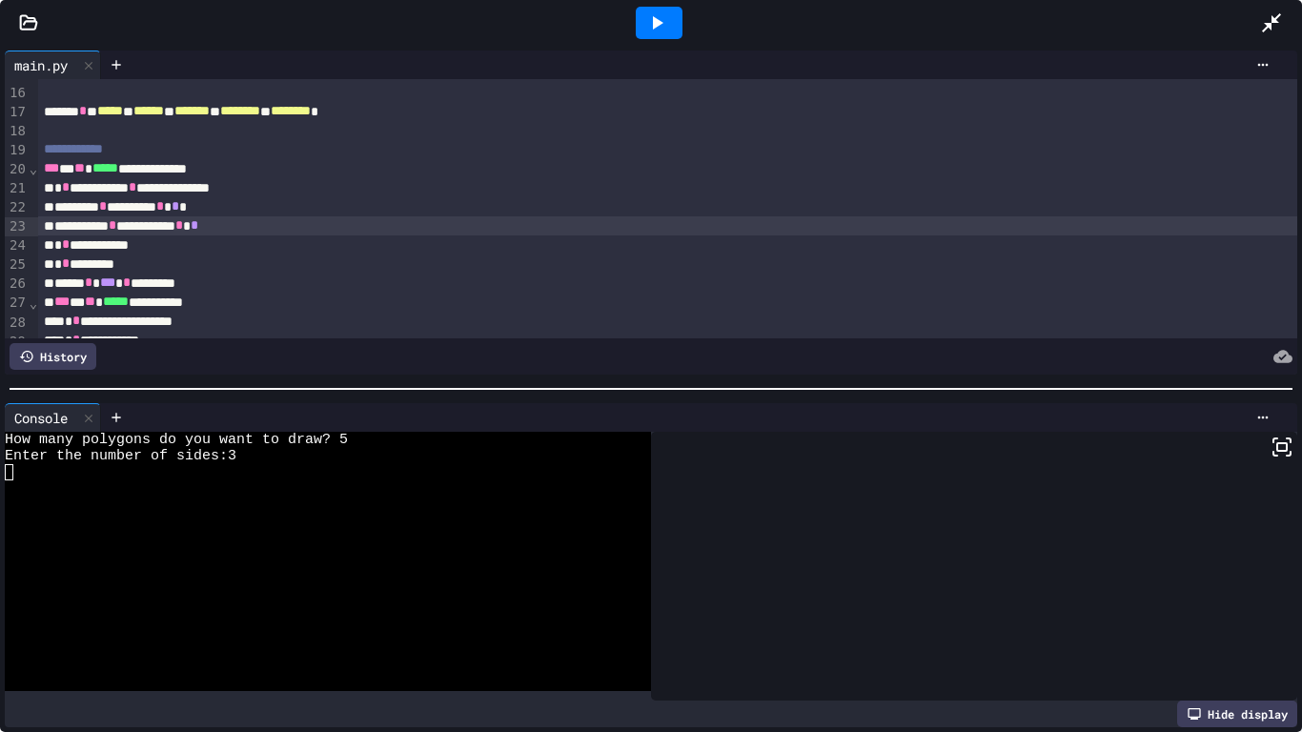
click at [163, 251] on div "**********" at bounding box center [668, 244] width 1260 height 19
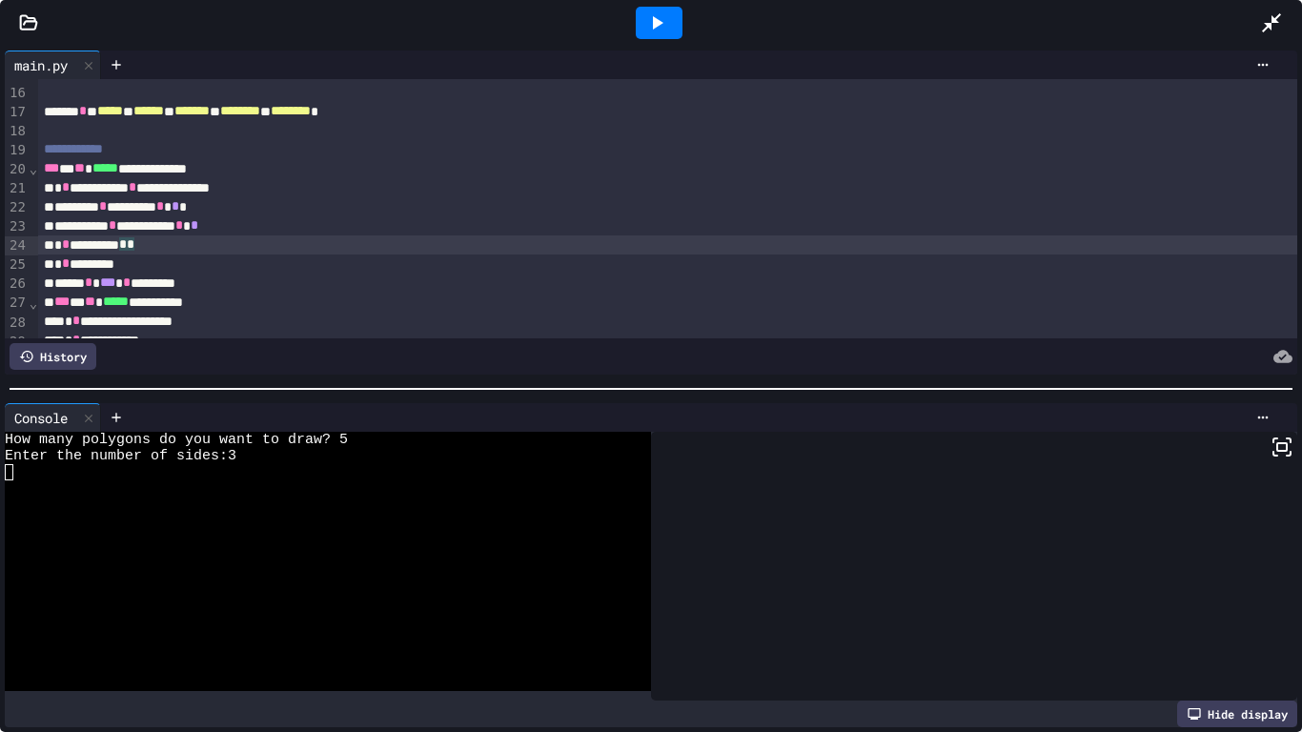
click at [134, 251] on span "*" at bounding box center [131, 243] width 8 height 13
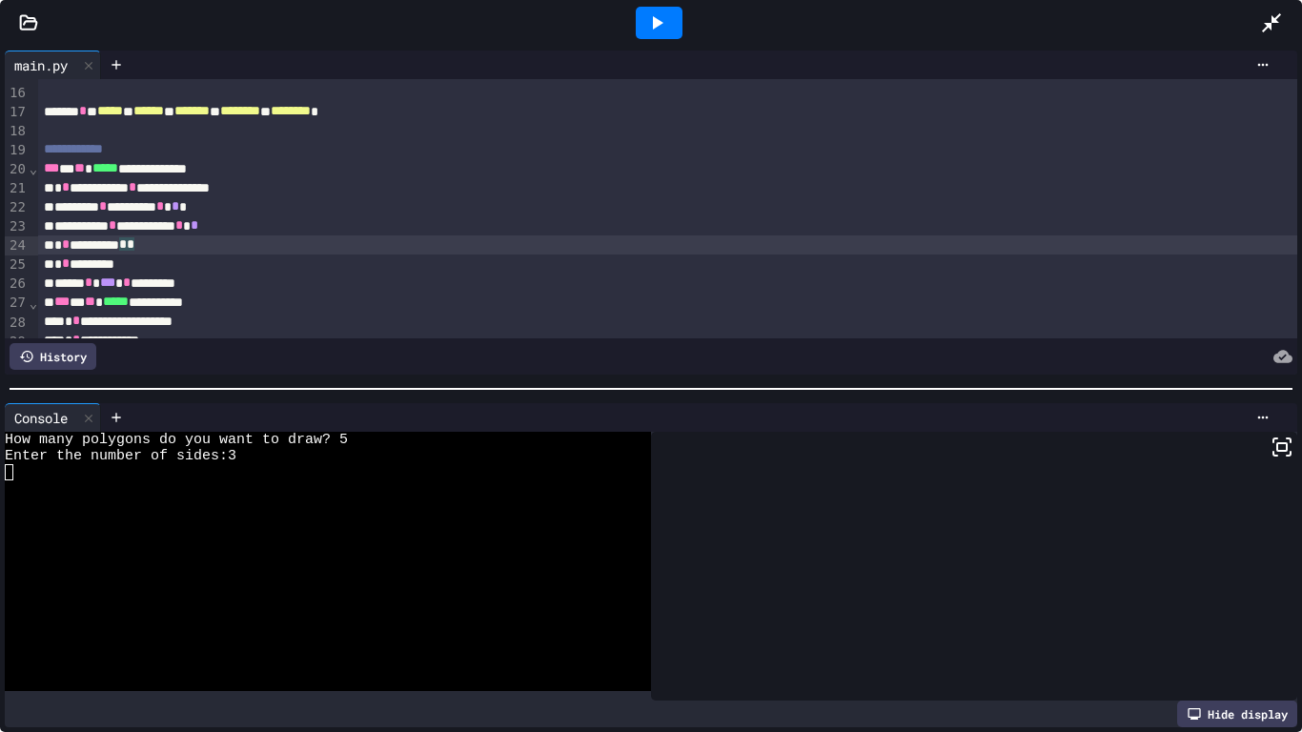
click at [134, 251] on span "*" at bounding box center [131, 243] width 8 height 13
click at [292, 239] on div "**********" at bounding box center [668, 244] width 1260 height 19
